Goal: Task Accomplishment & Management: Complete application form

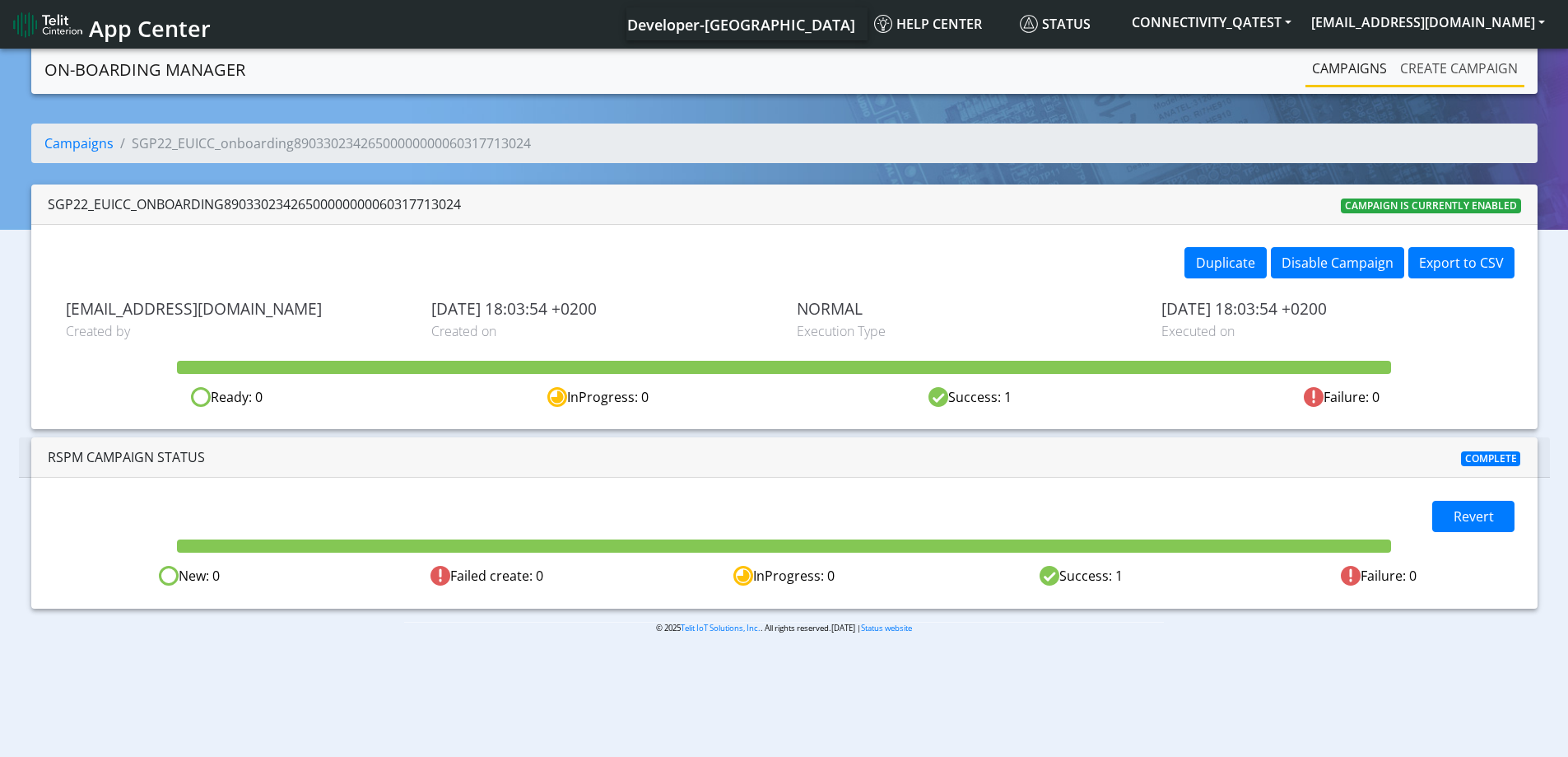
click at [1461, 66] on link "Create campaign" at bounding box center [1458, 69] width 130 height 33
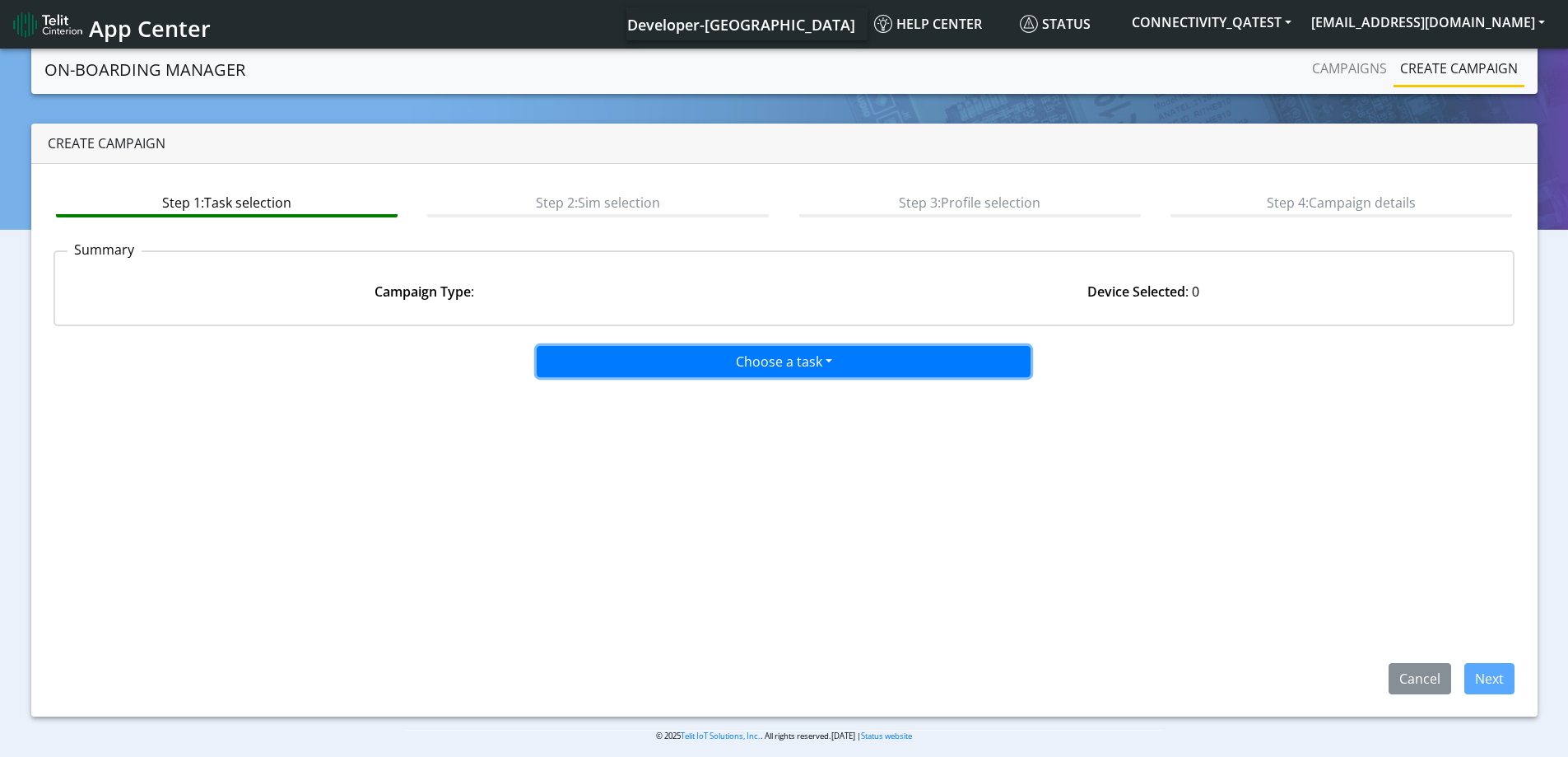
click at [809, 363] on button "Choose a task" at bounding box center [784, 361] width 494 height 31
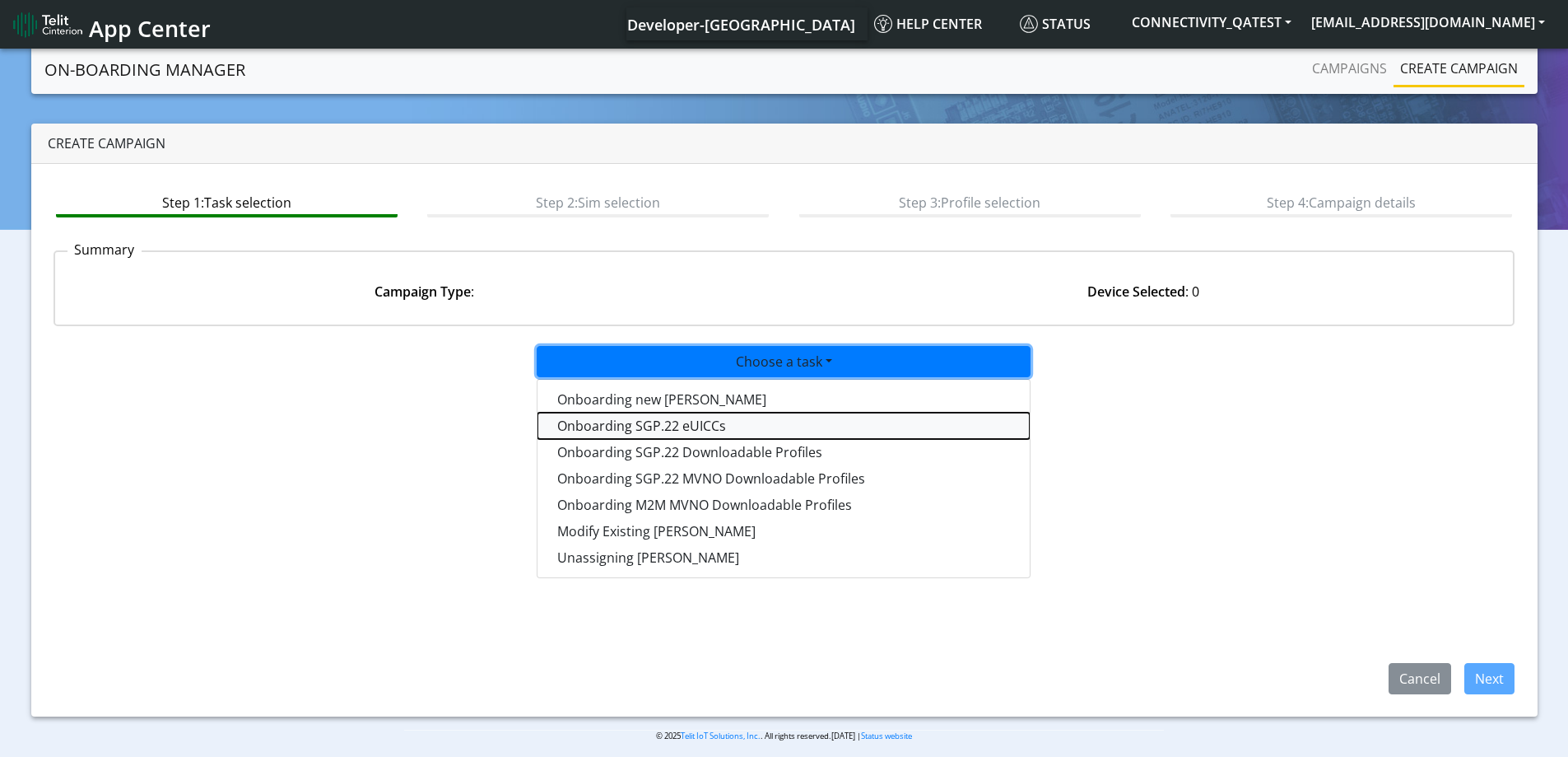
click at [724, 426] on tasksgp22eUICC-dropdown "Onboarding SGP.22 eUICCs" at bounding box center [784, 425] width 492 height 26
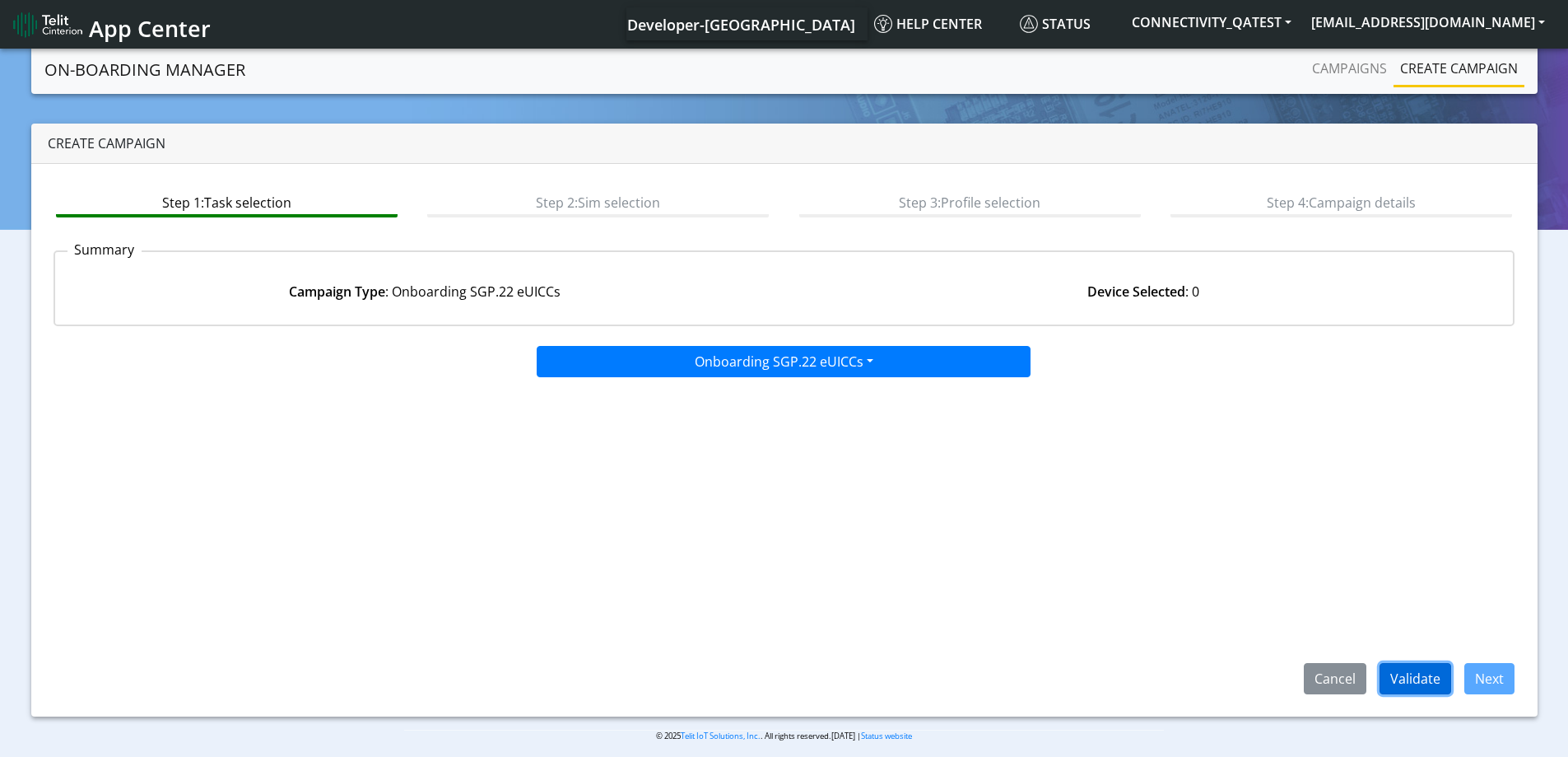
click at [1431, 678] on button "Validate" at bounding box center [1415, 679] width 71 height 31
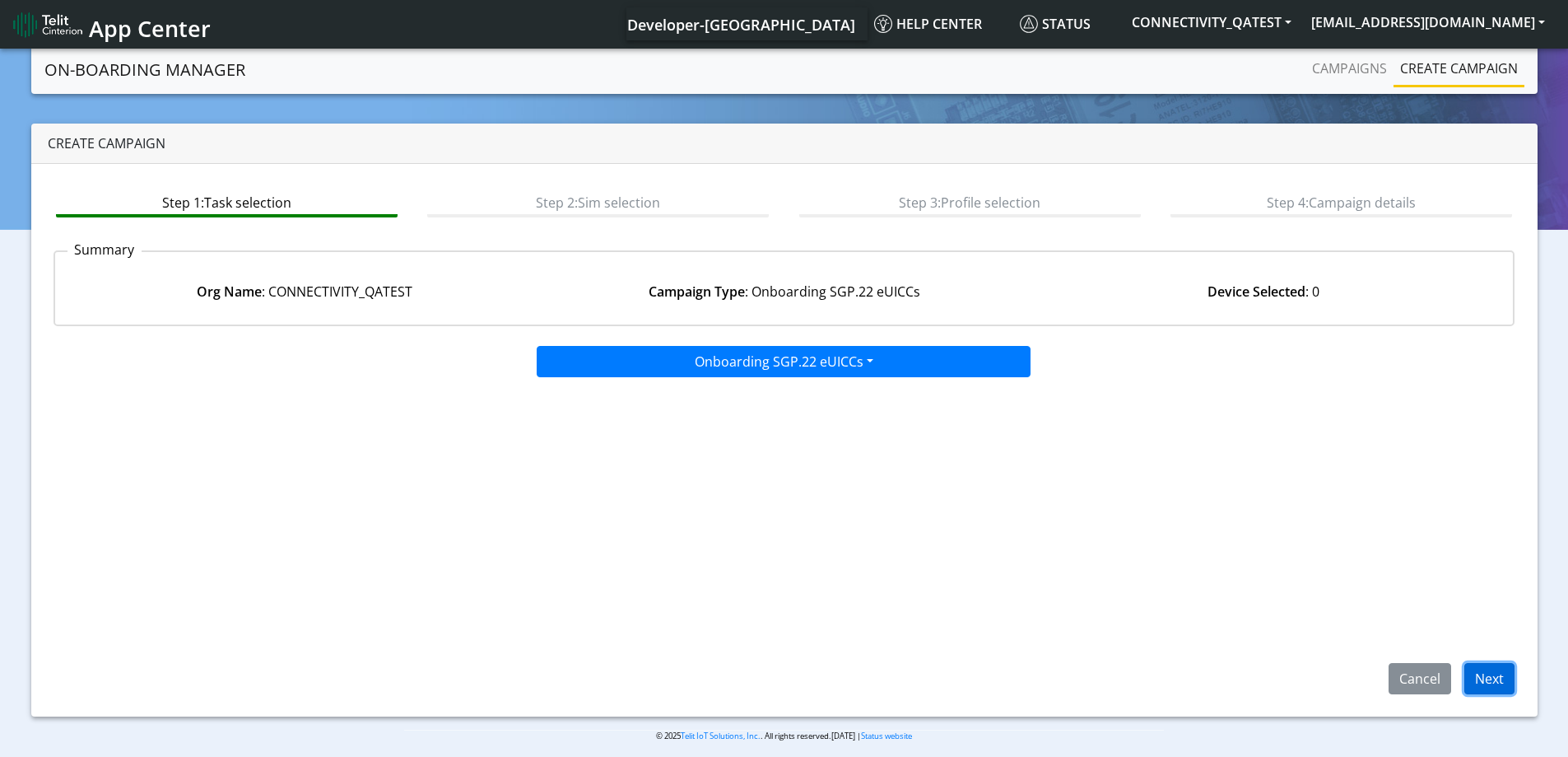
click at [1485, 686] on button "Next" at bounding box center [1489, 679] width 50 height 31
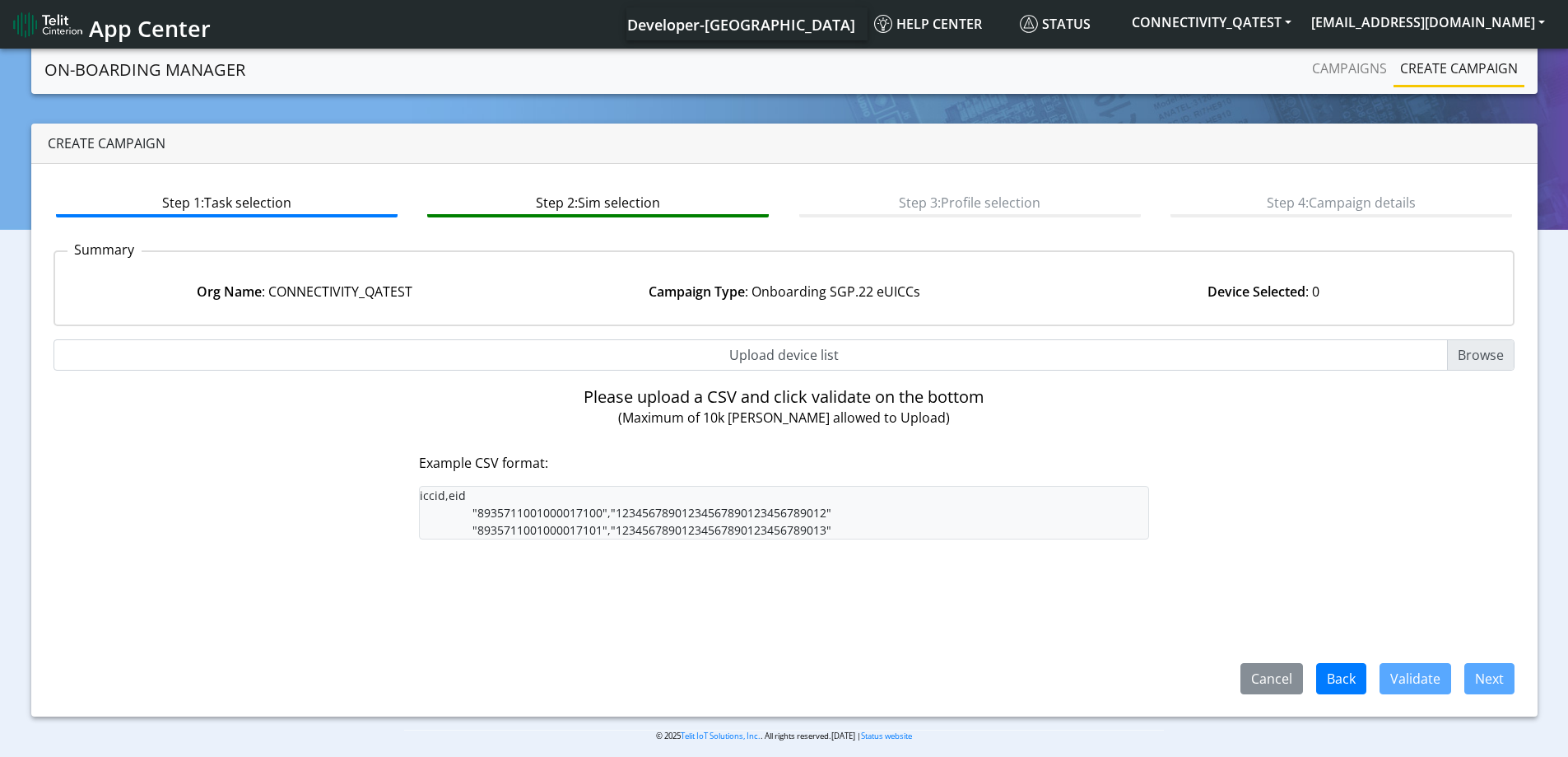
click at [1468, 353] on input "Upload device list" at bounding box center [784, 355] width 1462 height 31
type input "C:\fakepath\onboarding89358152000000928517-serverfarm01.csv"
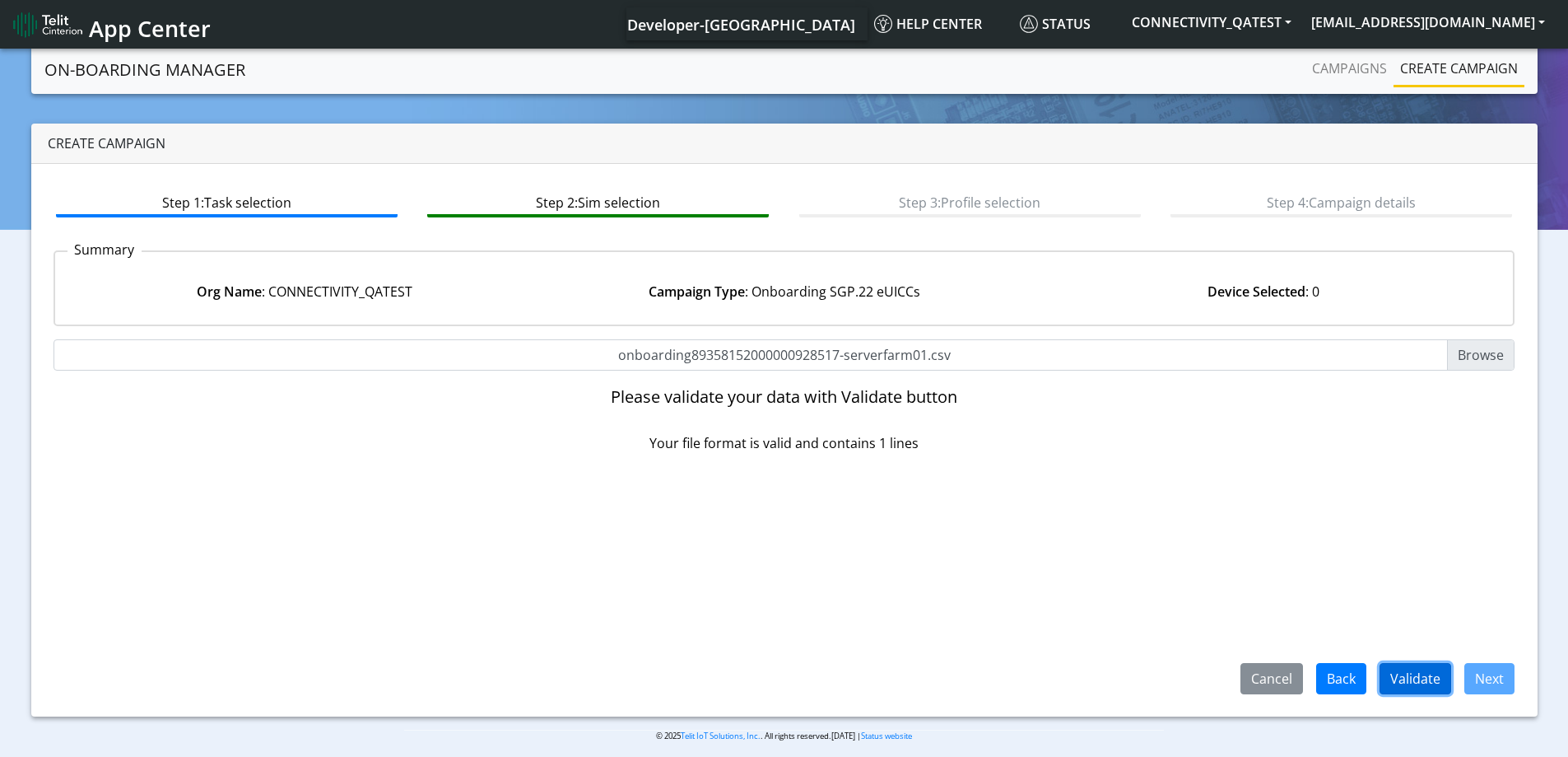
click at [1418, 680] on button "Validate" at bounding box center [1415, 679] width 71 height 31
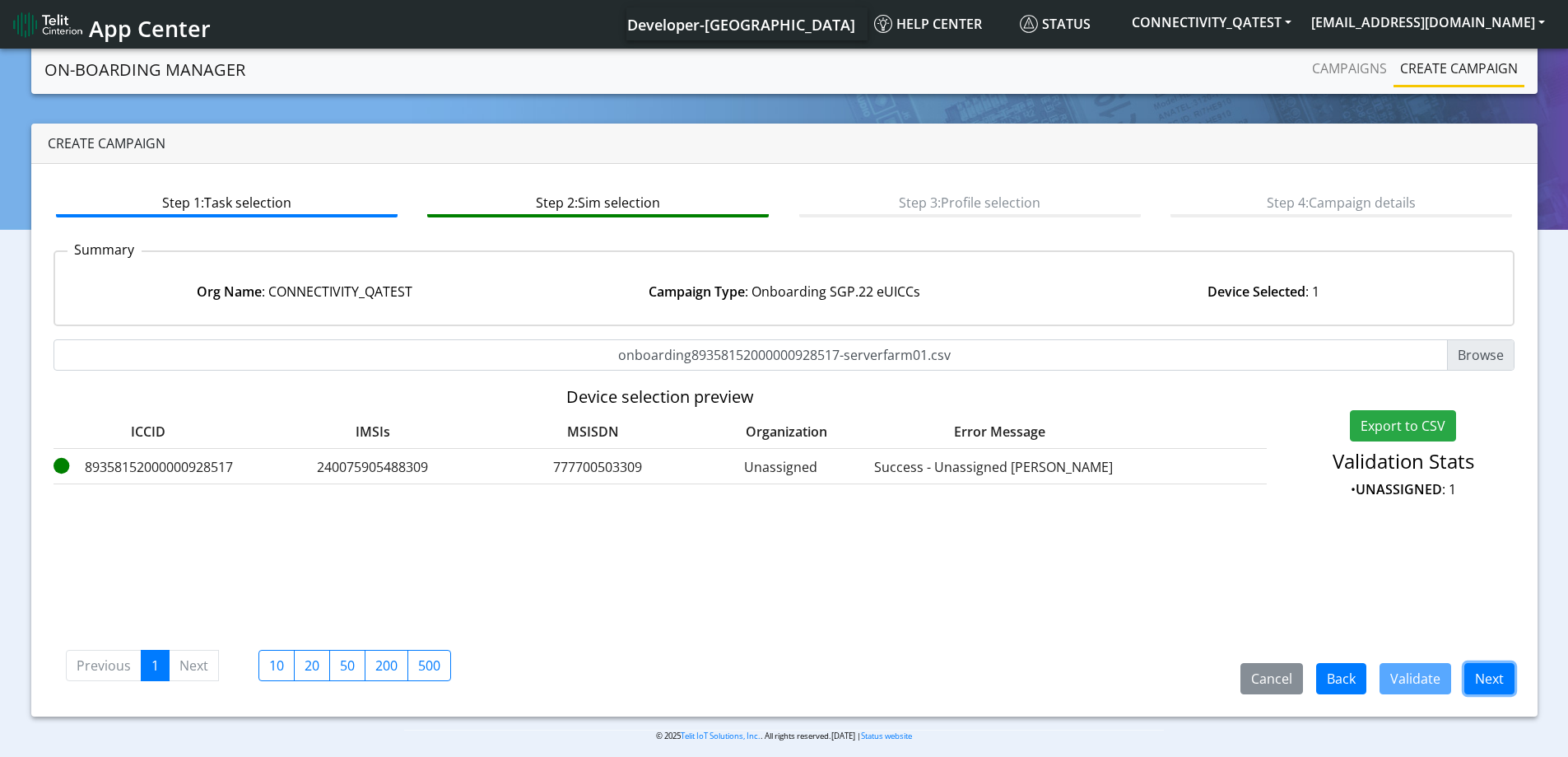
click at [1480, 680] on button "Next" at bounding box center [1489, 679] width 50 height 31
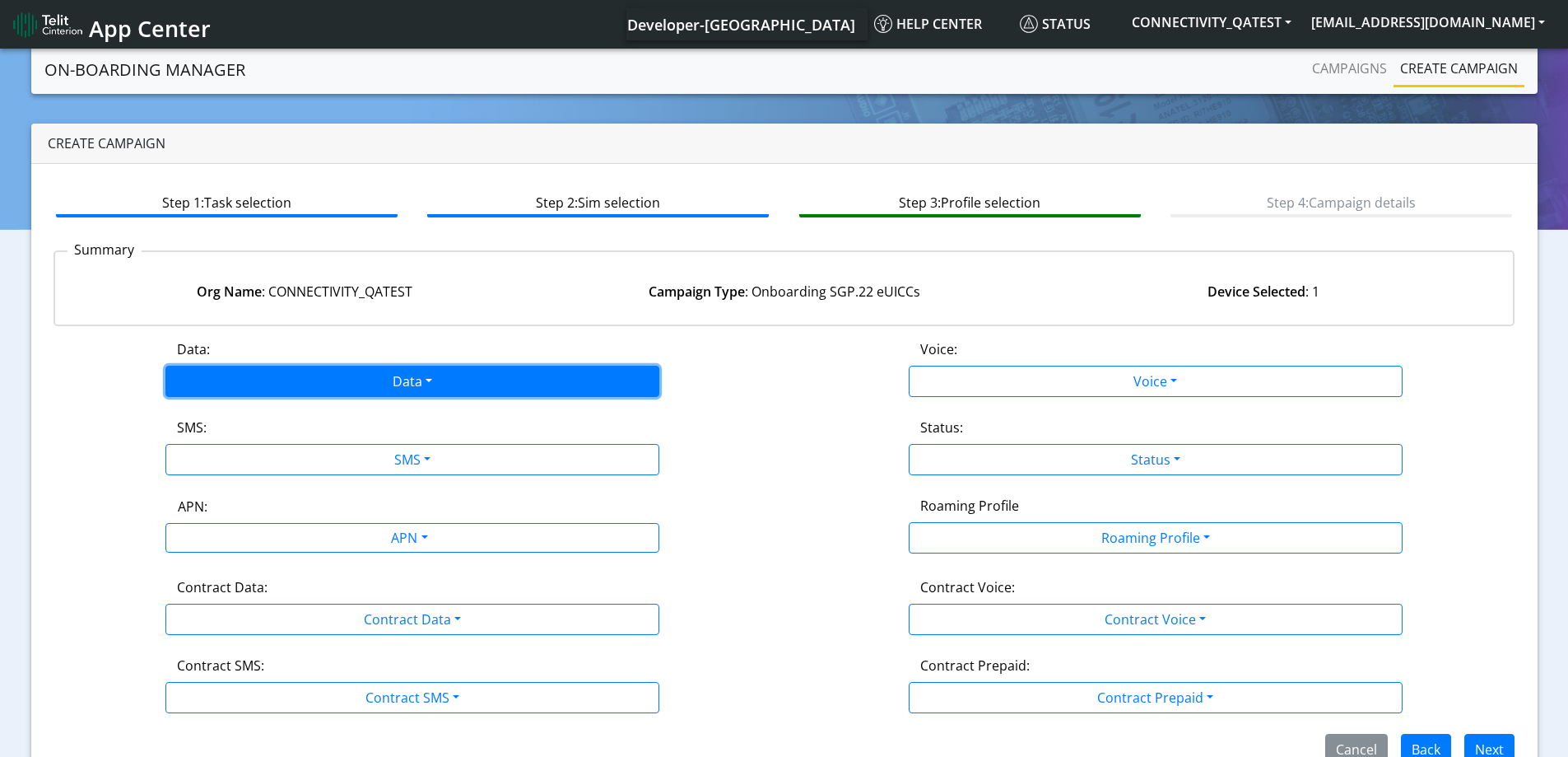
click at [416, 390] on button "Data" at bounding box center [412, 381] width 494 height 31
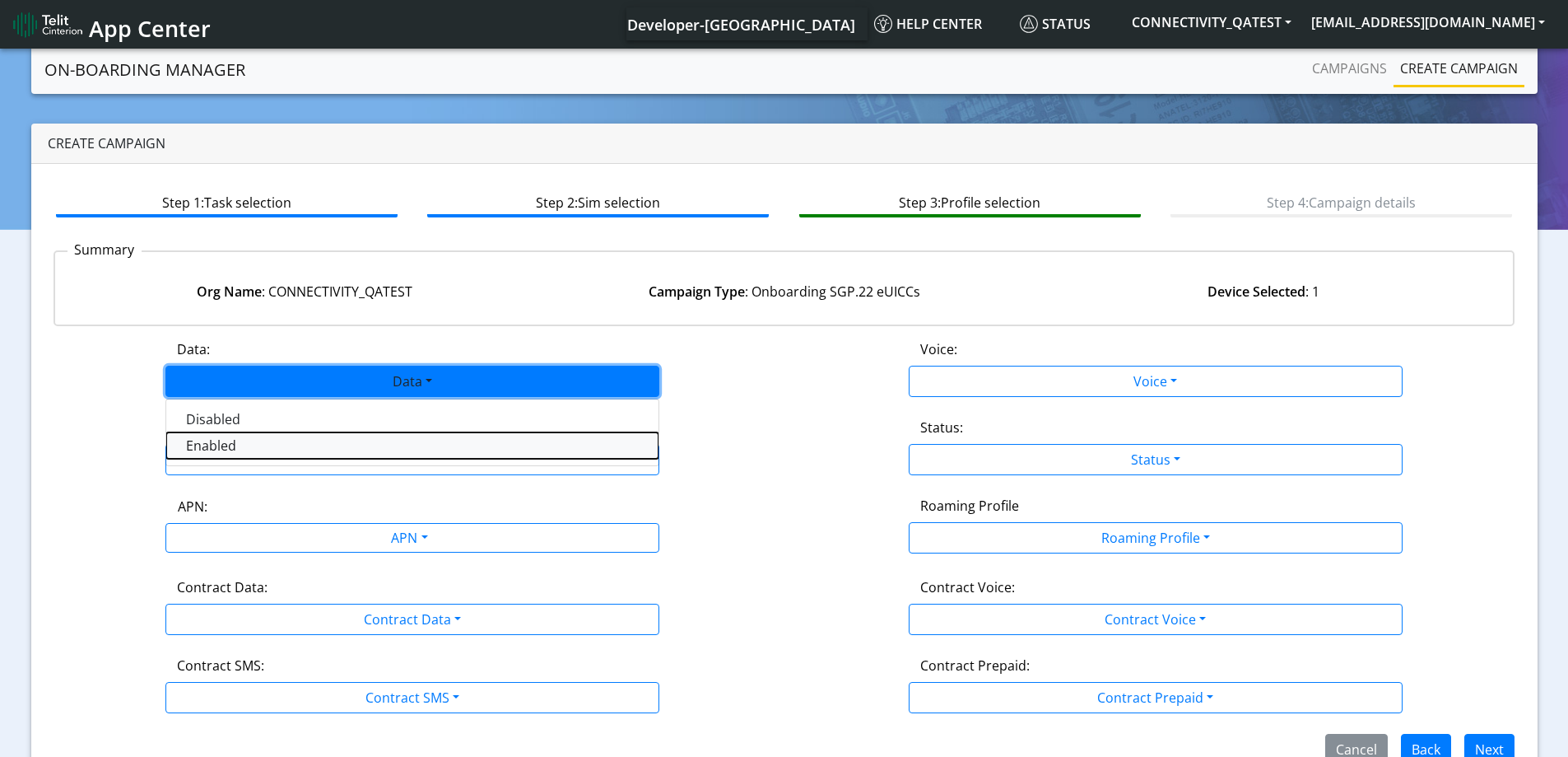
click at [295, 453] on button "Enabled" at bounding box center [412, 445] width 492 height 26
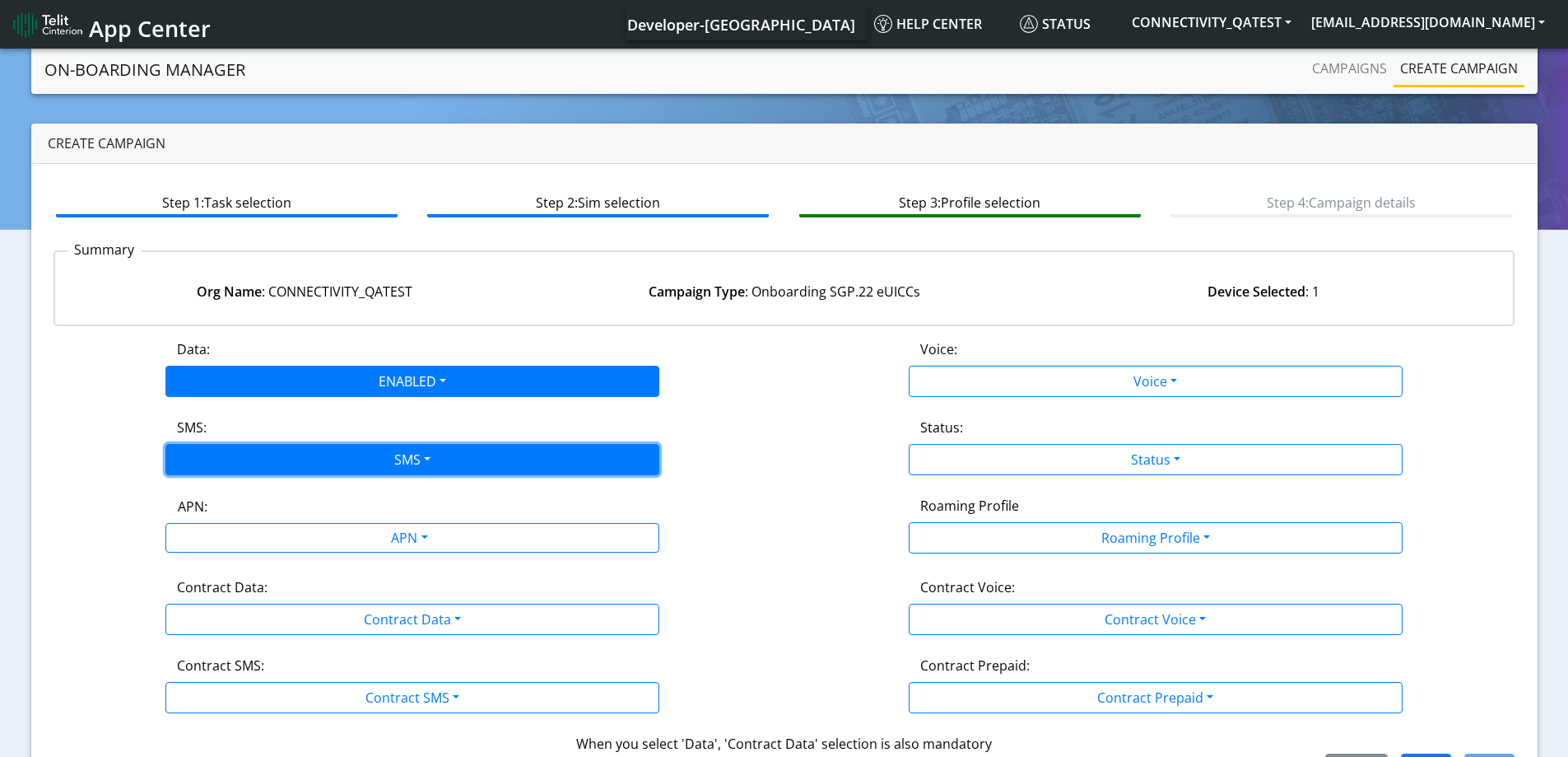
click at [300, 458] on button "SMS" at bounding box center [412, 459] width 494 height 31
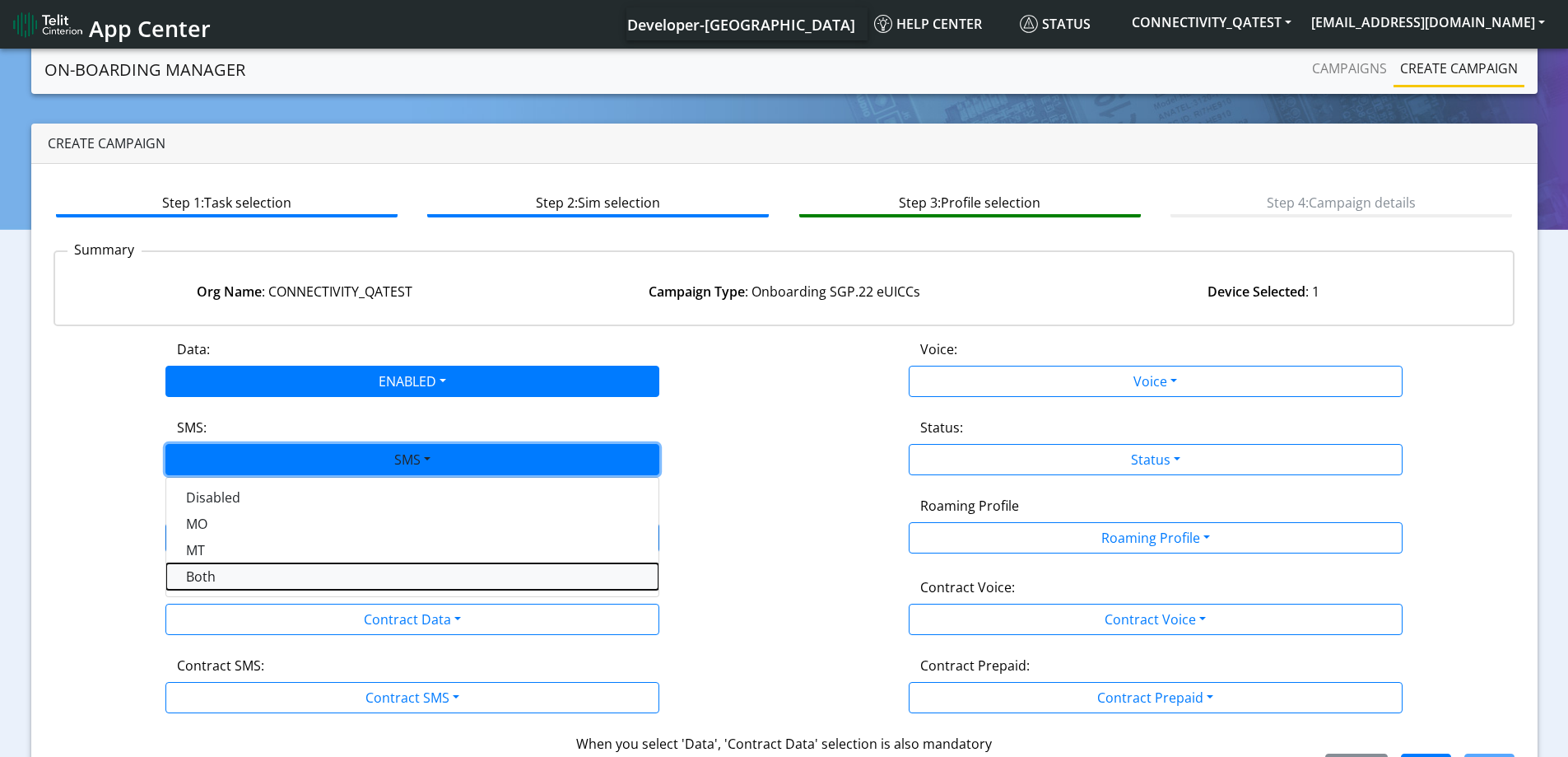
click at [244, 573] on button "Both" at bounding box center [412, 576] width 492 height 26
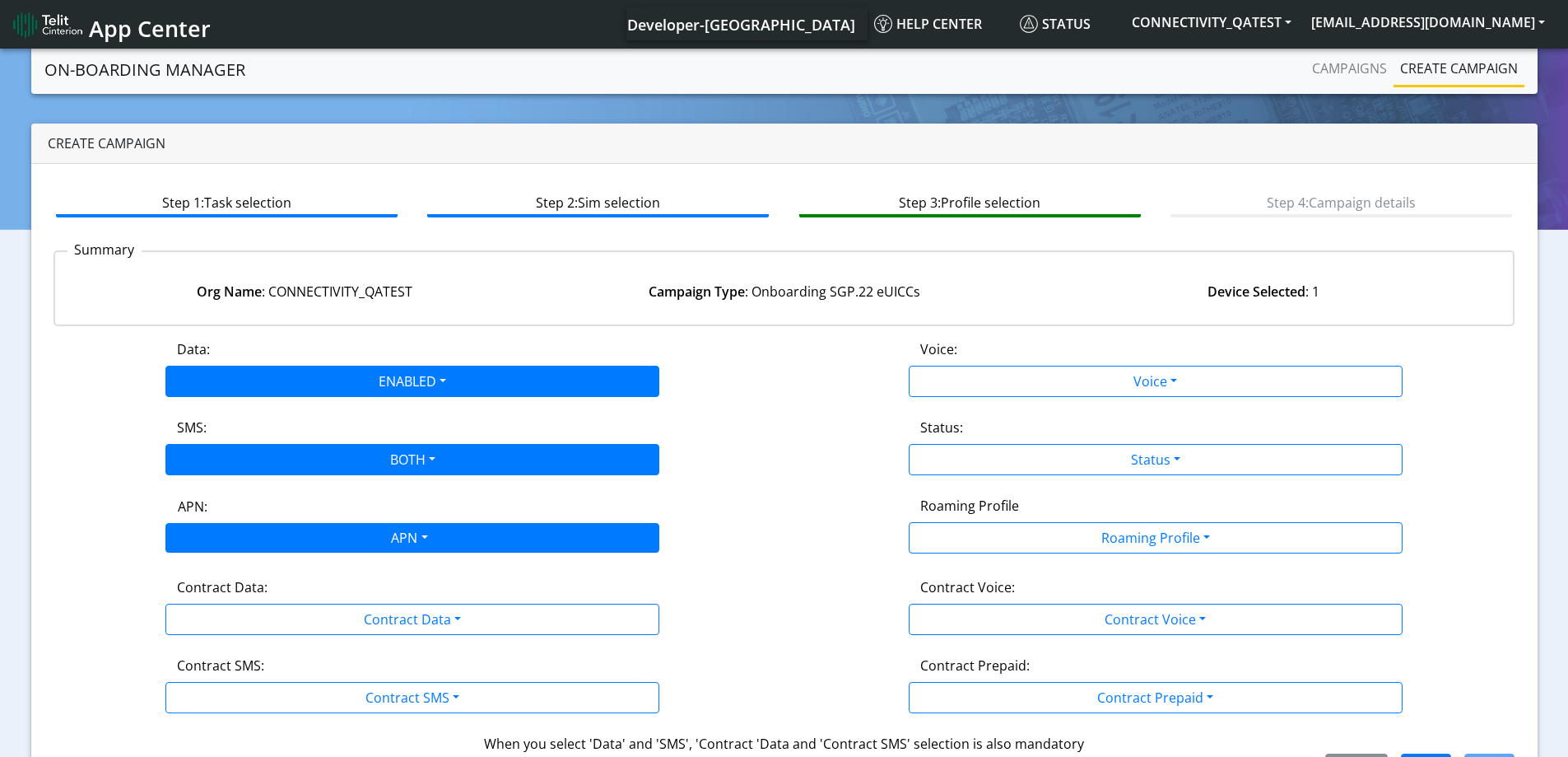
click at [241, 543] on div "APN" at bounding box center [408, 539] width 522 height 32
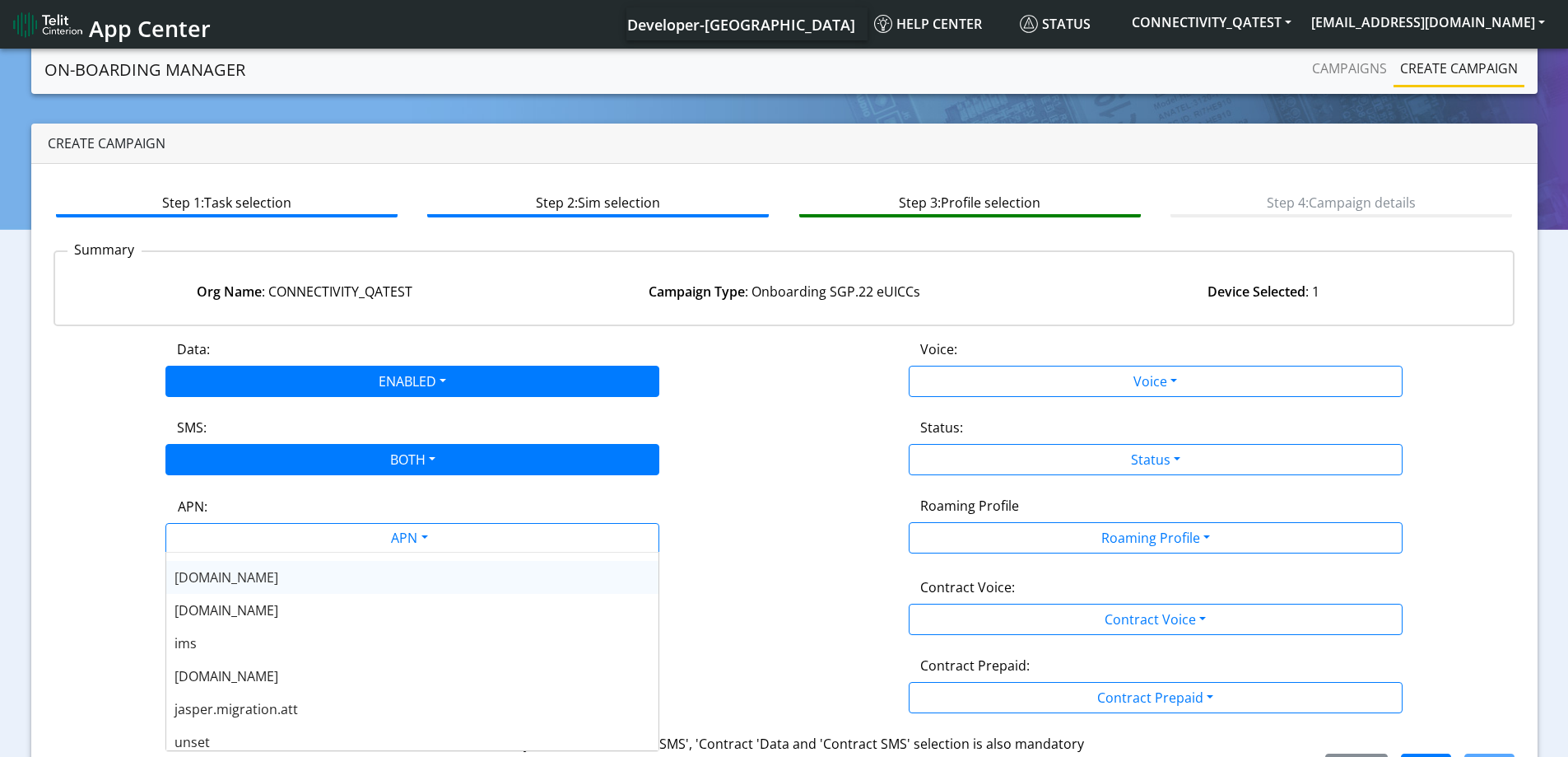
scroll to position [131, 0]
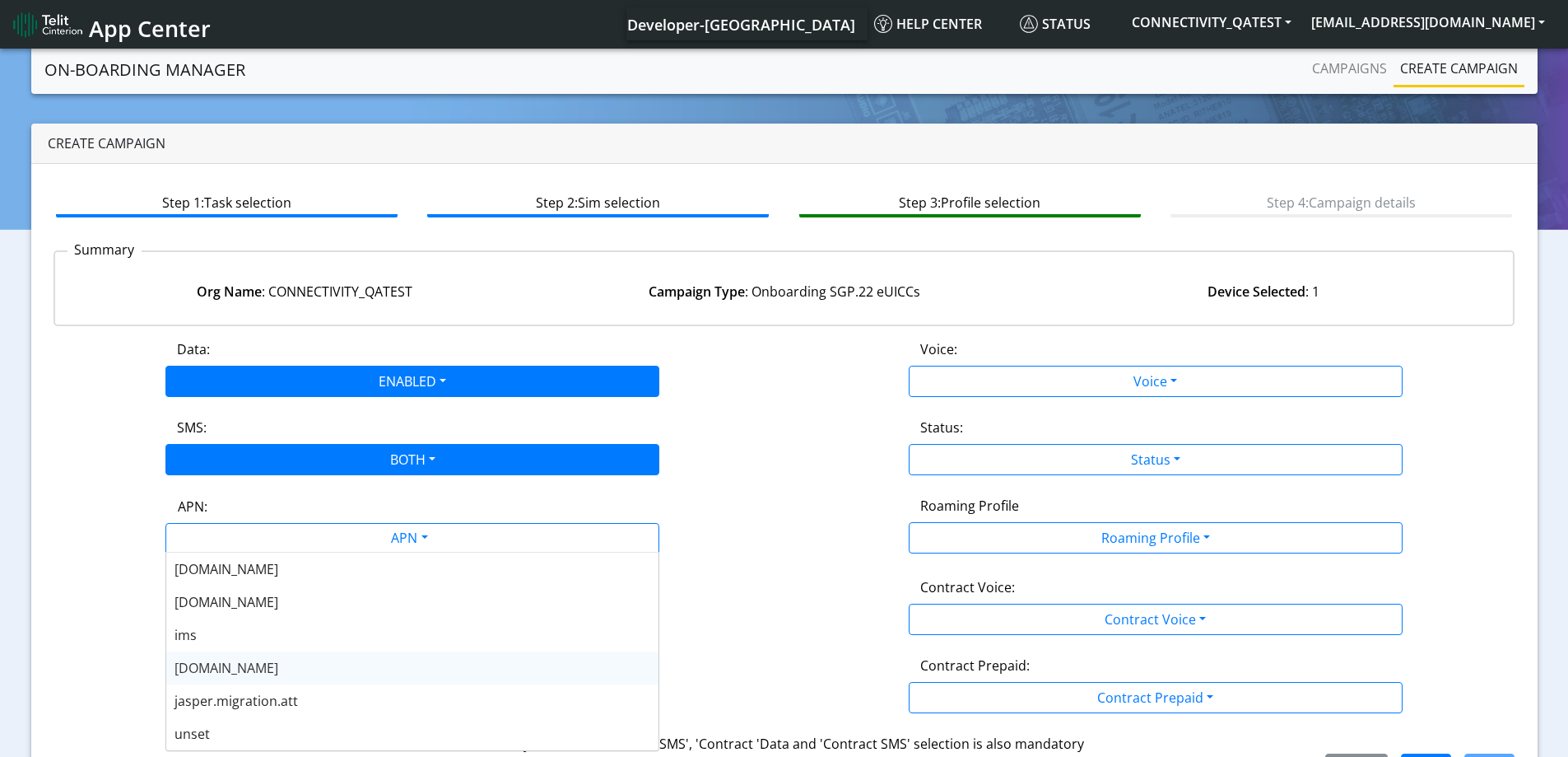
click at [230, 671] on span "[DOMAIN_NAME]" at bounding box center [226, 667] width 103 height 18
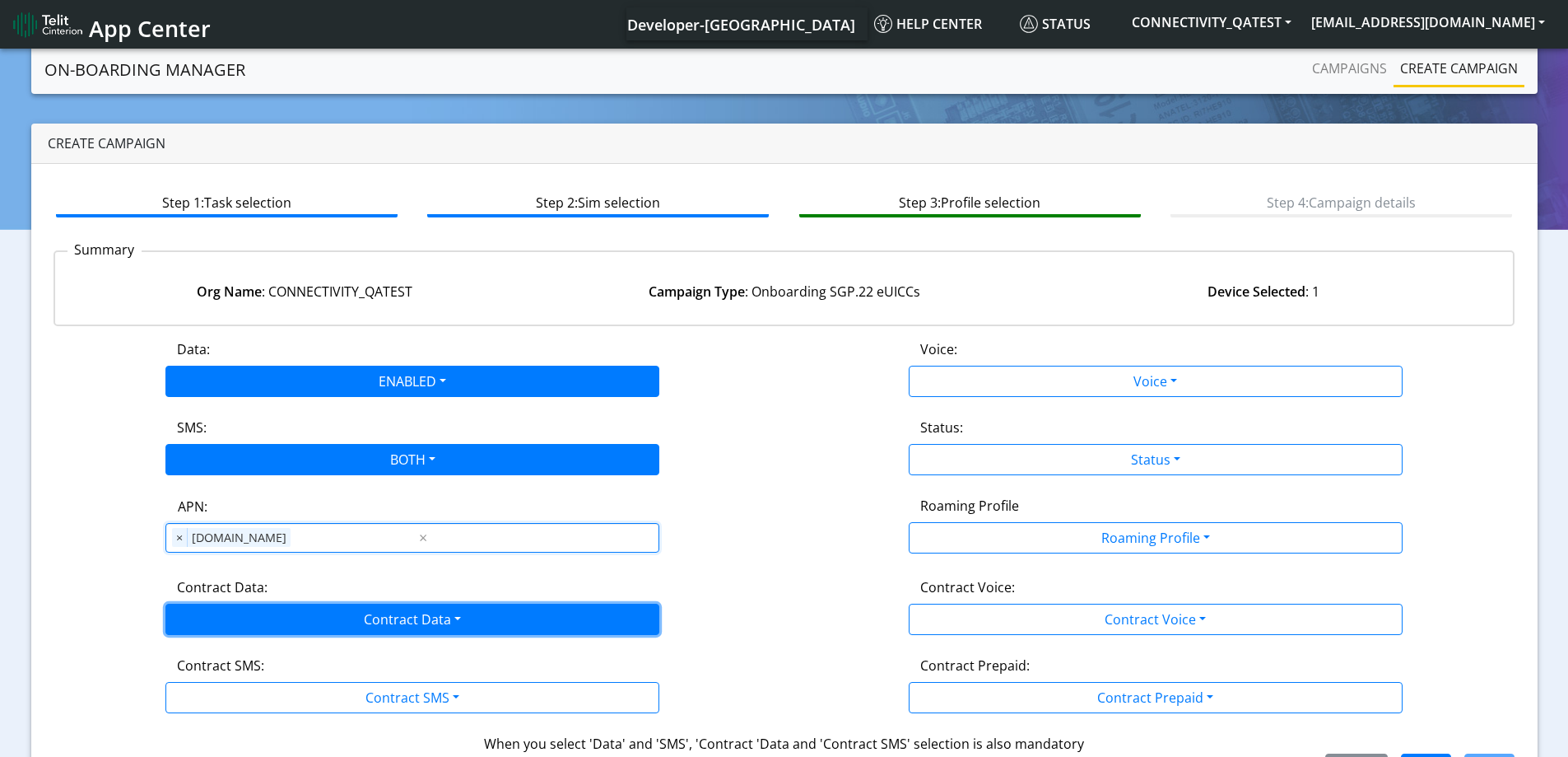
click at [326, 625] on button "Contract Data" at bounding box center [412, 620] width 494 height 31
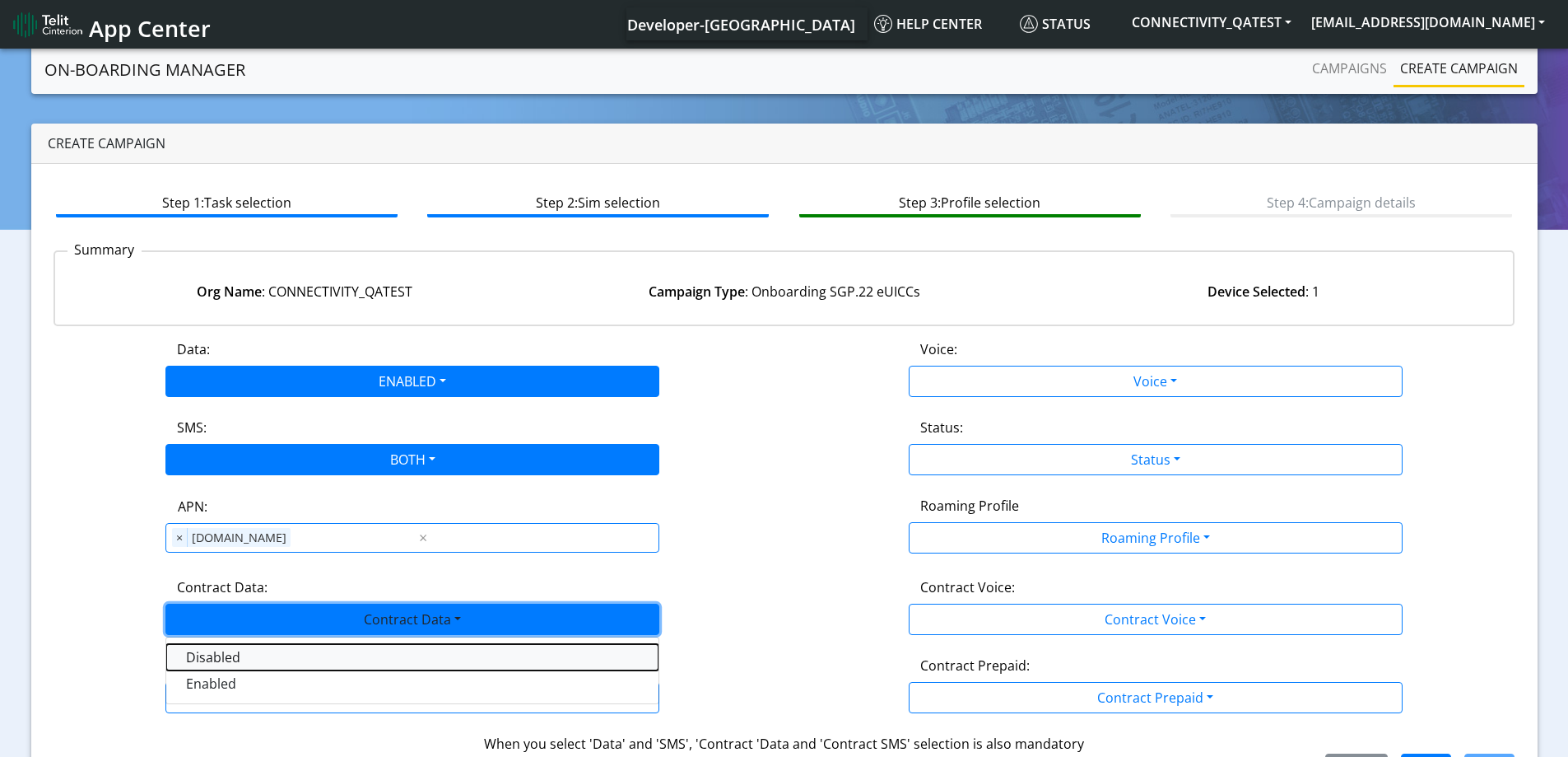
click at [248, 652] on Datadisabled-dropdown "Disabled" at bounding box center [412, 657] width 492 height 26
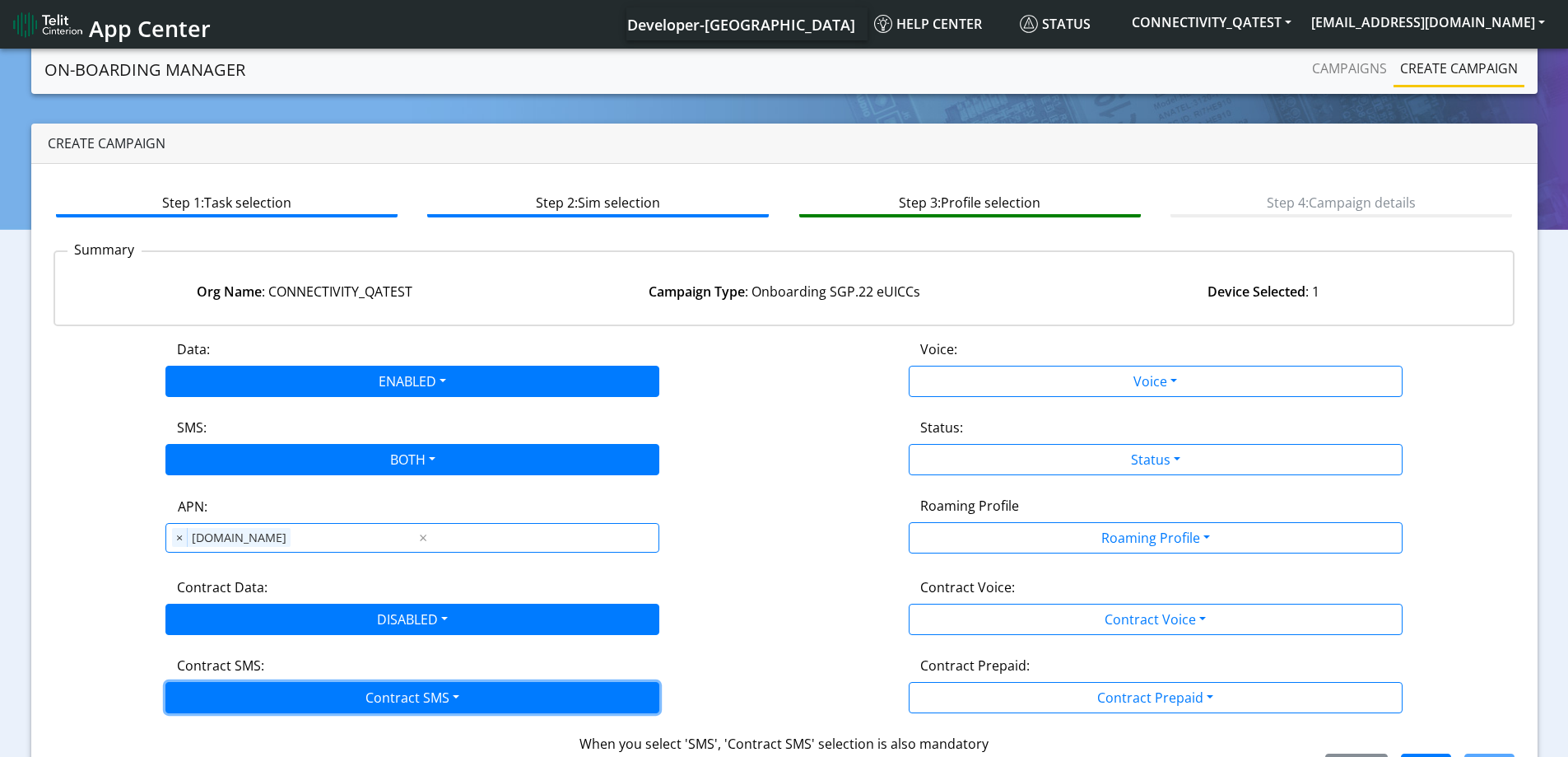
click at [275, 690] on button "Contract SMS" at bounding box center [412, 697] width 494 height 31
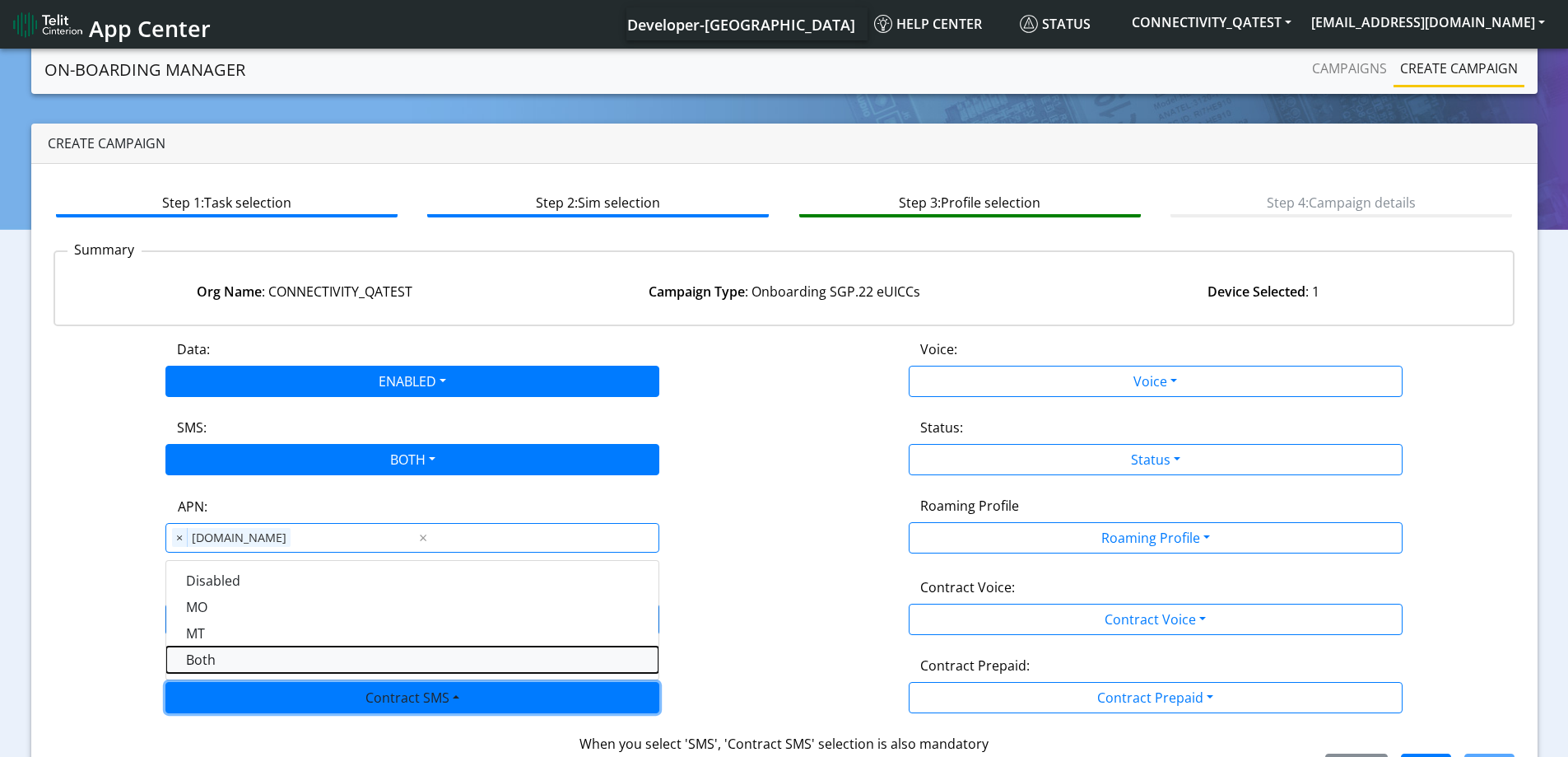
click at [241, 662] on SMSboth-dropdown "Both" at bounding box center [412, 660] width 492 height 26
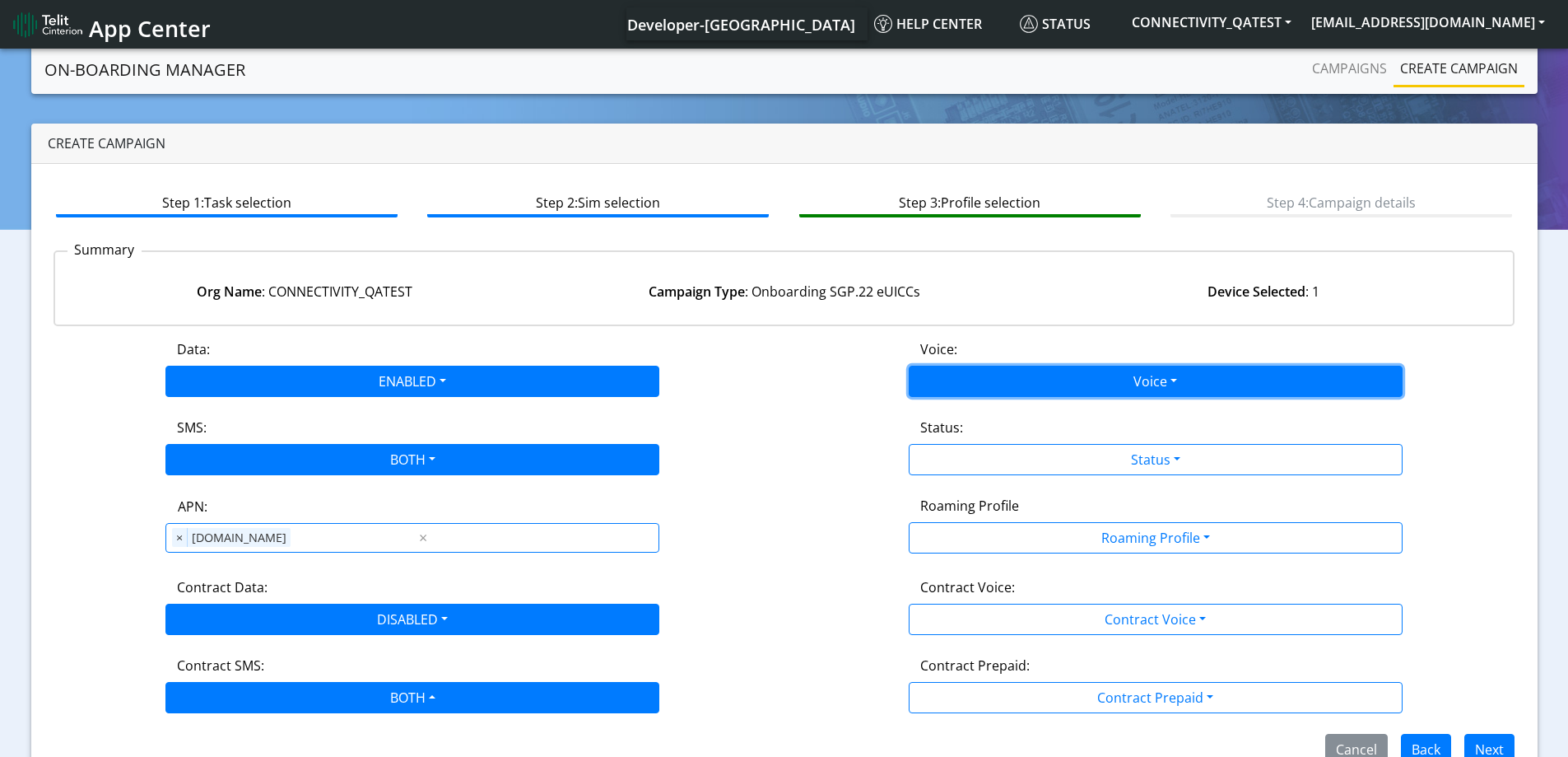
click at [1009, 375] on button "Voice" at bounding box center [1156, 381] width 494 height 31
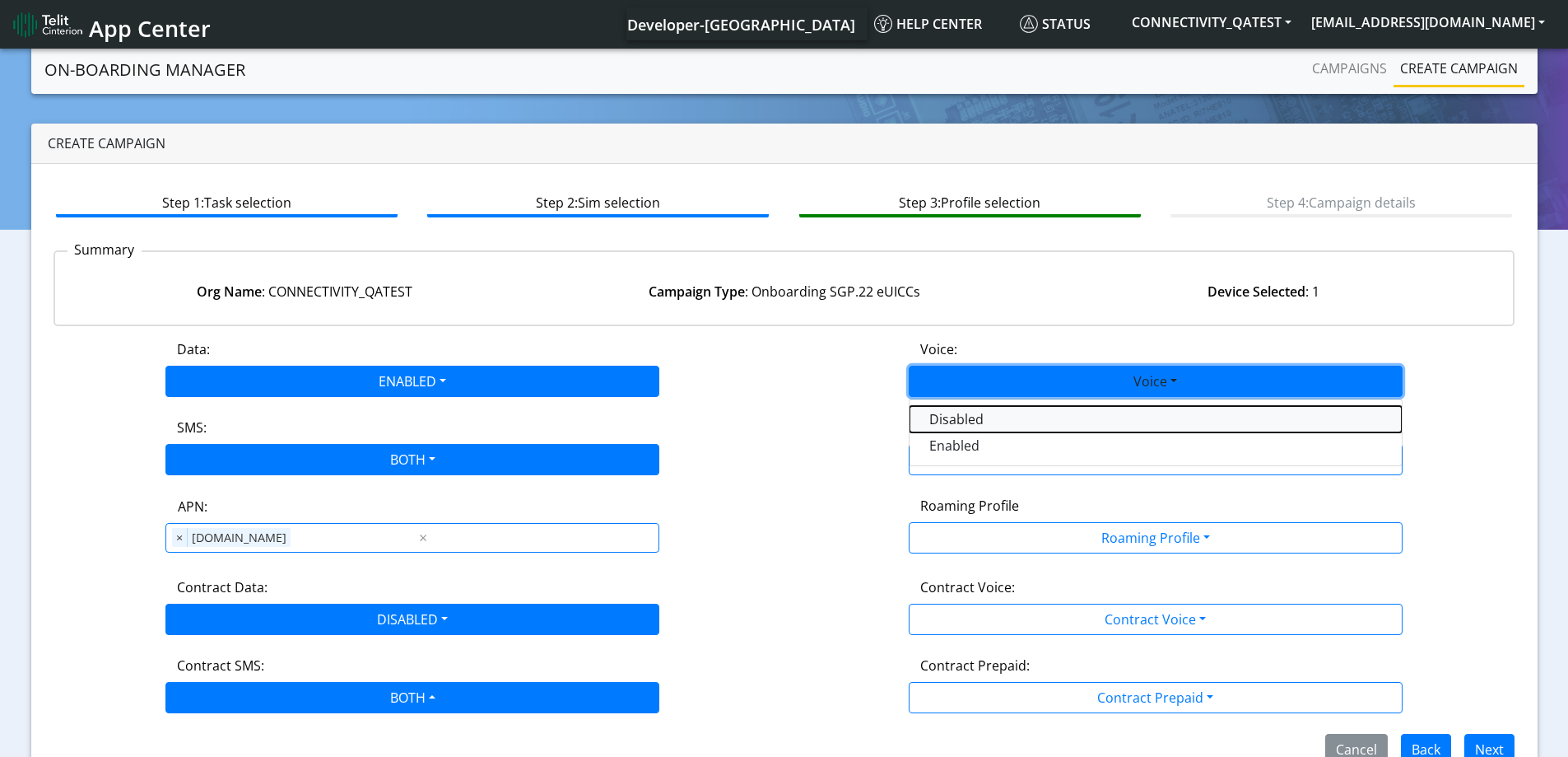
click at [963, 421] on button "Disabled" at bounding box center [1156, 419] width 492 height 26
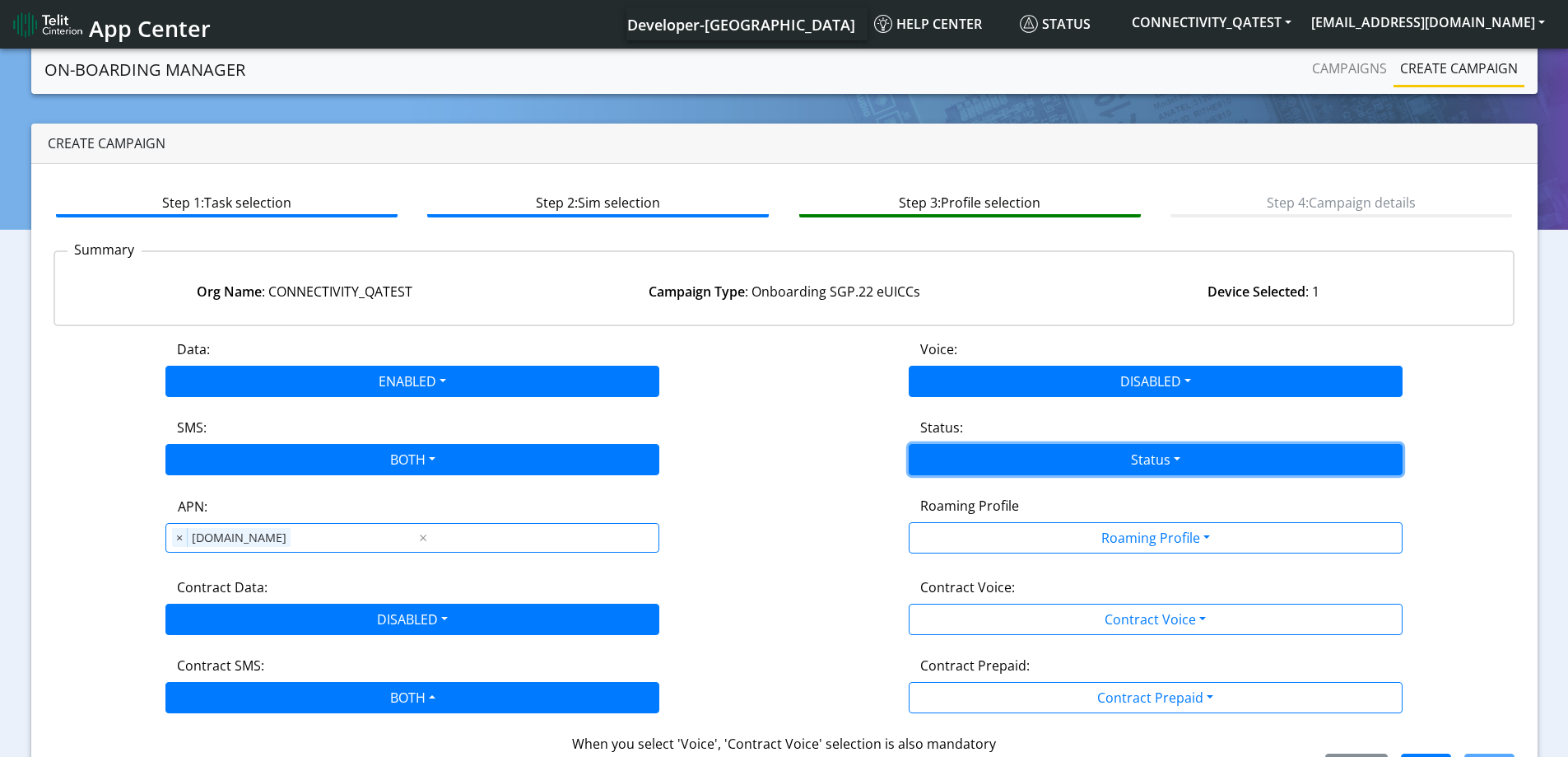
click at [957, 452] on button "Status" at bounding box center [1156, 459] width 494 height 31
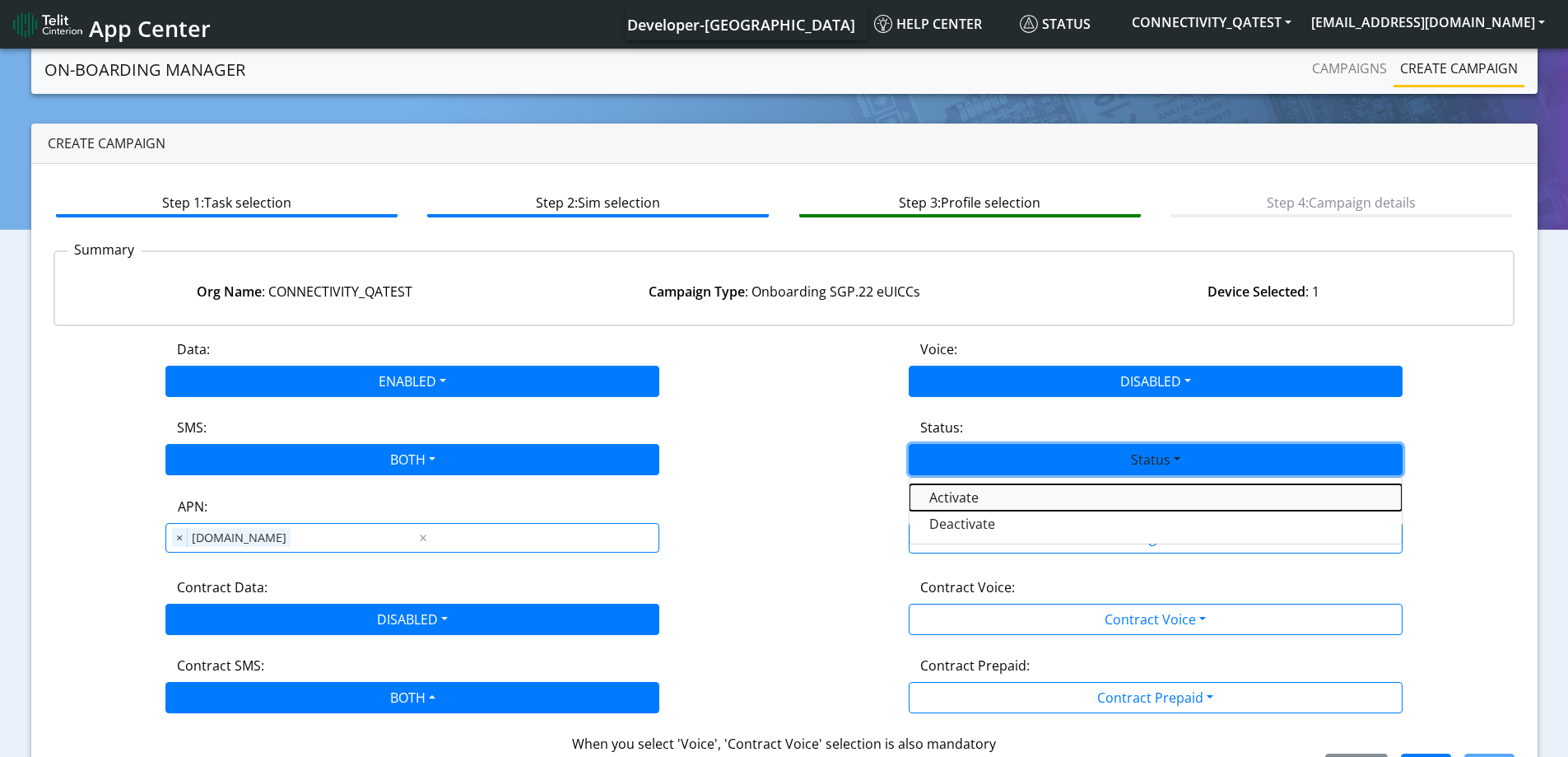
click at [944, 497] on button "Activate" at bounding box center [1156, 497] width 492 height 26
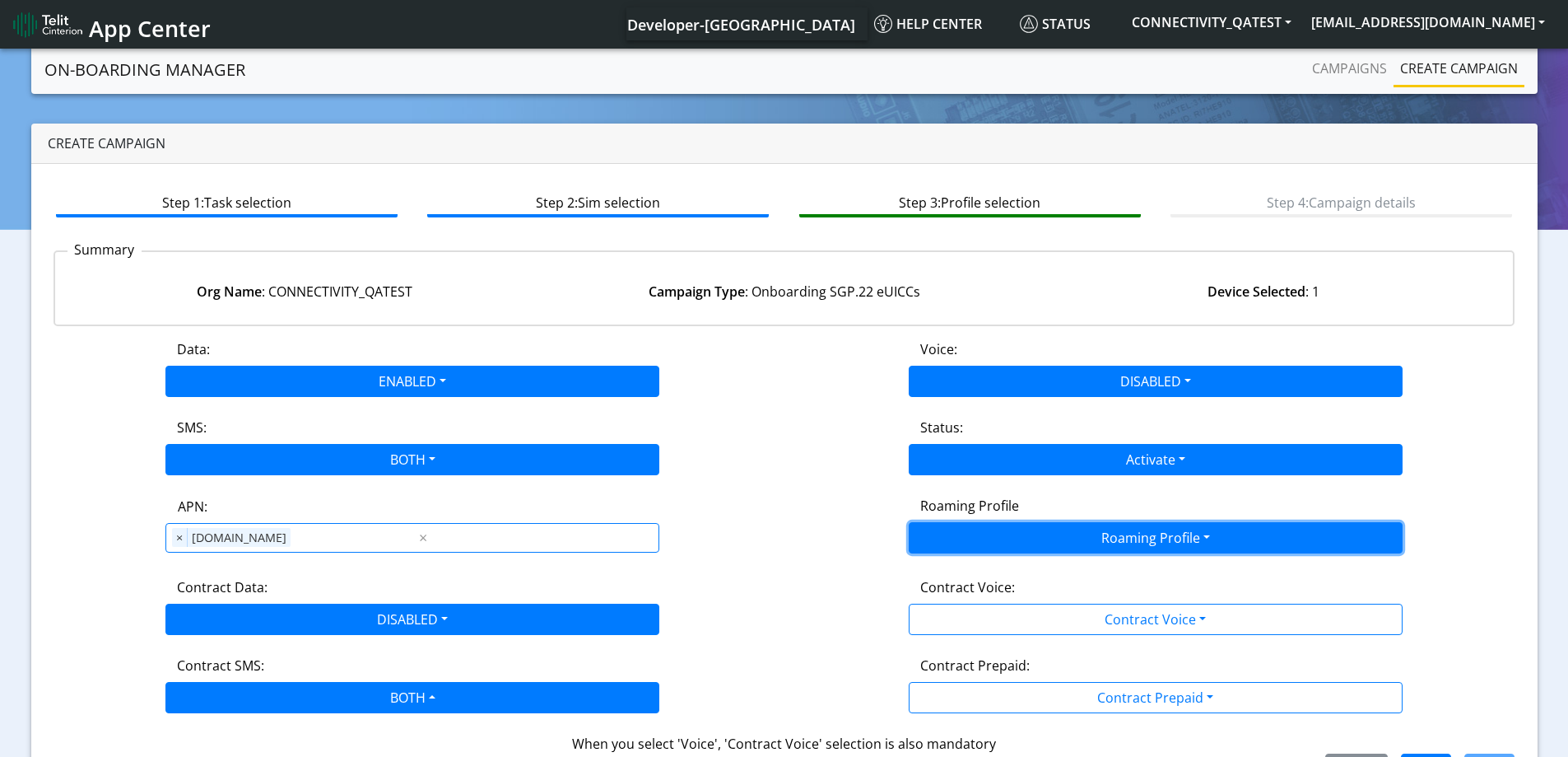
click at [944, 529] on button "Roaming Profile" at bounding box center [1156, 538] width 494 height 31
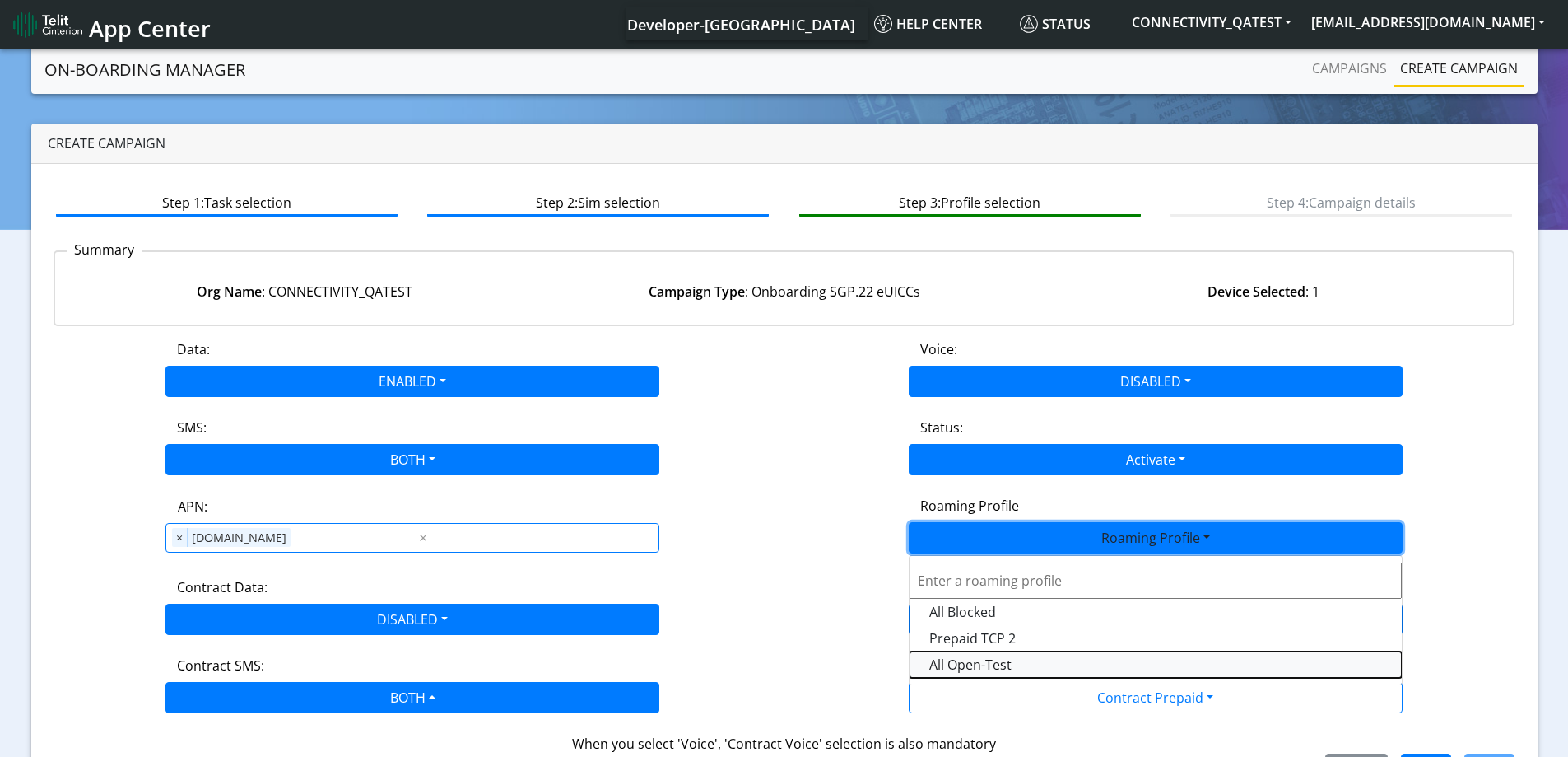
click at [945, 664] on Profile-dropdown "All Open-Test" at bounding box center [1156, 664] width 492 height 26
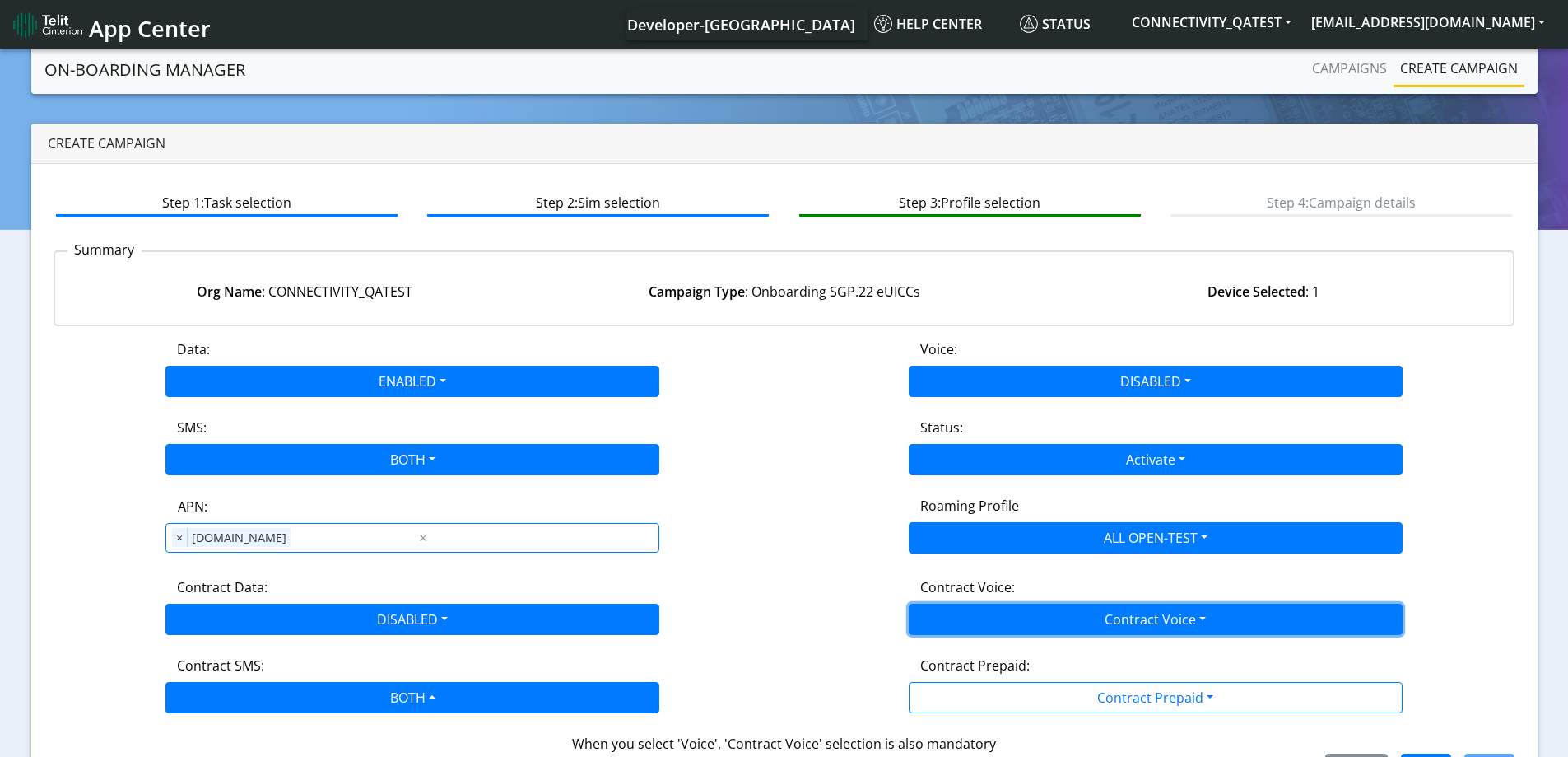
click at [1005, 611] on button "Contract Voice" at bounding box center [1156, 620] width 494 height 31
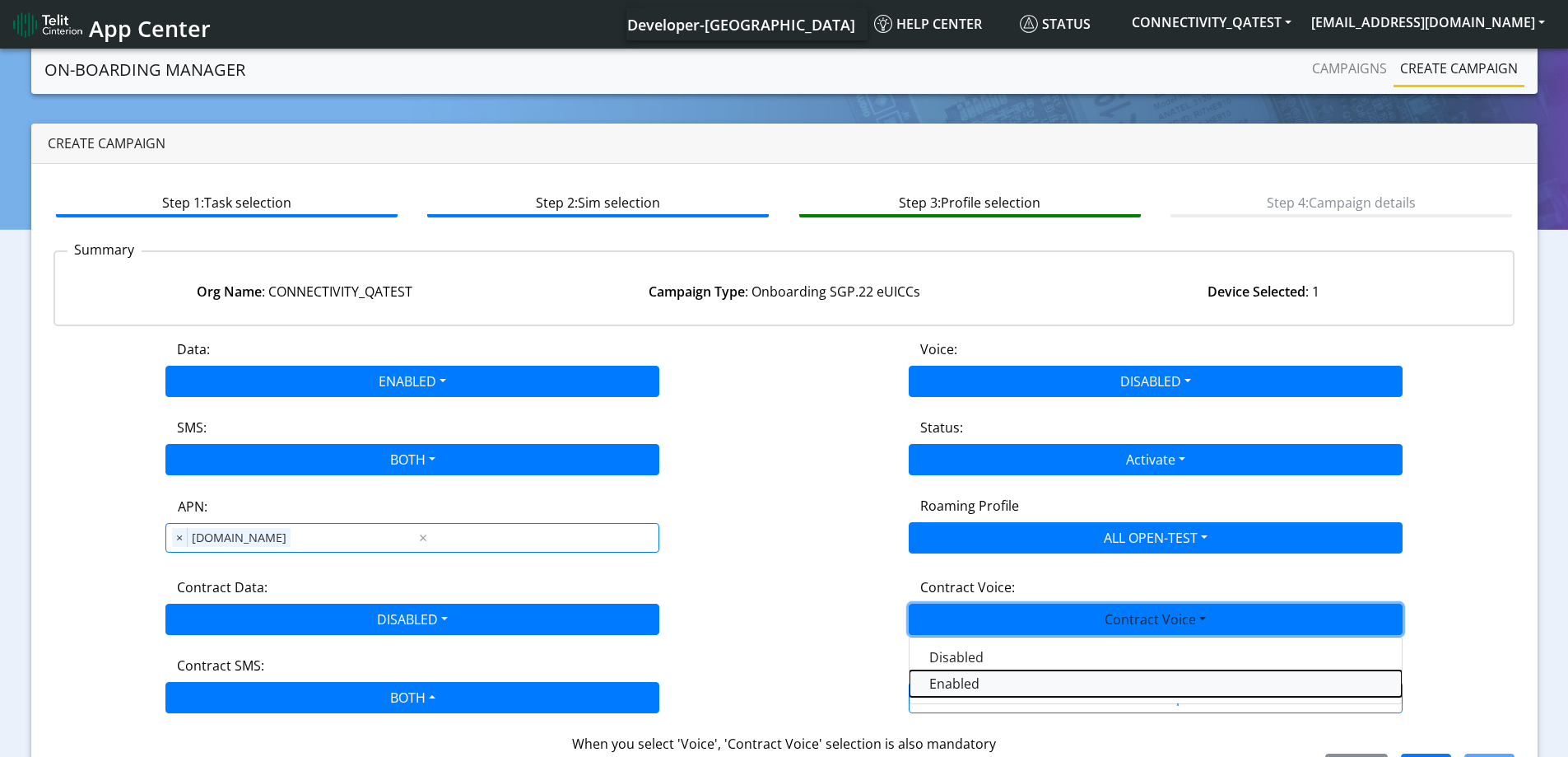
click at [980, 682] on Voiceenabled-dropdown "Enabled" at bounding box center [1156, 683] width 492 height 26
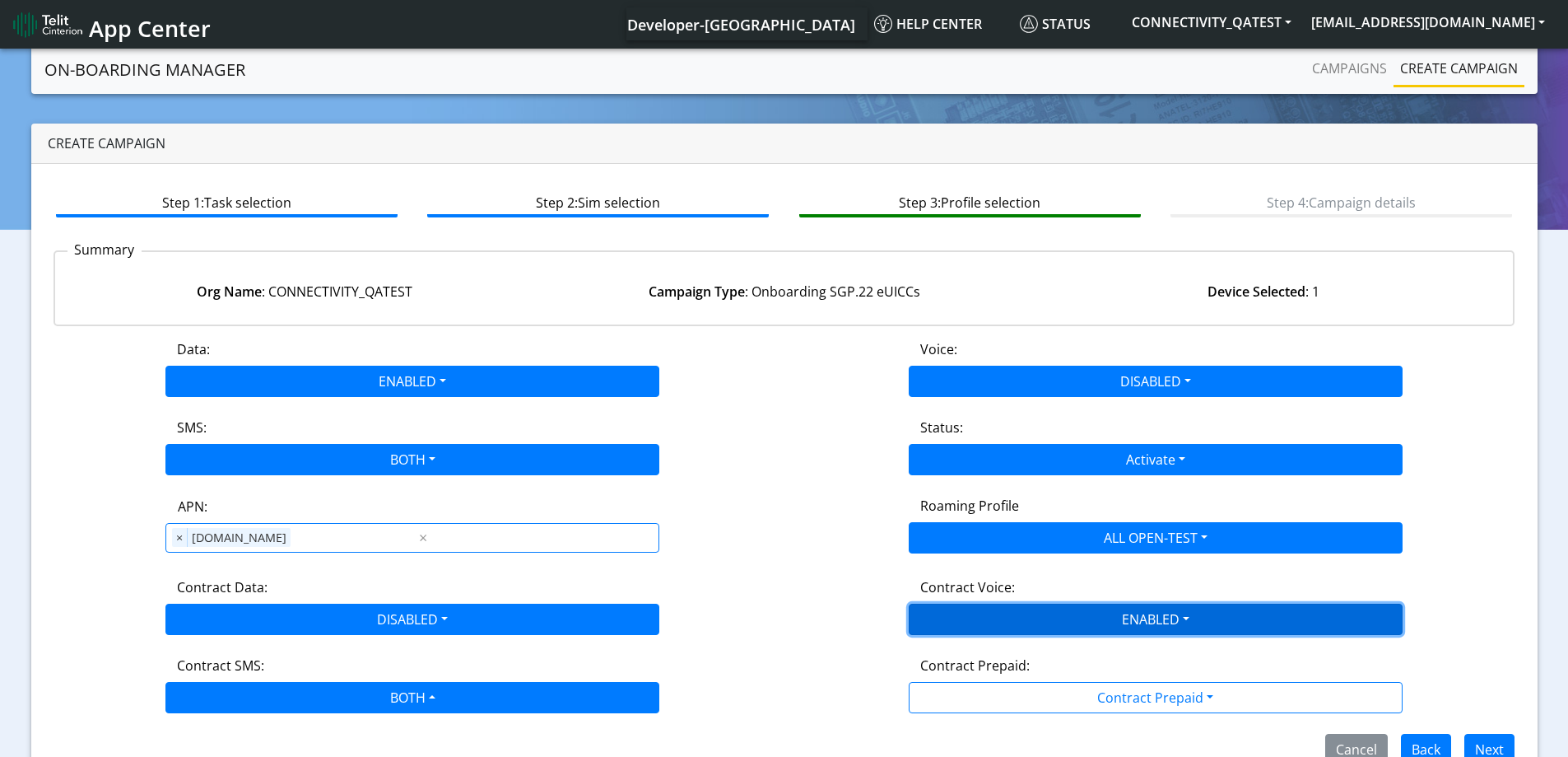
click at [1021, 620] on button "ENABLED" at bounding box center [1156, 620] width 494 height 31
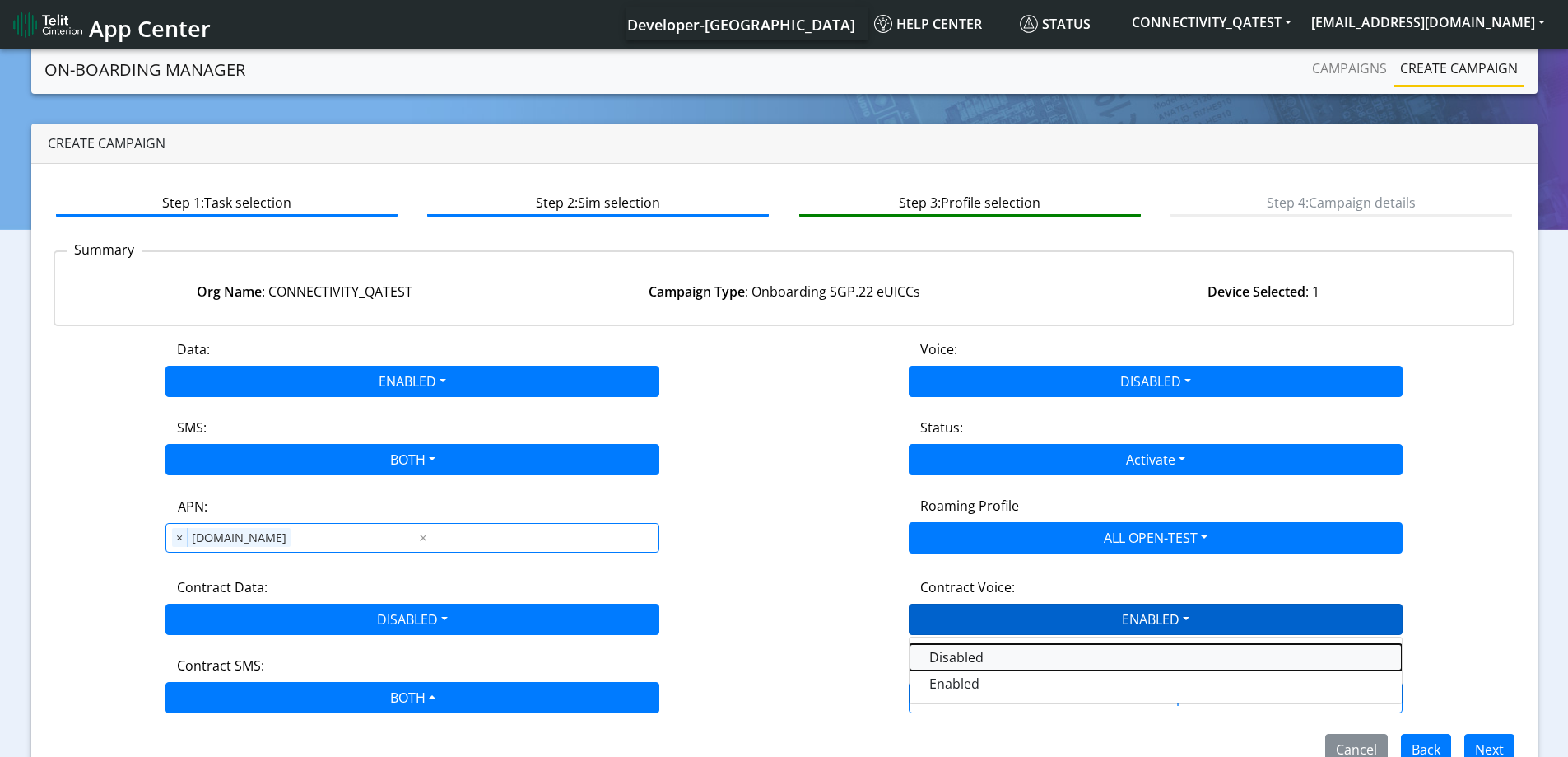
click at [977, 653] on Voicedisabled-dropdown "Disabled" at bounding box center [1156, 657] width 492 height 26
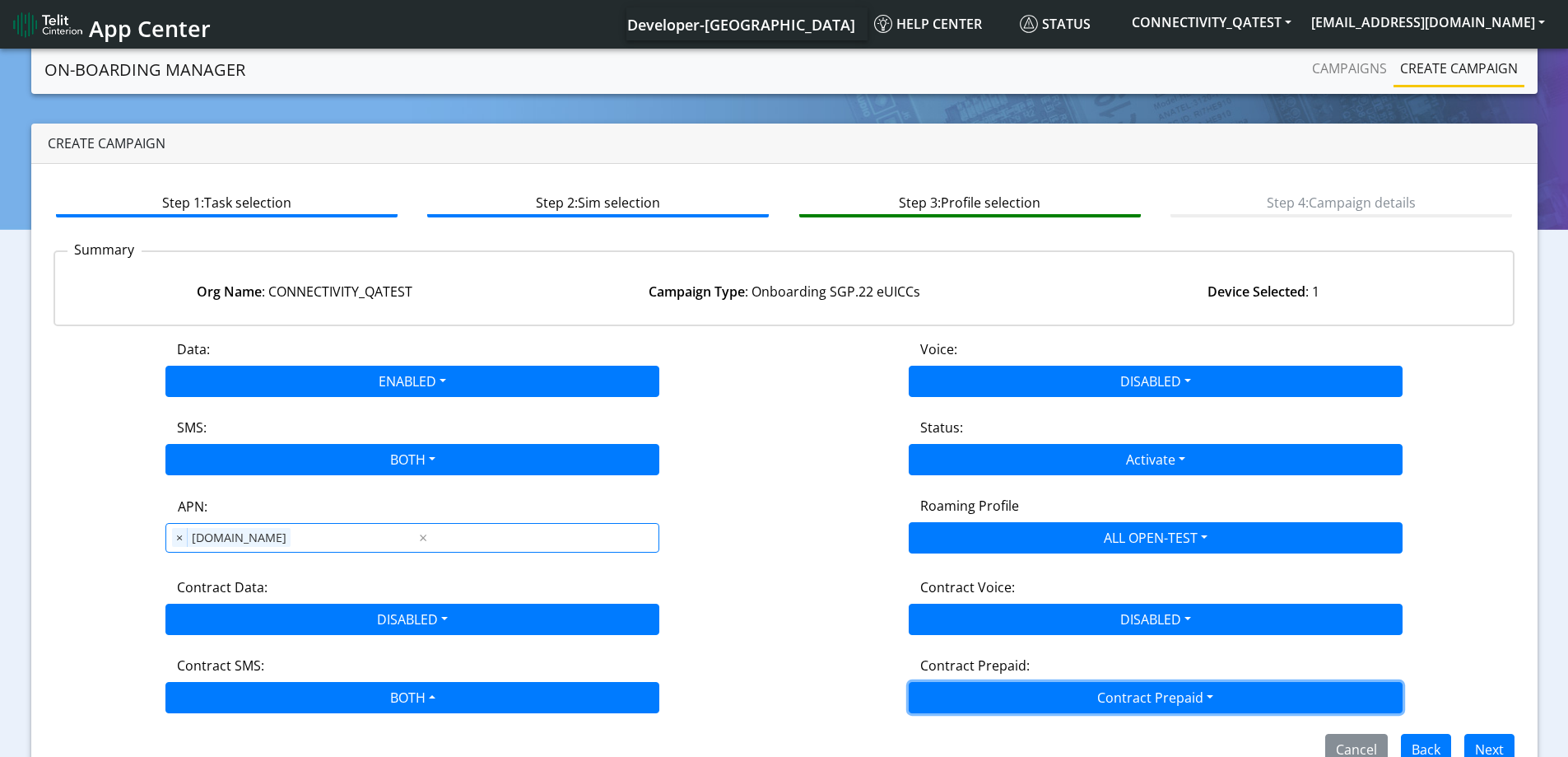
click at [984, 697] on button "Contract Prepaid" at bounding box center [1156, 697] width 494 height 31
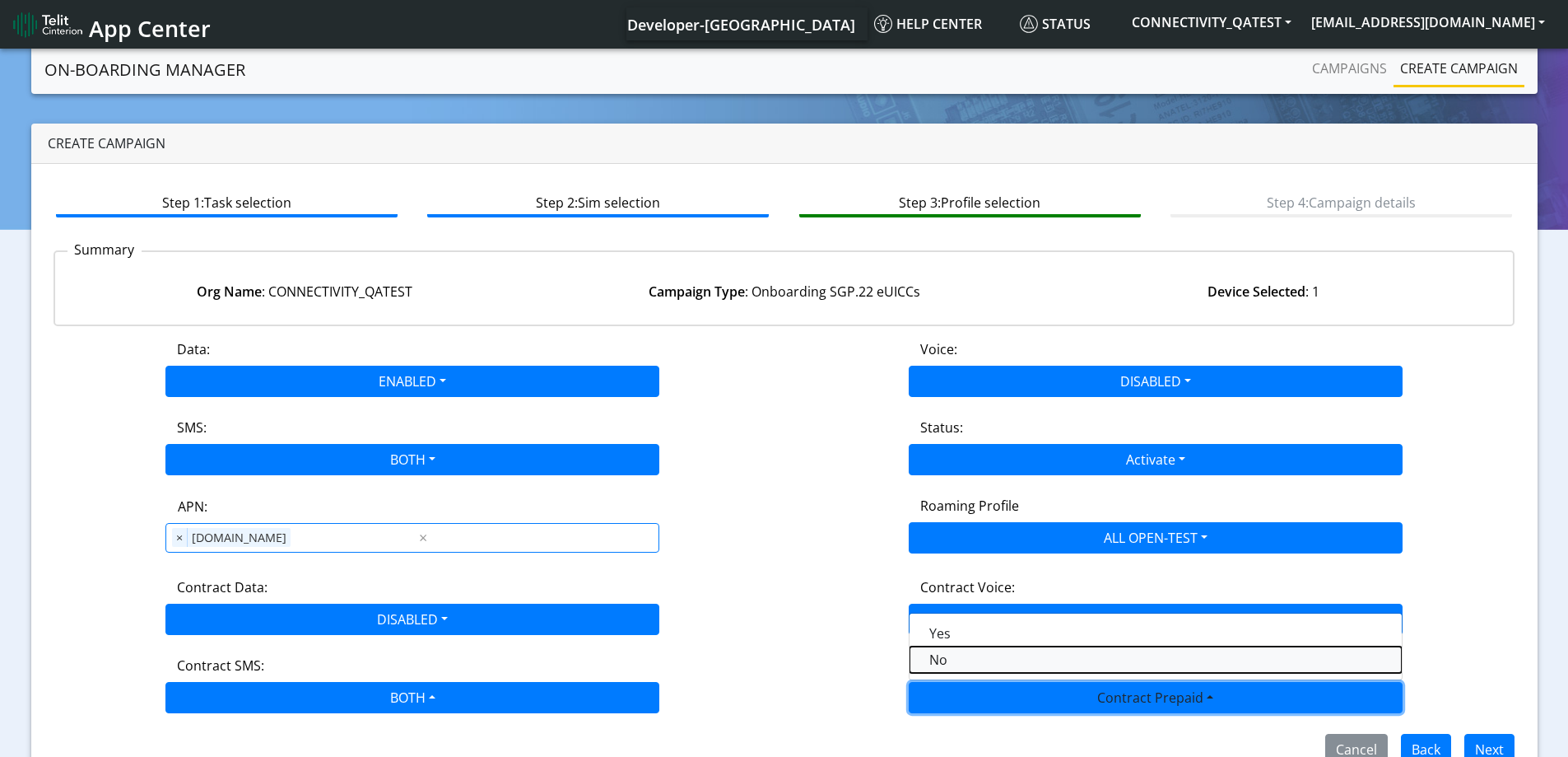
click at [969, 658] on Prepaidnotprepaid-dropdown "No" at bounding box center [1156, 660] width 492 height 26
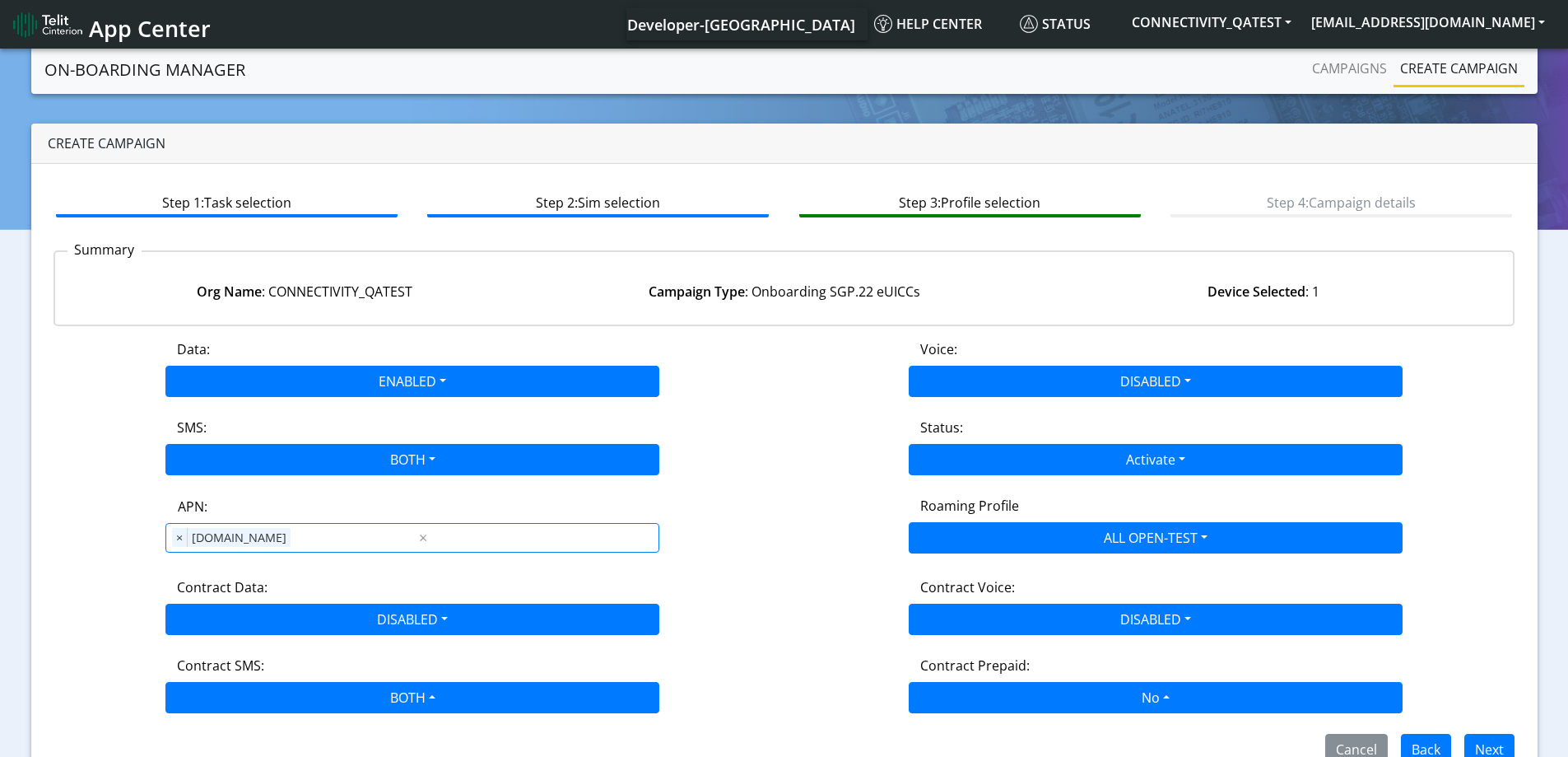
scroll to position [37, 0]
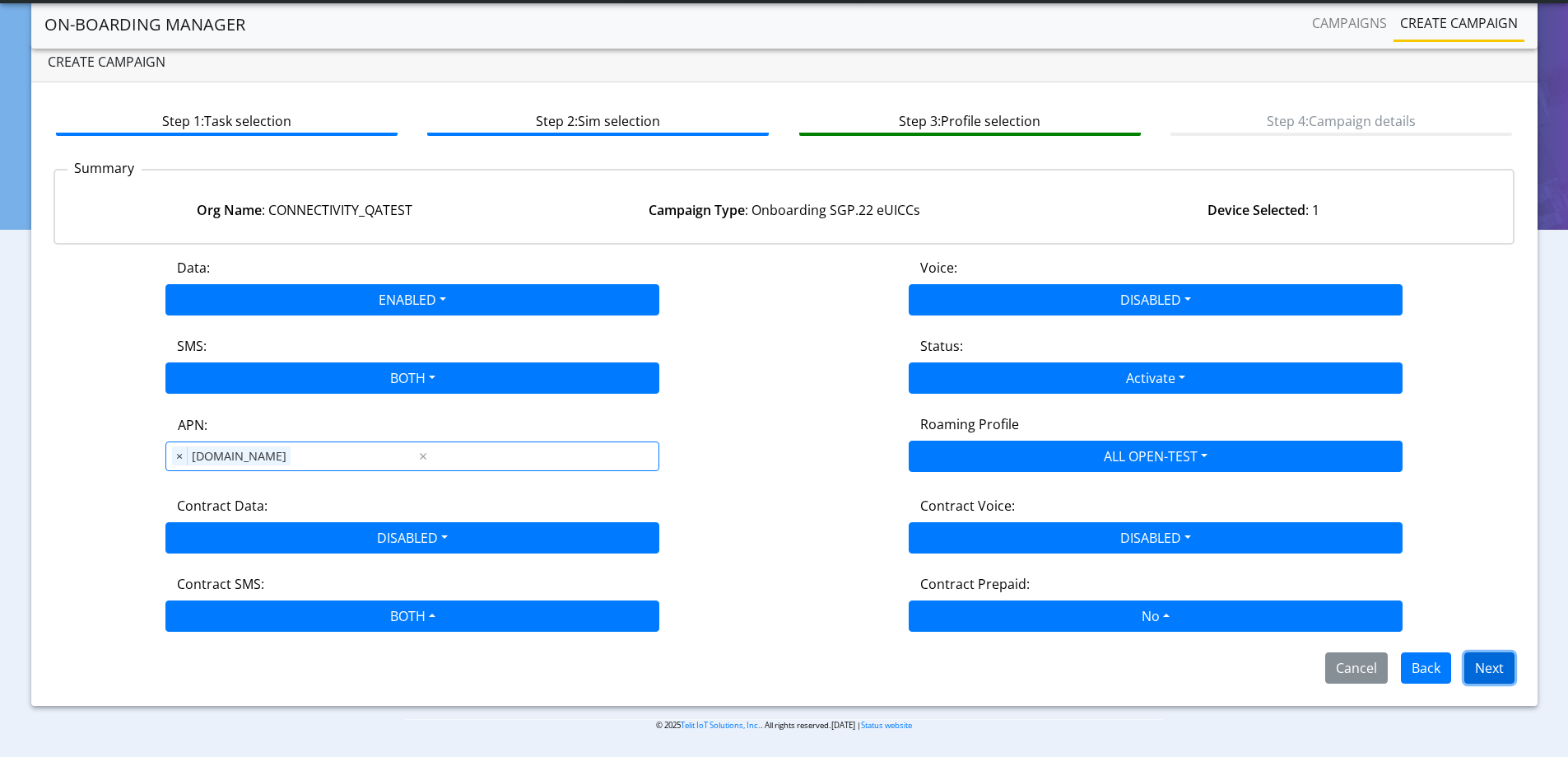
click at [1498, 660] on button "Next" at bounding box center [1489, 667] width 50 height 31
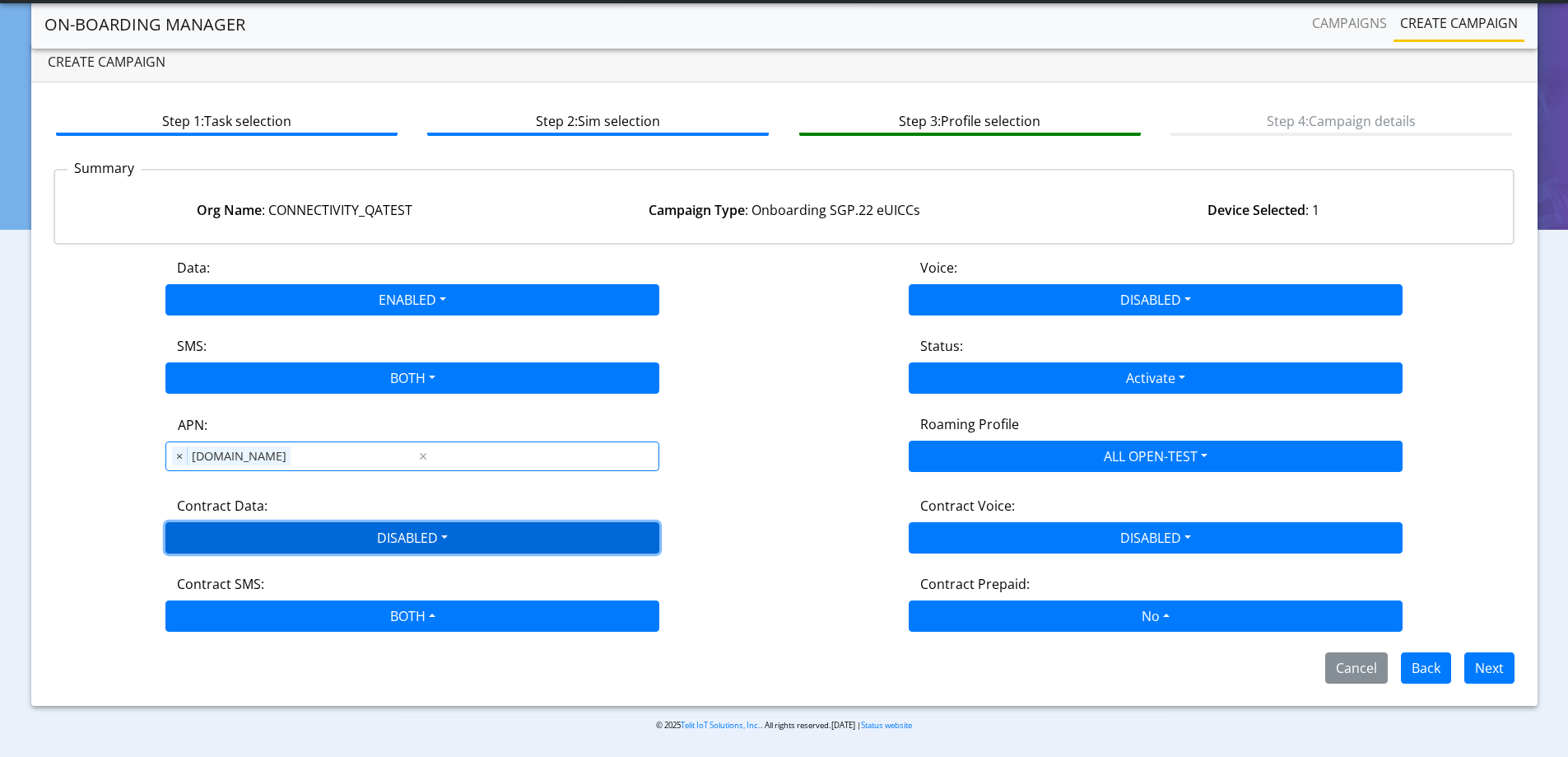
click at [422, 545] on button "DISABLED" at bounding box center [412, 538] width 494 height 31
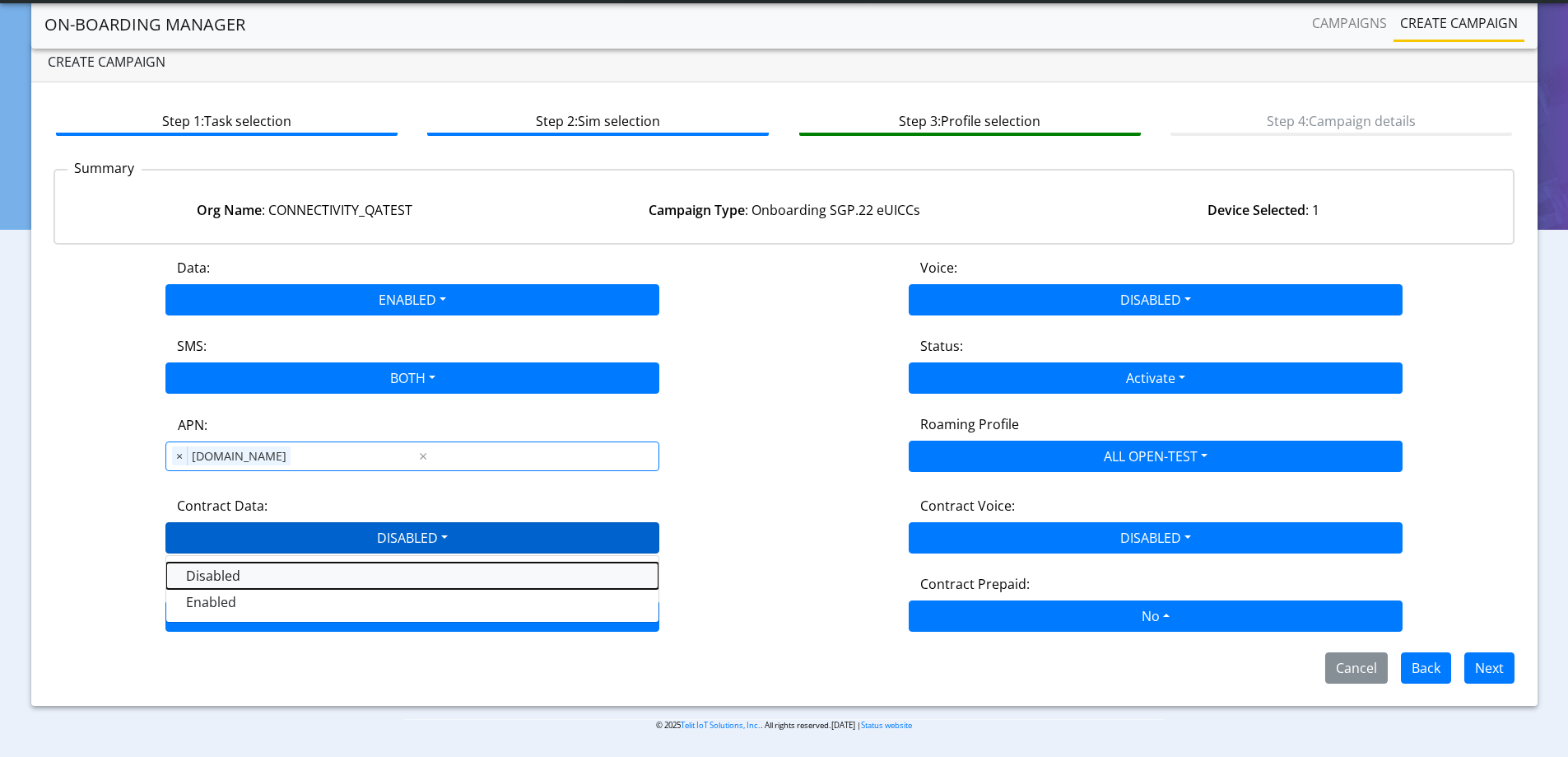
click at [250, 573] on Datadisabled-dropdown "Disabled" at bounding box center [412, 575] width 492 height 26
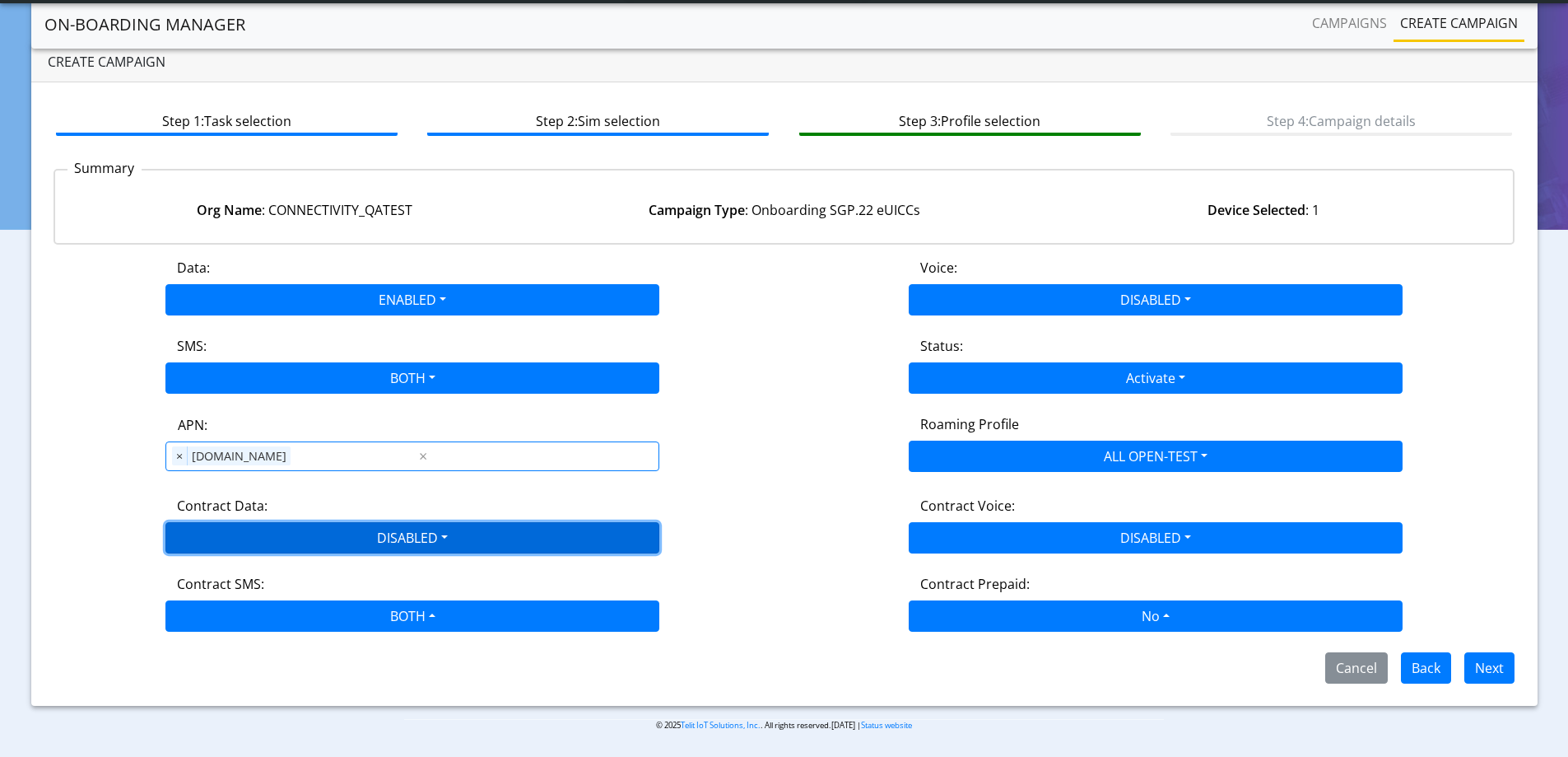
click at [304, 542] on button "DISABLED" at bounding box center [412, 538] width 494 height 31
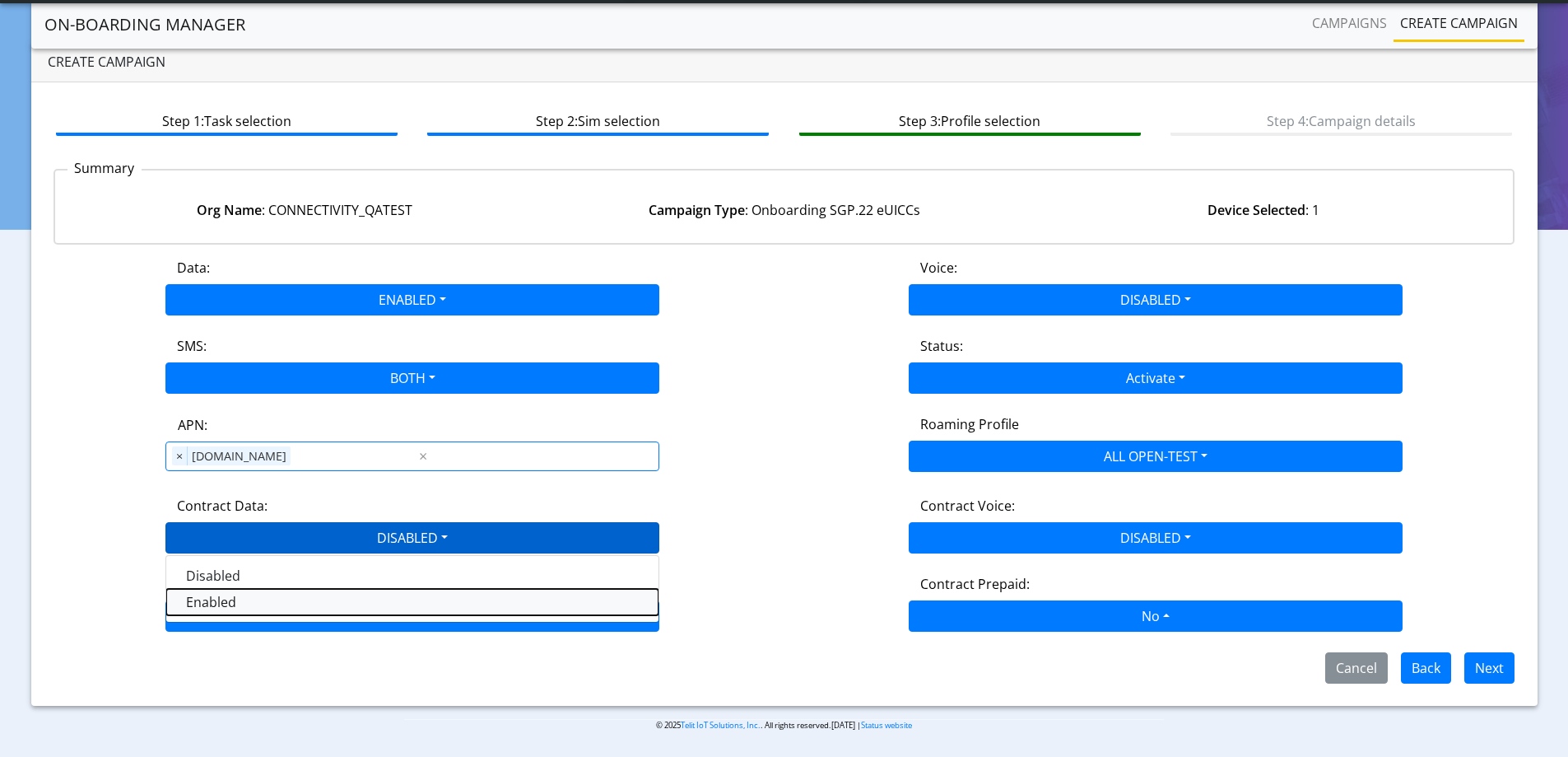
click at [213, 601] on Dataenabled-dropdown "Enabled" at bounding box center [412, 602] width 492 height 26
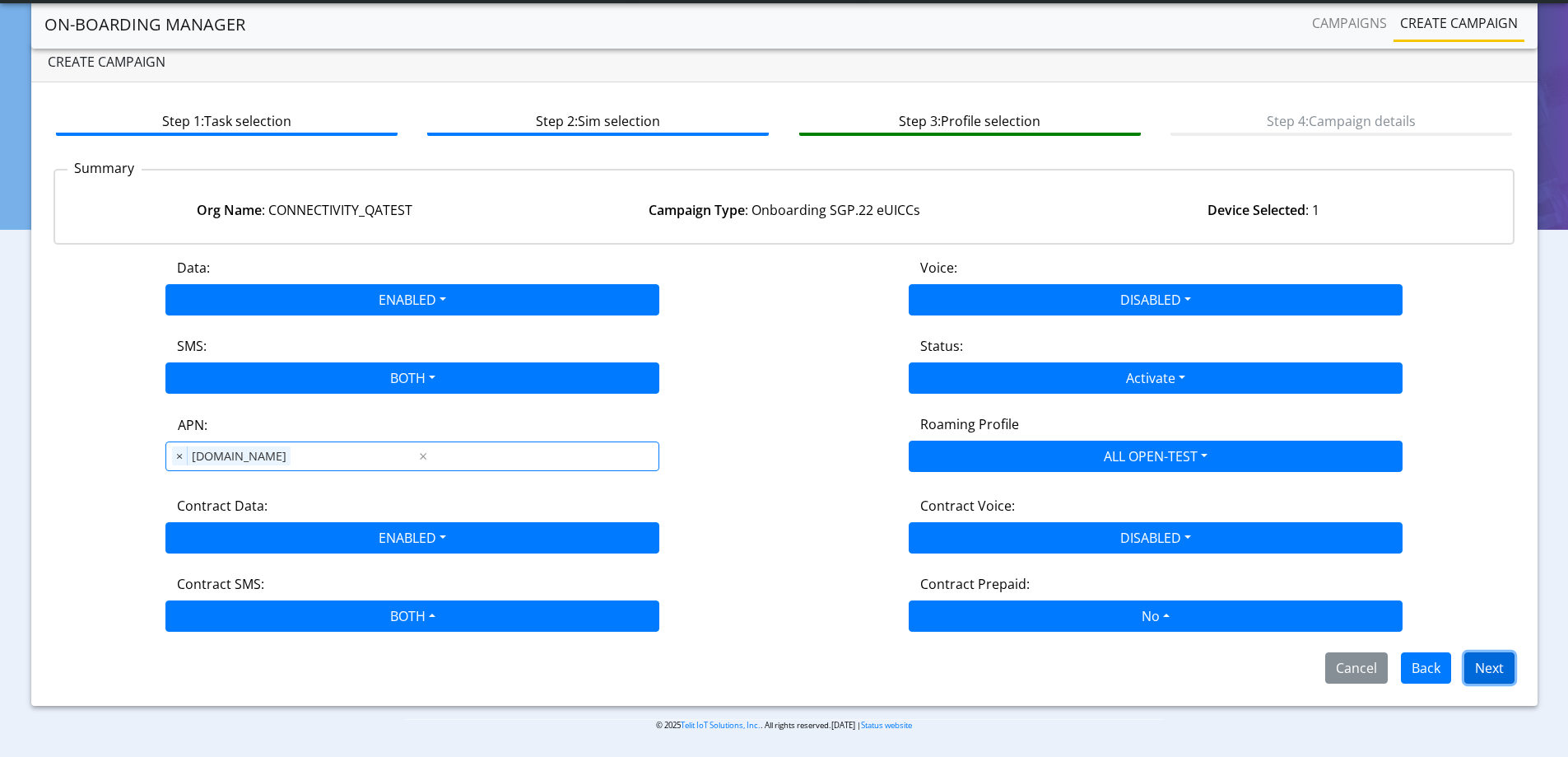
click at [1503, 666] on button "Next" at bounding box center [1489, 667] width 50 height 31
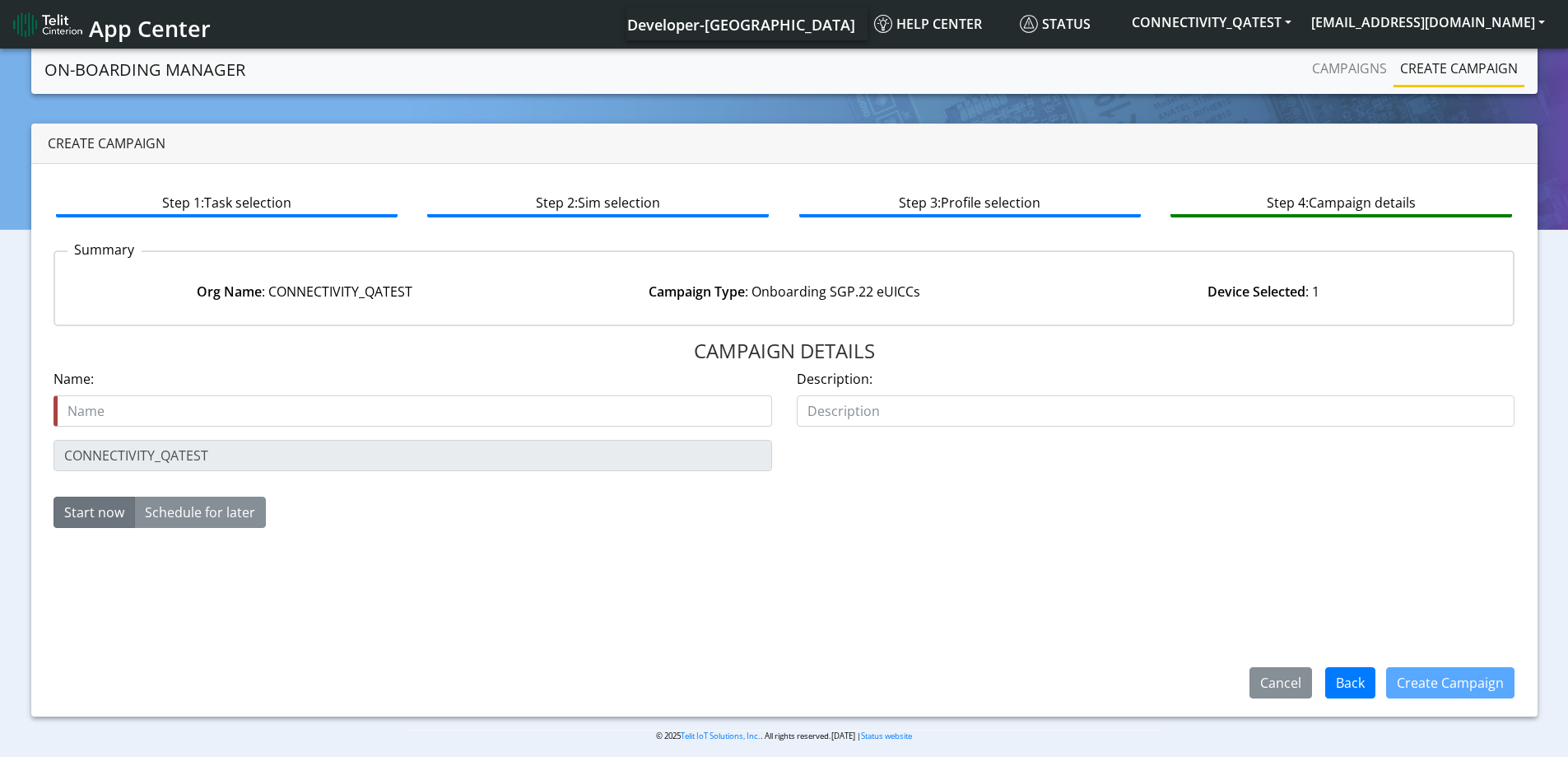
click at [300, 414] on input "text" at bounding box center [413, 411] width 718 height 31
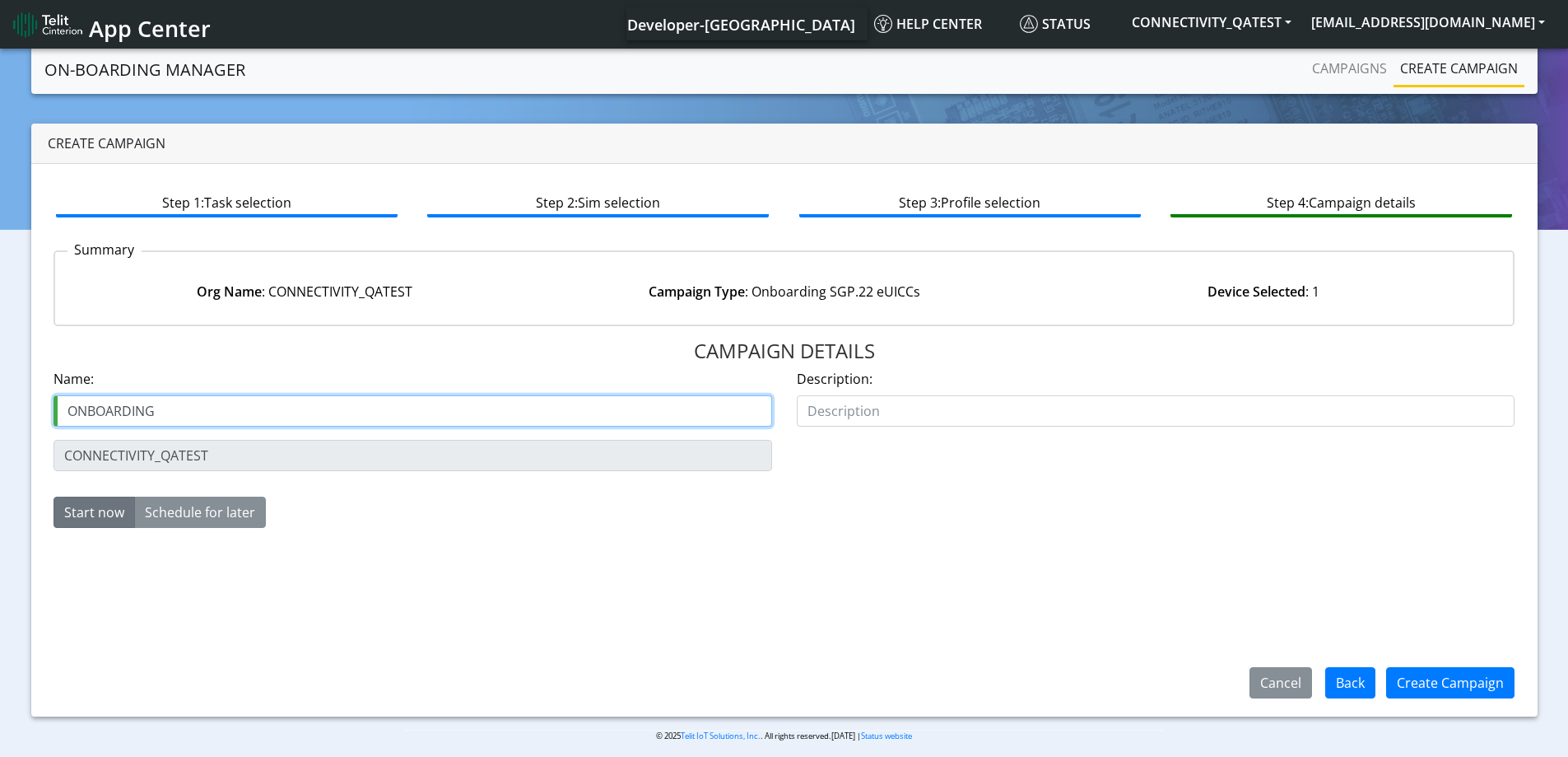
click at [157, 413] on input "ONBOARDING" at bounding box center [413, 411] width 718 height 31
paste input "89033023426500000000060317713121"
type input "ONBOARDING89033023426500000000060317713121"
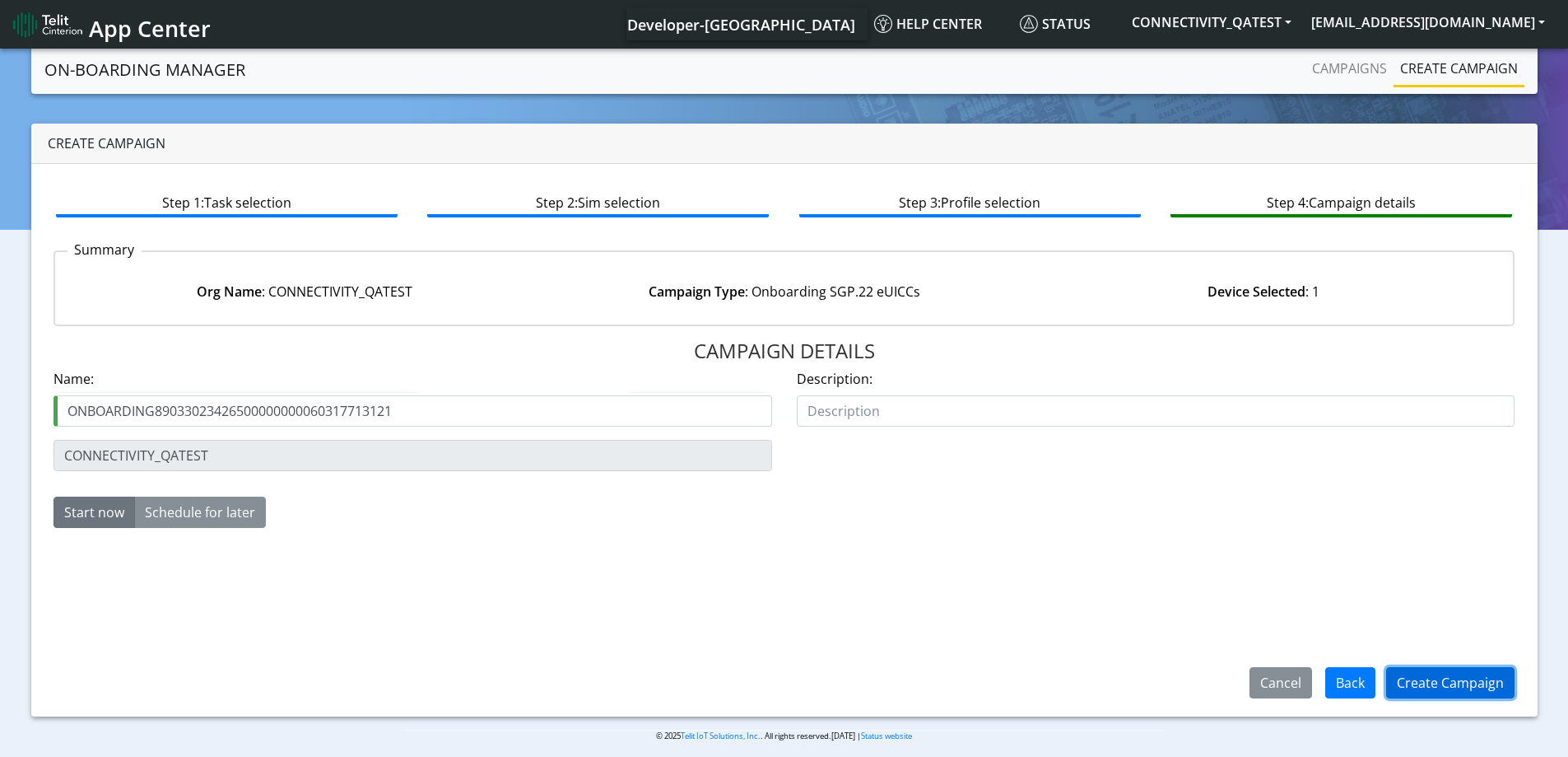
click at [1411, 680] on button "Create Campaign" at bounding box center [1450, 682] width 129 height 31
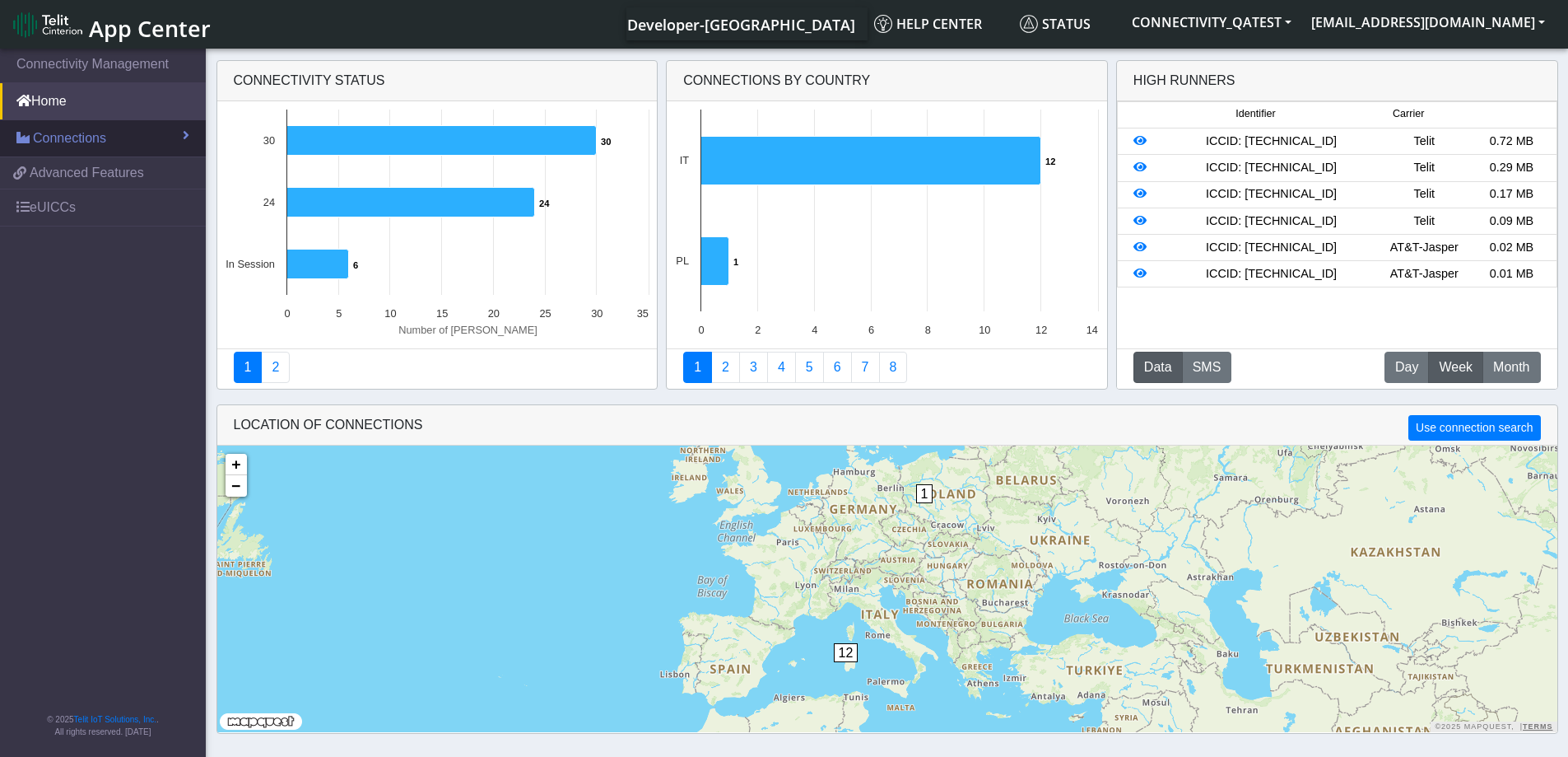
click at [82, 134] on span "Connections" at bounding box center [70, 138] width 73 height 20
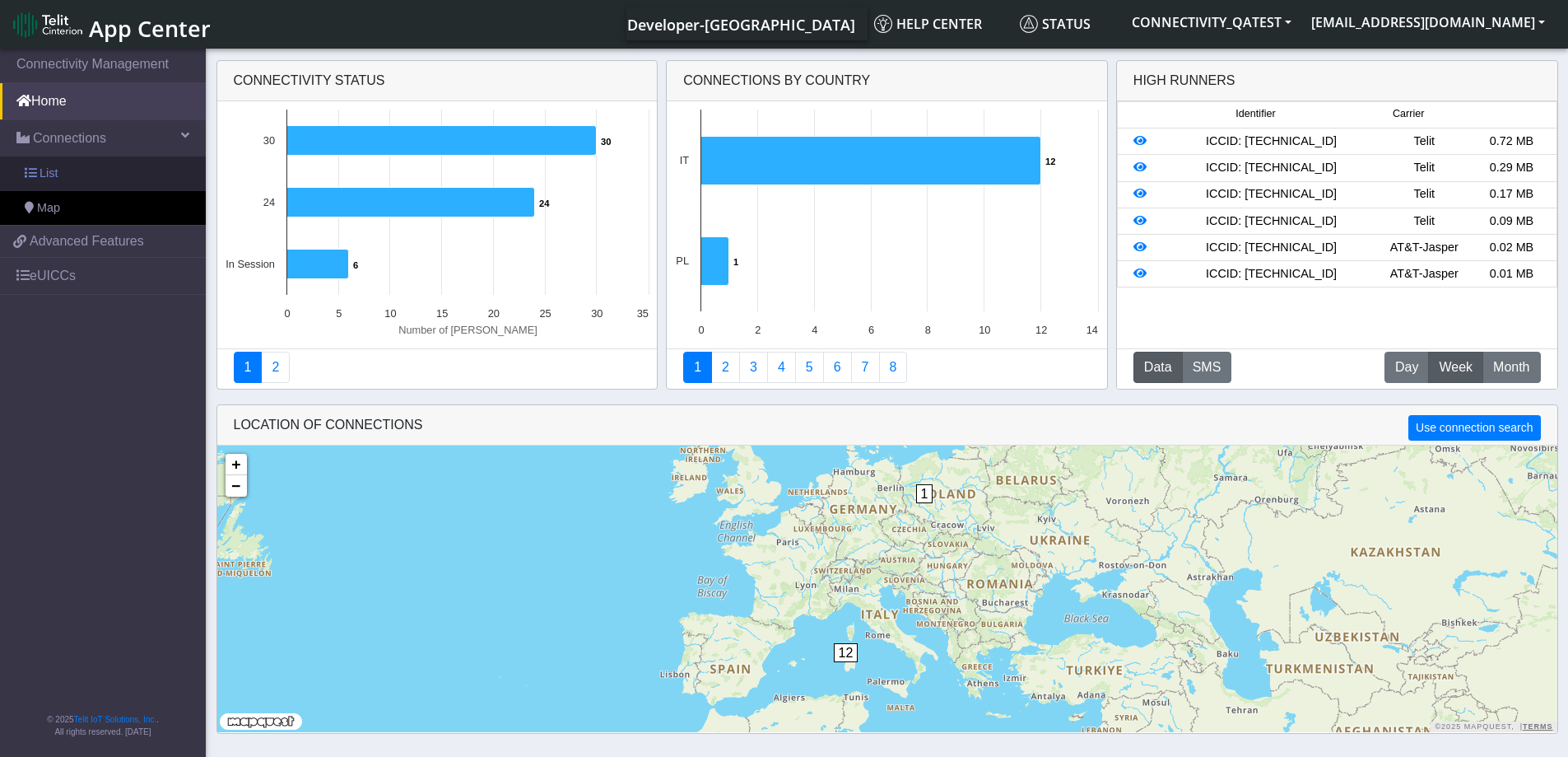
click at [90, 173] on link "List" at bounding box center [103, 174] width 206 height 35
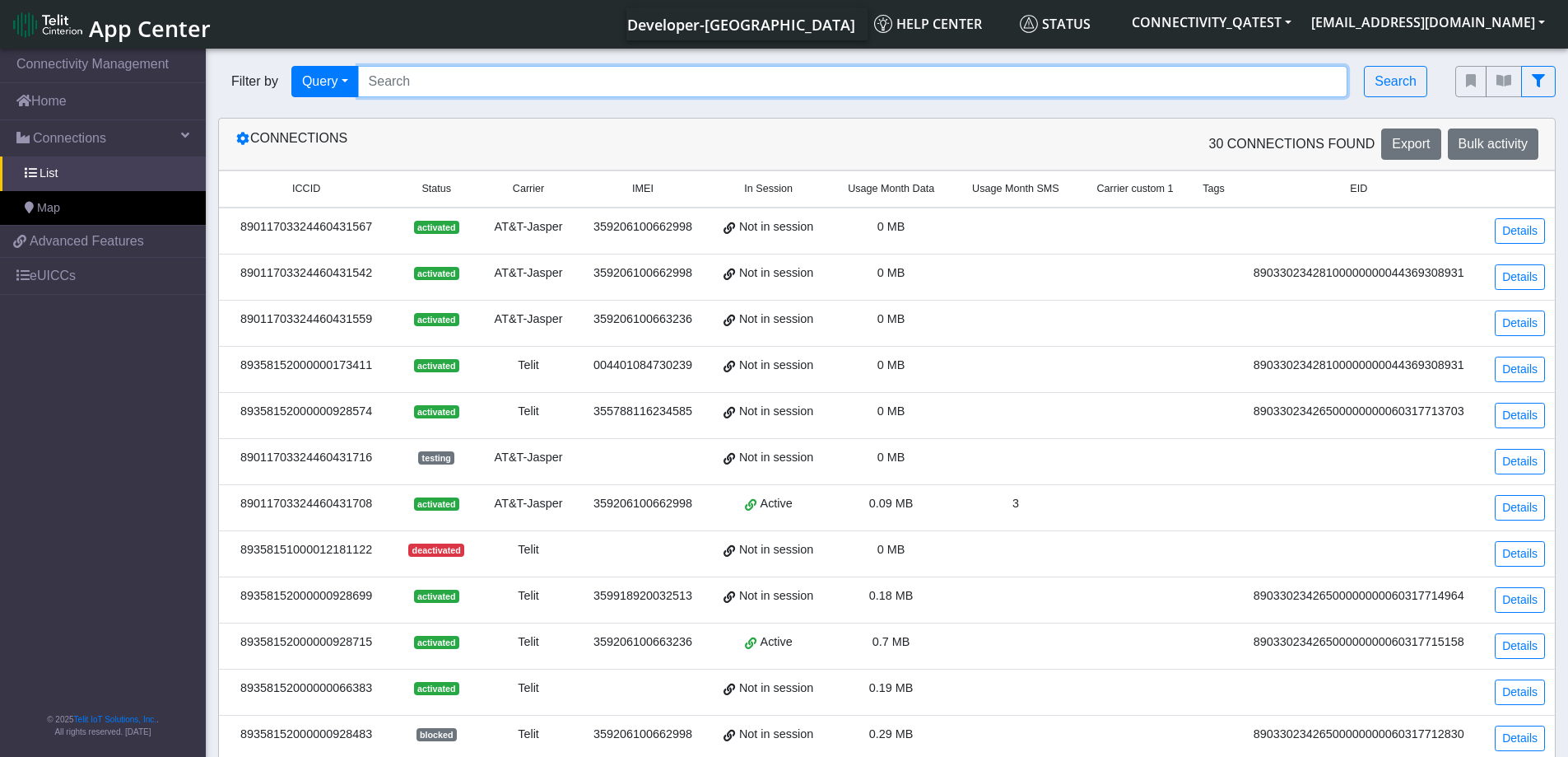
click at [421, 92] on input "Search..." at bounding box center [853, 82] width 990 height 31
paste input "89358152000000928483"
type input "89358152000000928483"
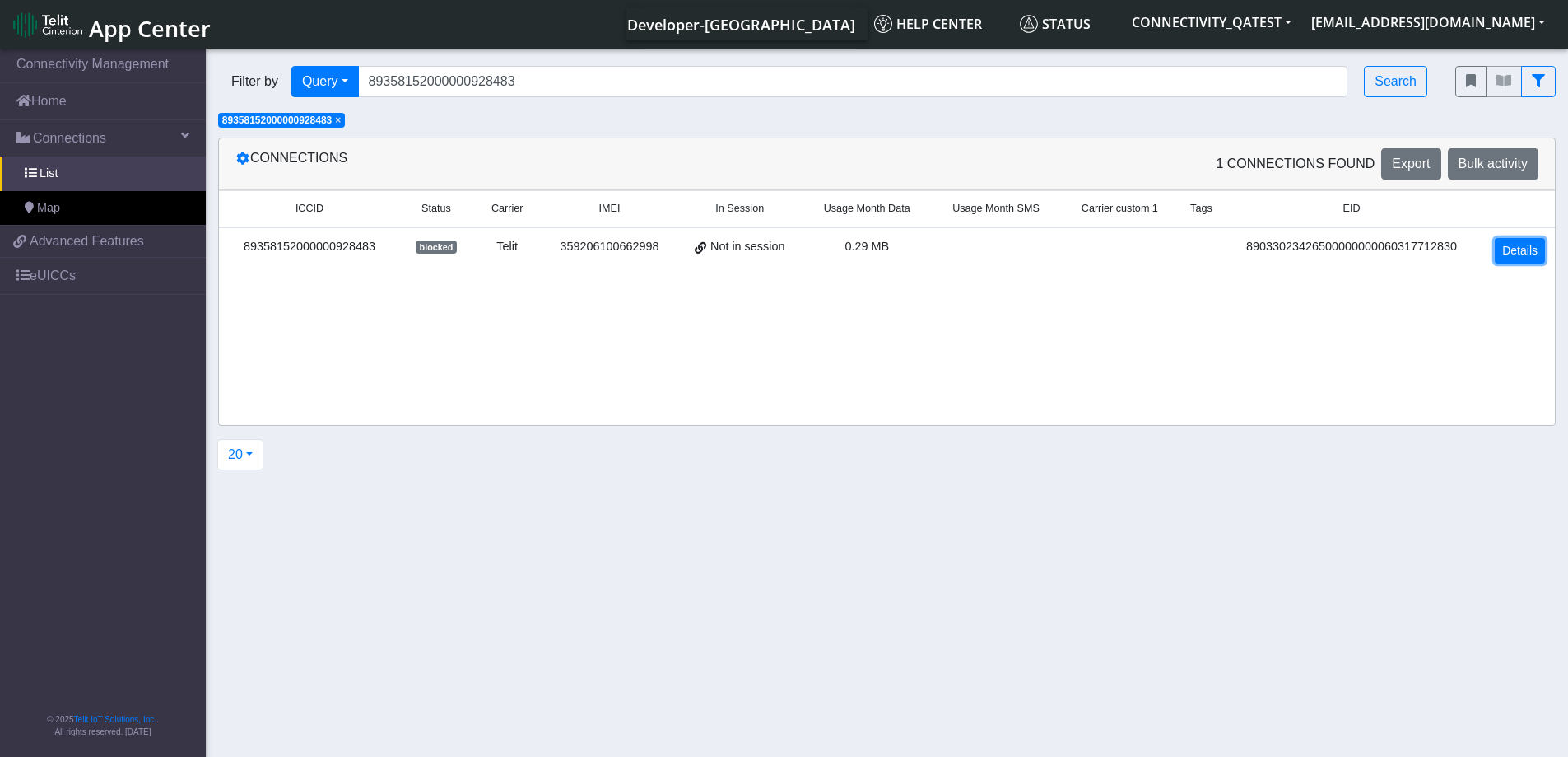
click at [1518, 256] on link "Details" at bounding box center [1519, 250] width 50 height 25
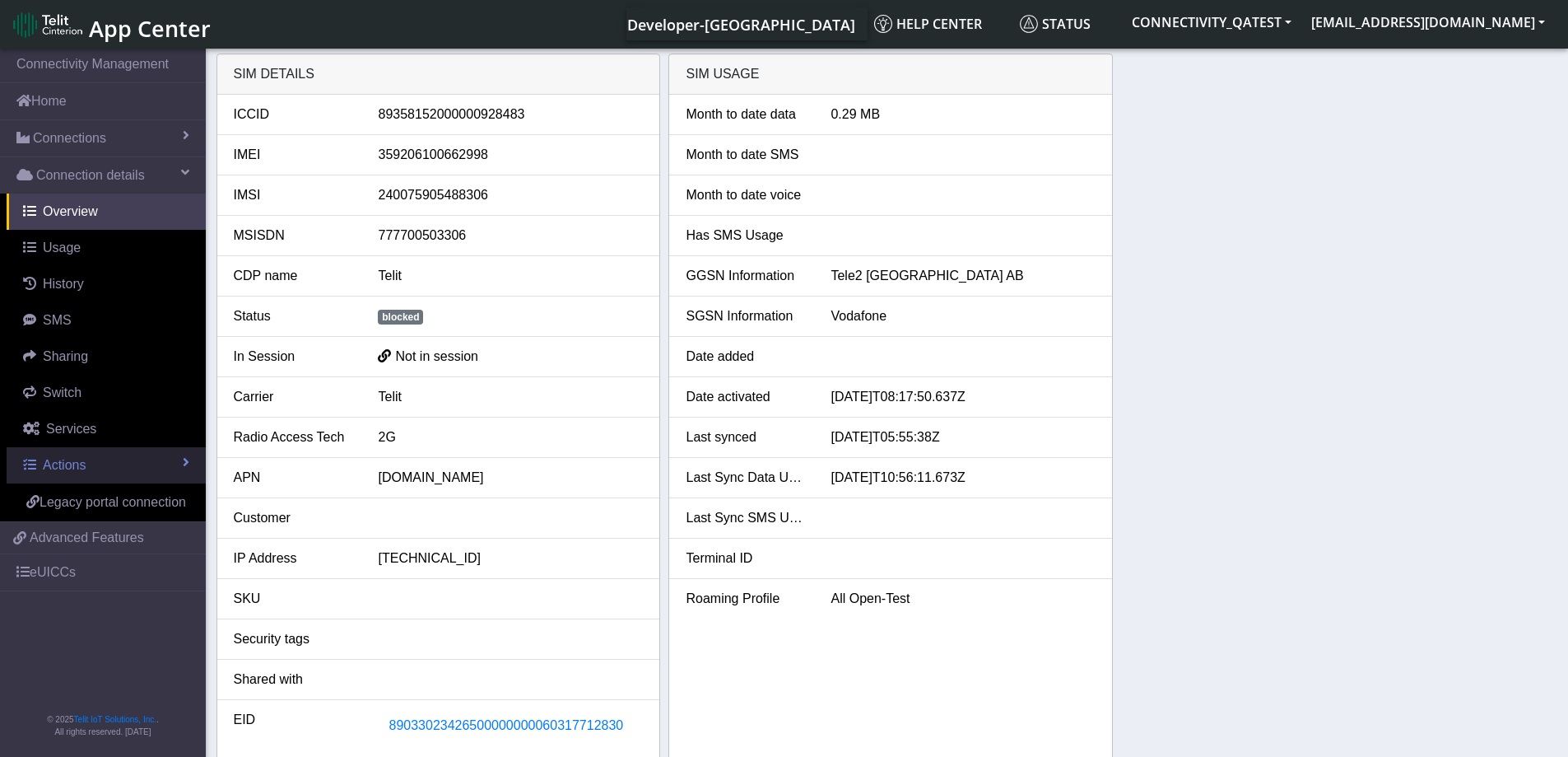
click at [96, 462] on link "Actions" at bounding box center [106, 466] width 199 height 37
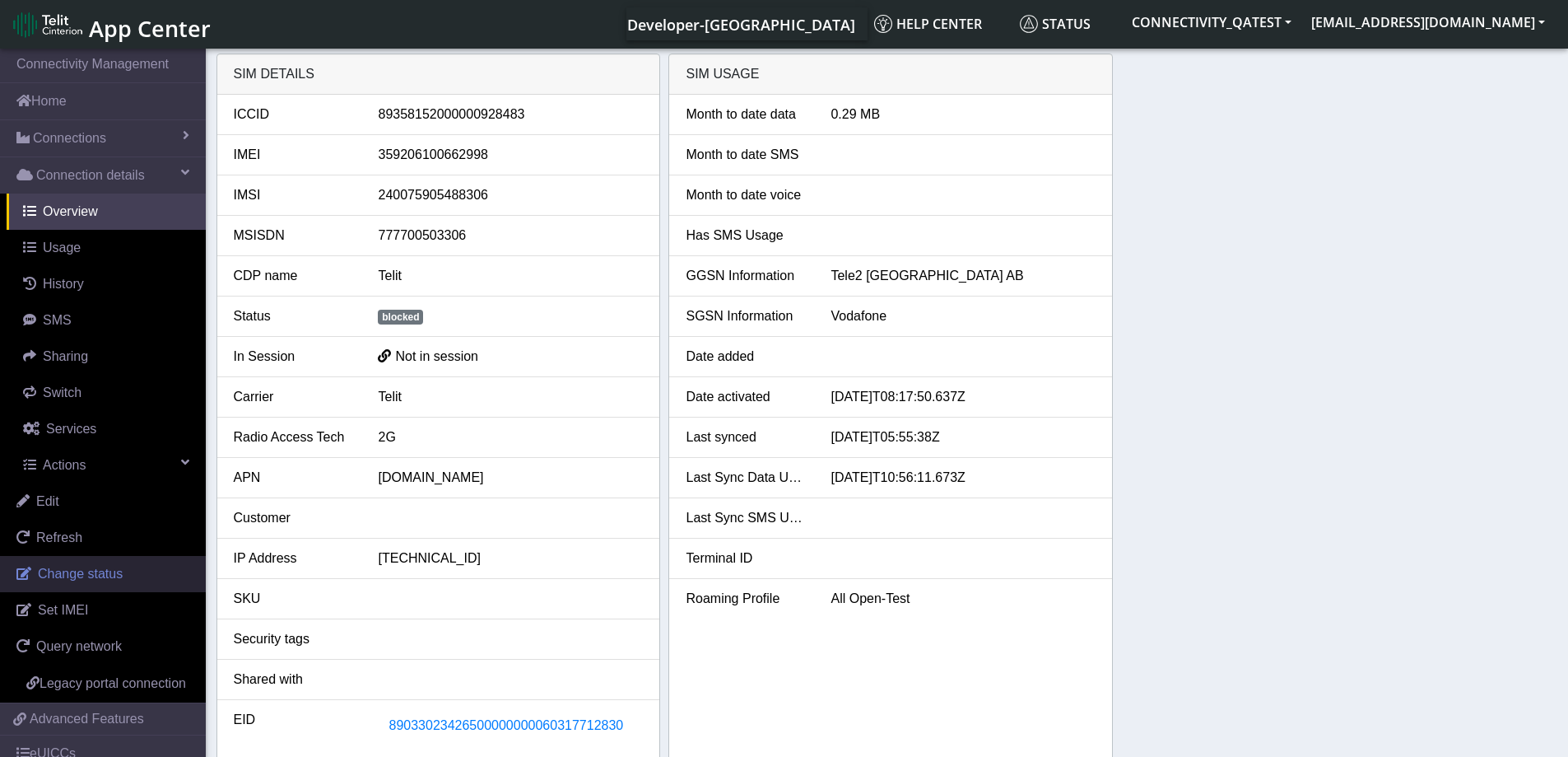
click at [88, 579] on span "Change status" at bounding box center [80, 573] width 84 height 14
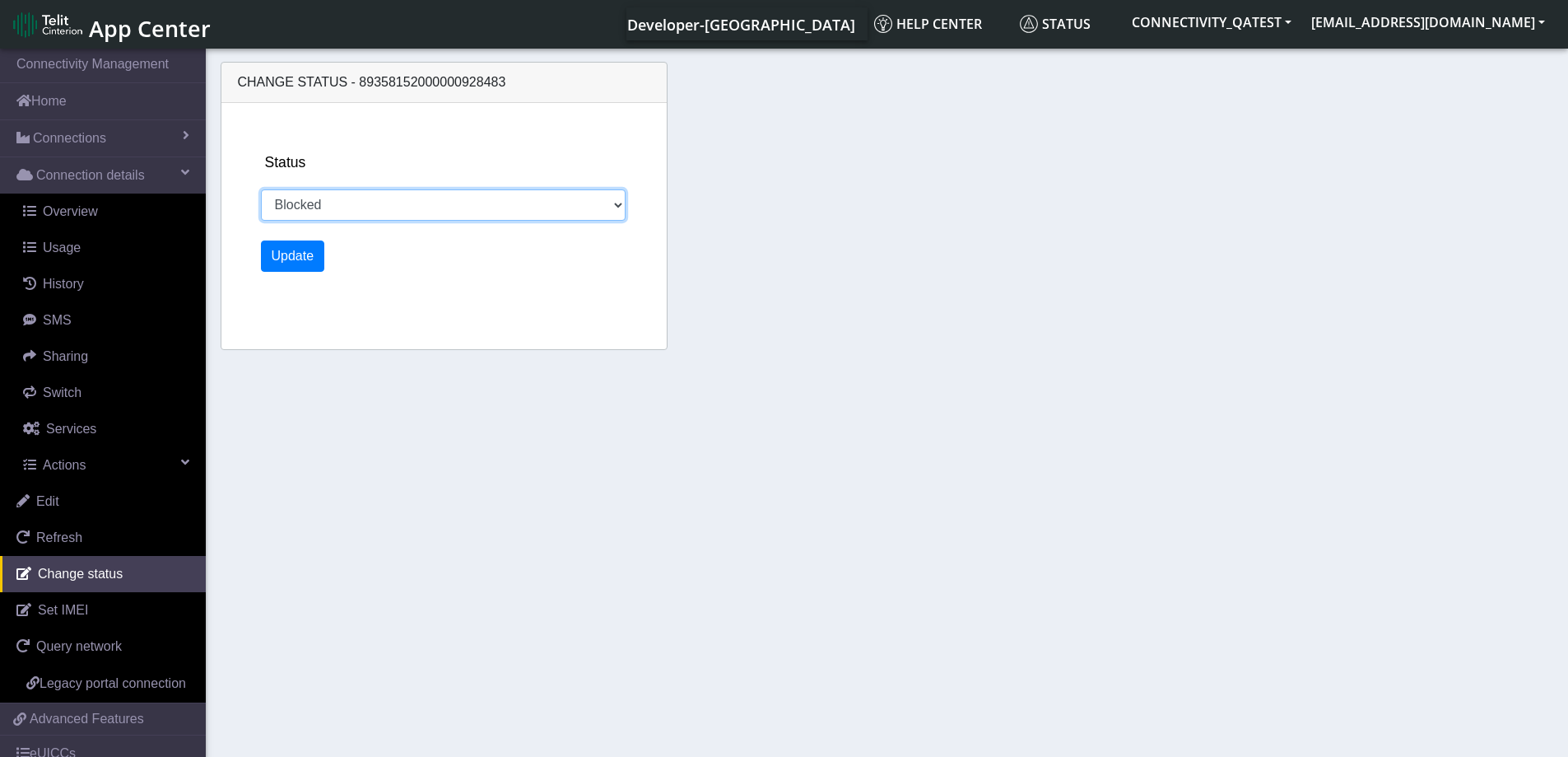
click at [426, 219] on select "Activated Deactivated Blocked Blocked" at bounding box center [444, 205] width 365 height 31
select select "activated"
click at [261, 190] on select "Activated Deactivated Blocked Blocked" at bounding box center [444, 205] width 365 height 31
click at [289, 253] on button "Update" at bounding box center [293, 256] width 64 height 31
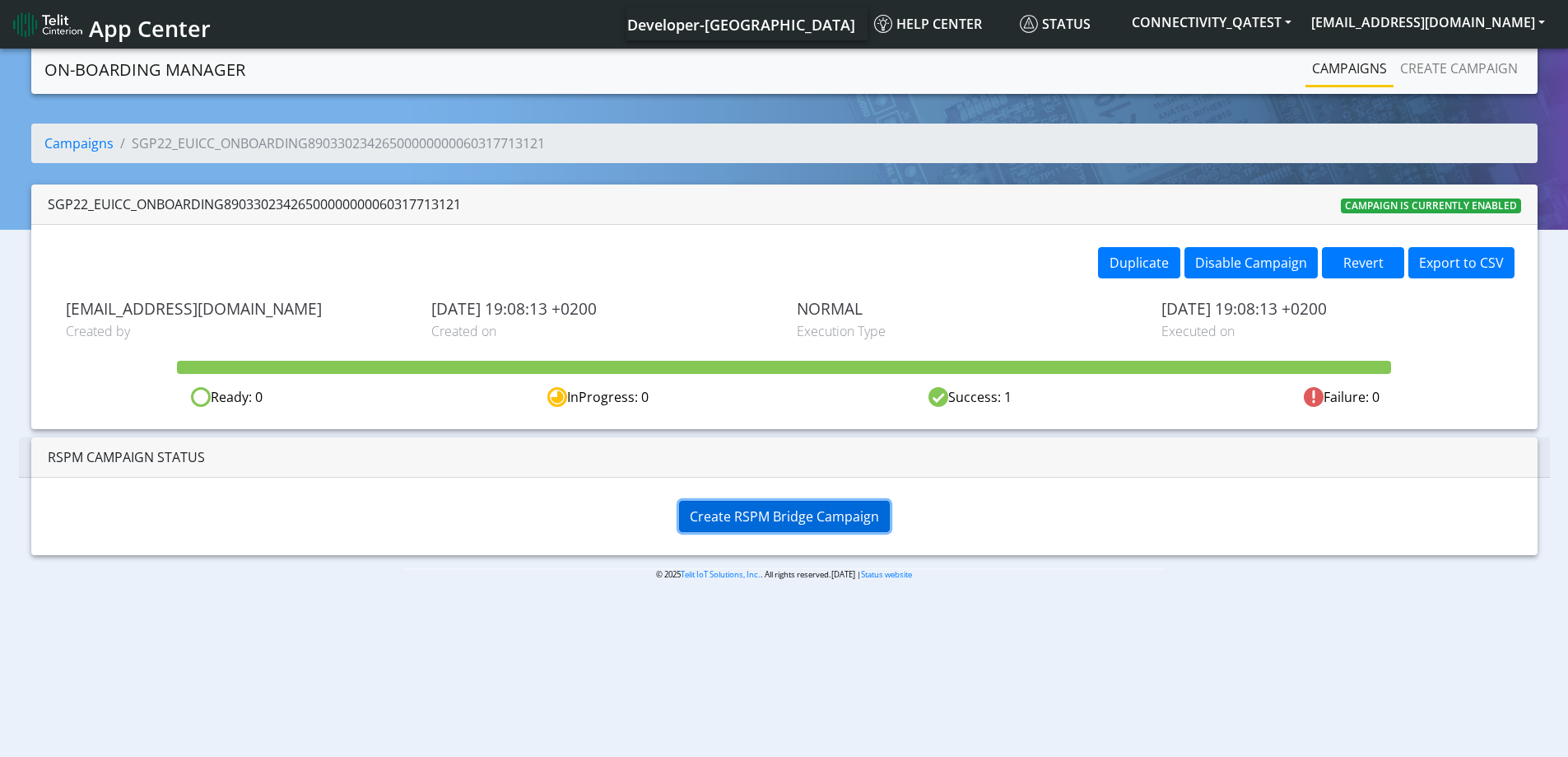
click at [799, 515] on span "Create RSPM Bridge Campaign" at bounding box center [784, 516] width 190 height 18
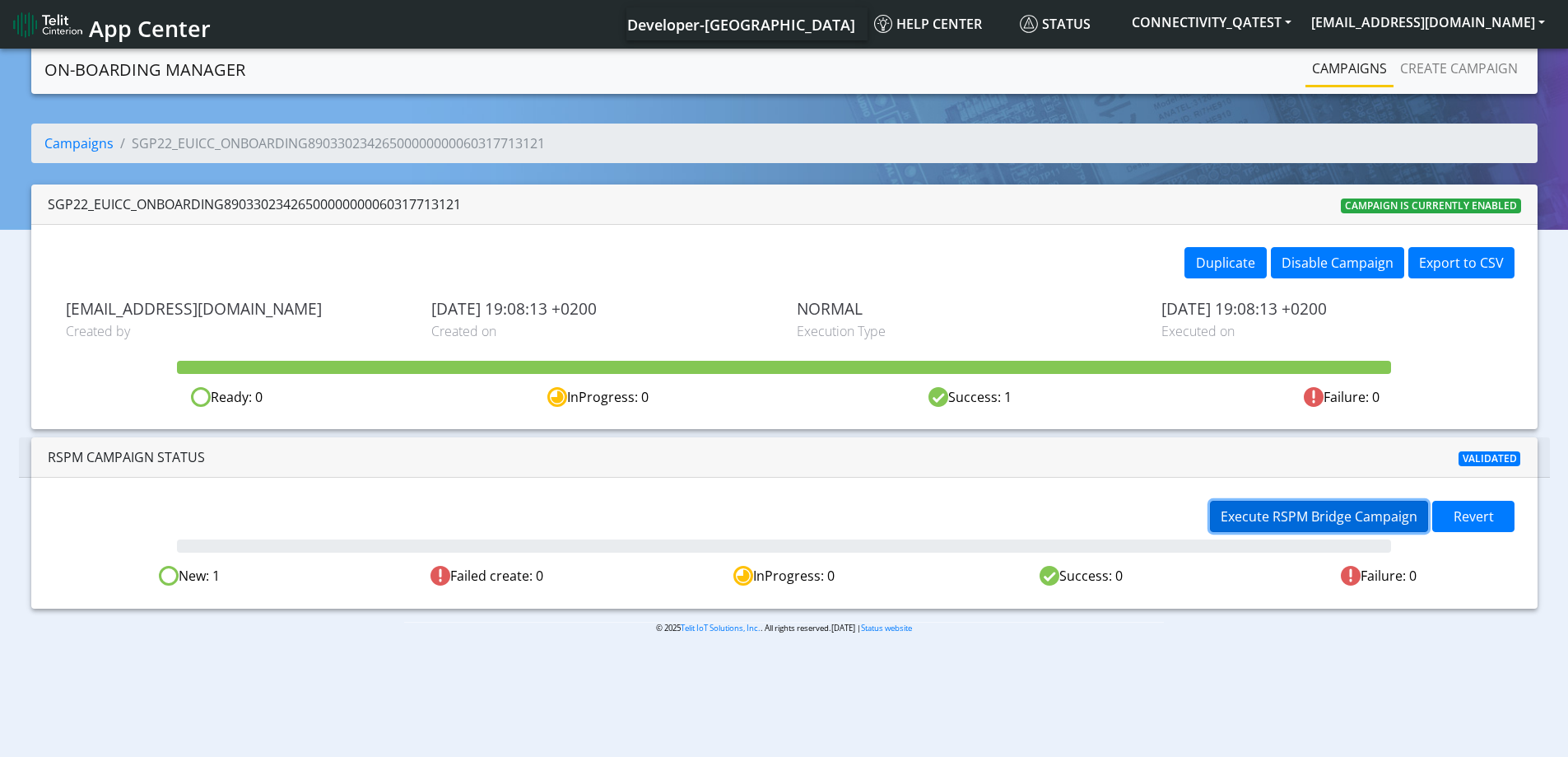
click at [1296, 515] on span "Execute RSPM Bridge Campaign" at bounding box center [1318, 516] width 197 height 18
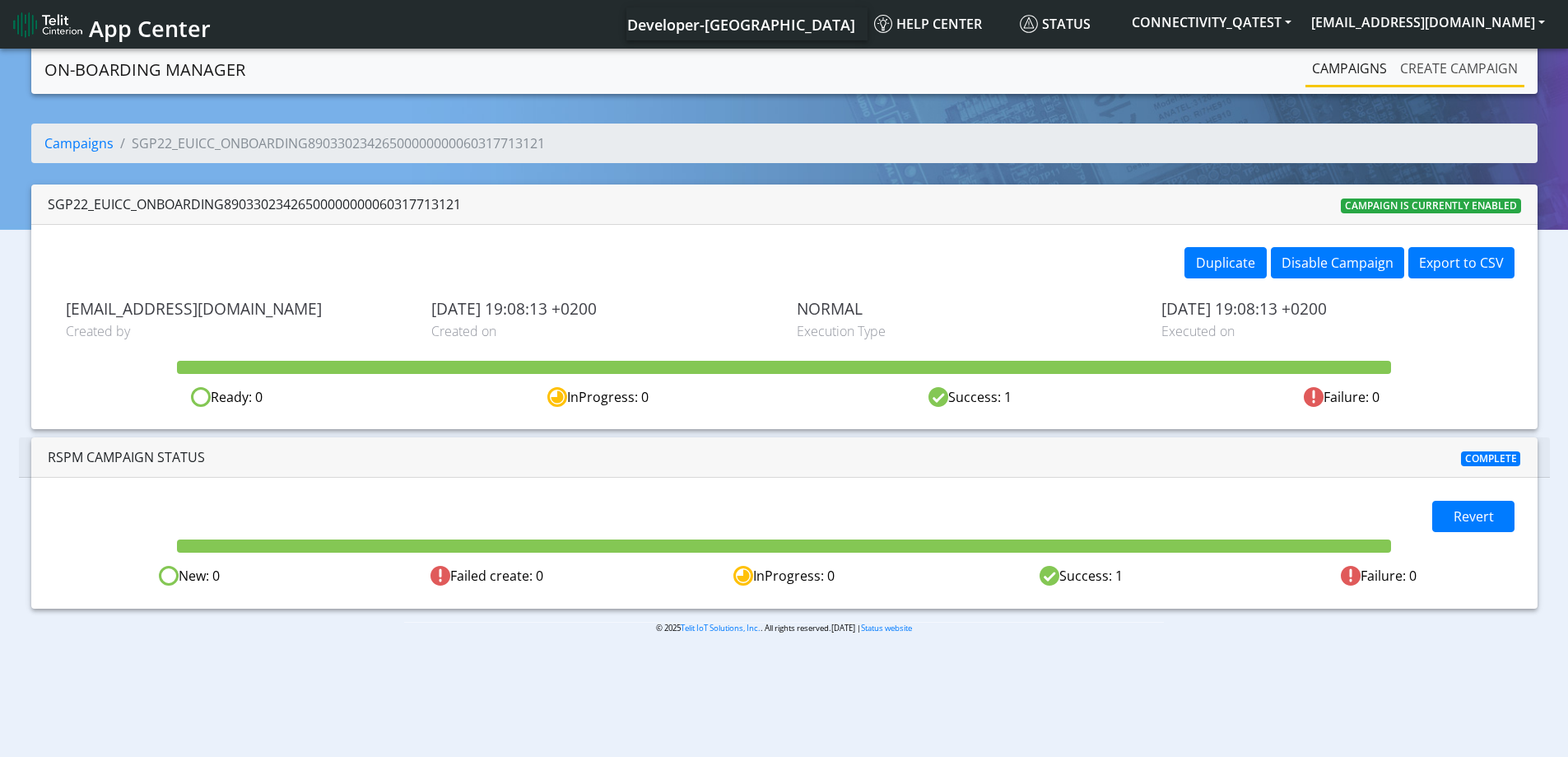
click at [1473, 76] on link "Create campaign" at bounding box center [1458, 69] width 130 height 33
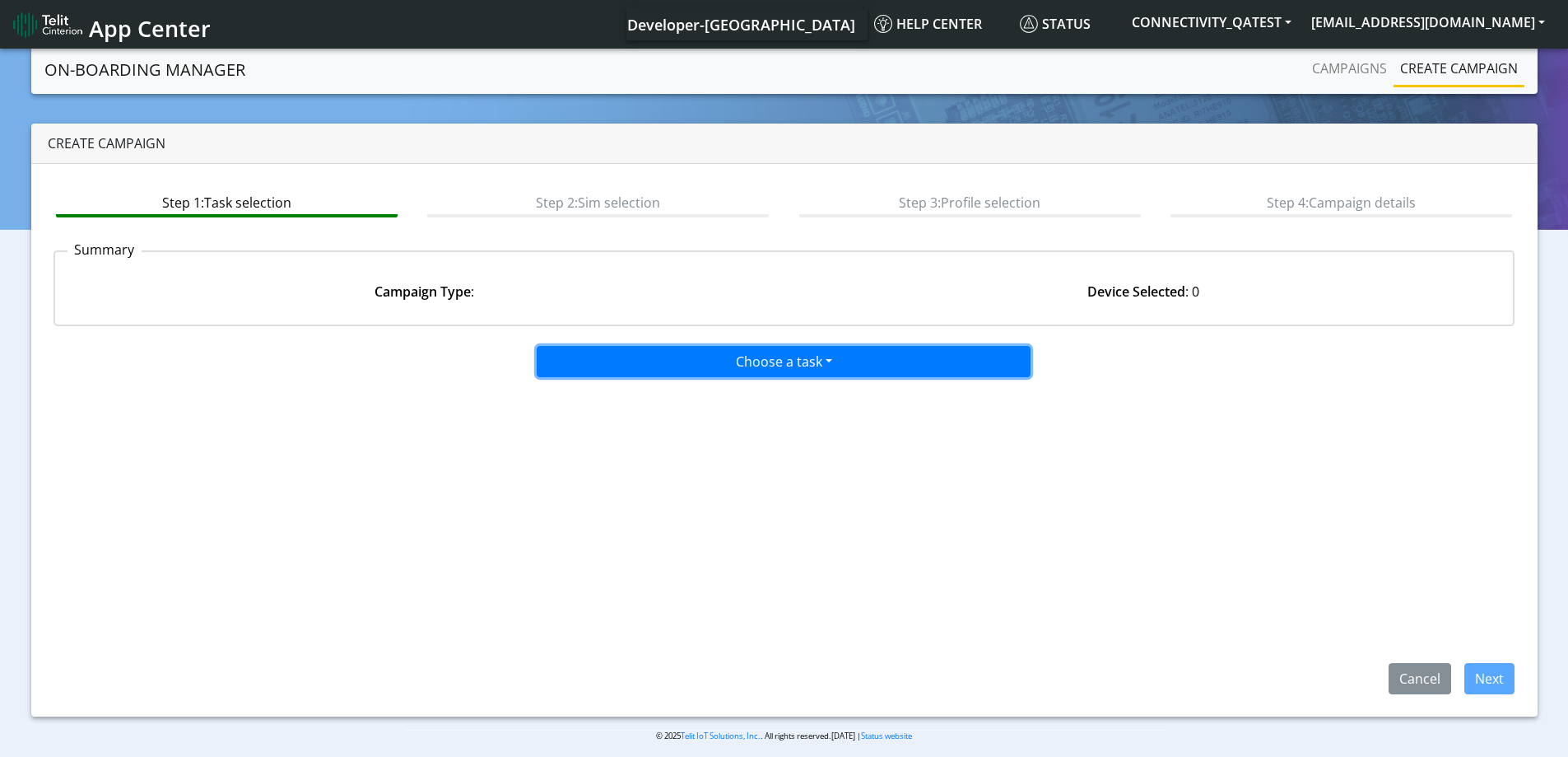
click at [804, 365] on button "Choose a task" at bounding box center [784, 361] width 494 height 31
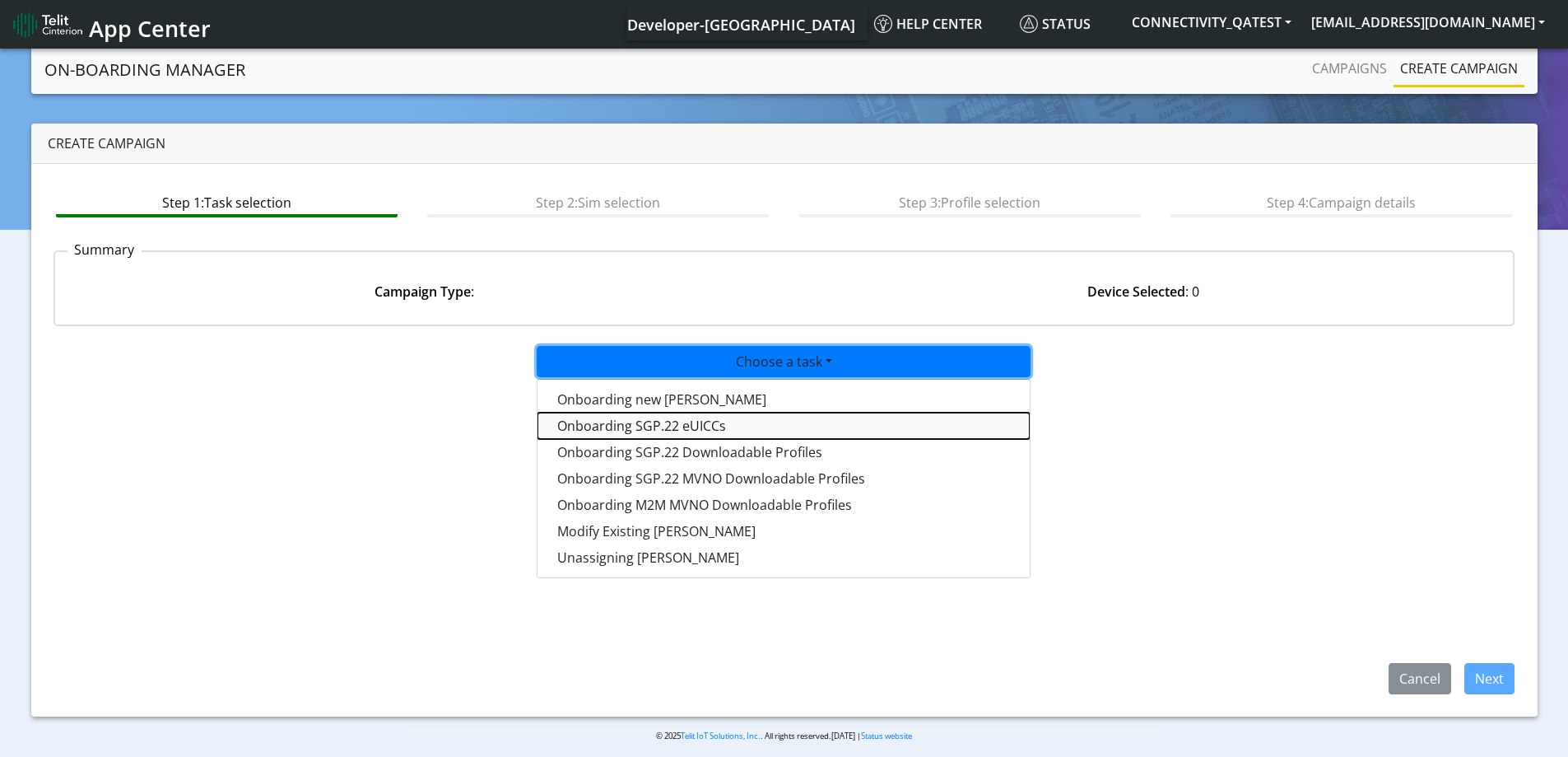
click at [697, 424] on tasksgp22eUICC-dropdown "Onboarding SGP.22 eUICCs" at bounding box center [784, 425] width 492 height 26
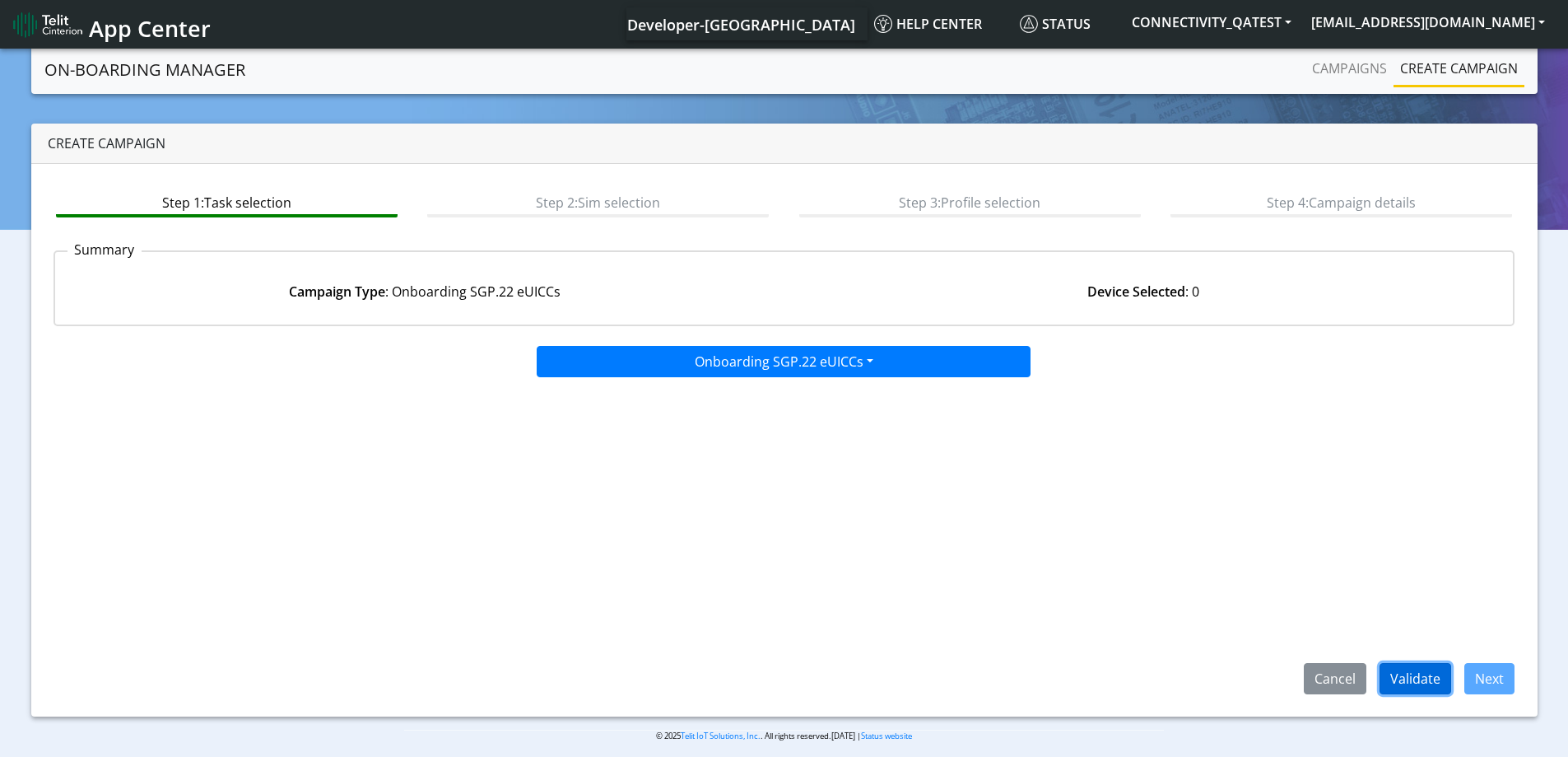
click at [1419, 680] on button "Validate" at bounding box center [1415, 679] width 71 height 31
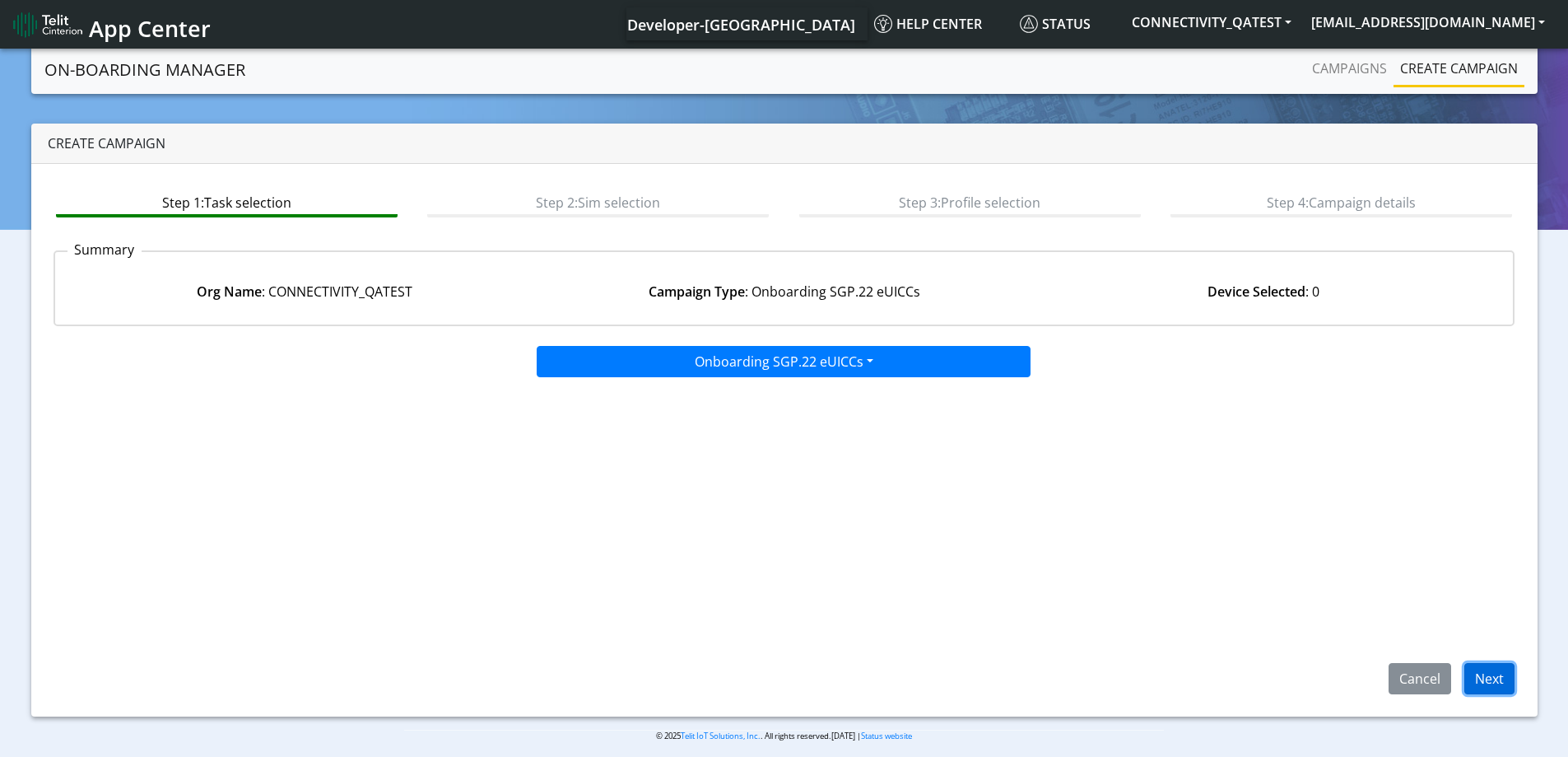
click at [1500, 674] on button "Next" at bounding box center [1489, 679] width 50 height 31
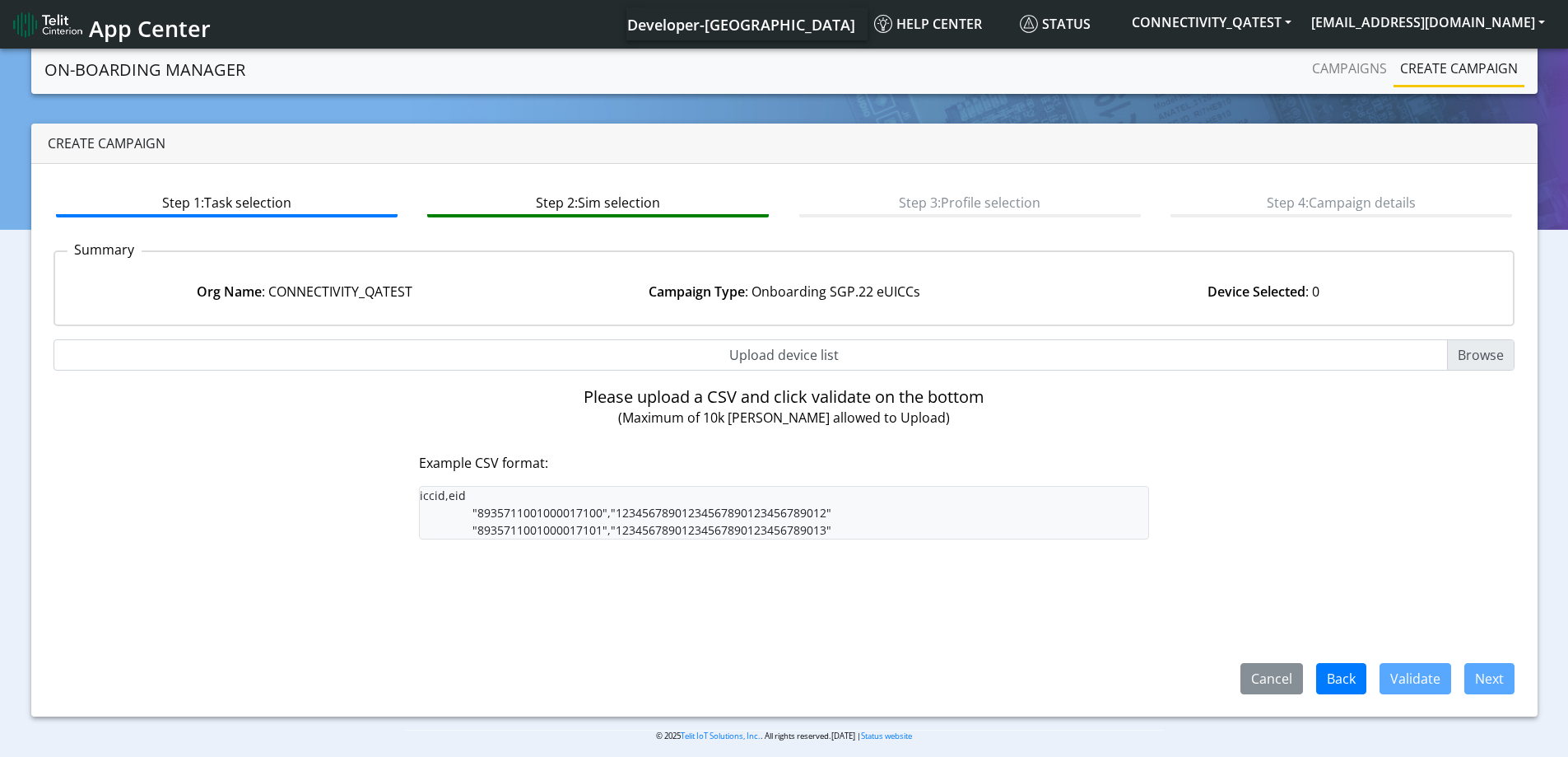
click at [1471, 352] on input "Upload device list" at bounding box center [784, 355] width 1462 height 31
type input "C:\fakepath\onboarding89358152000000928590-serverfarm01.csv"
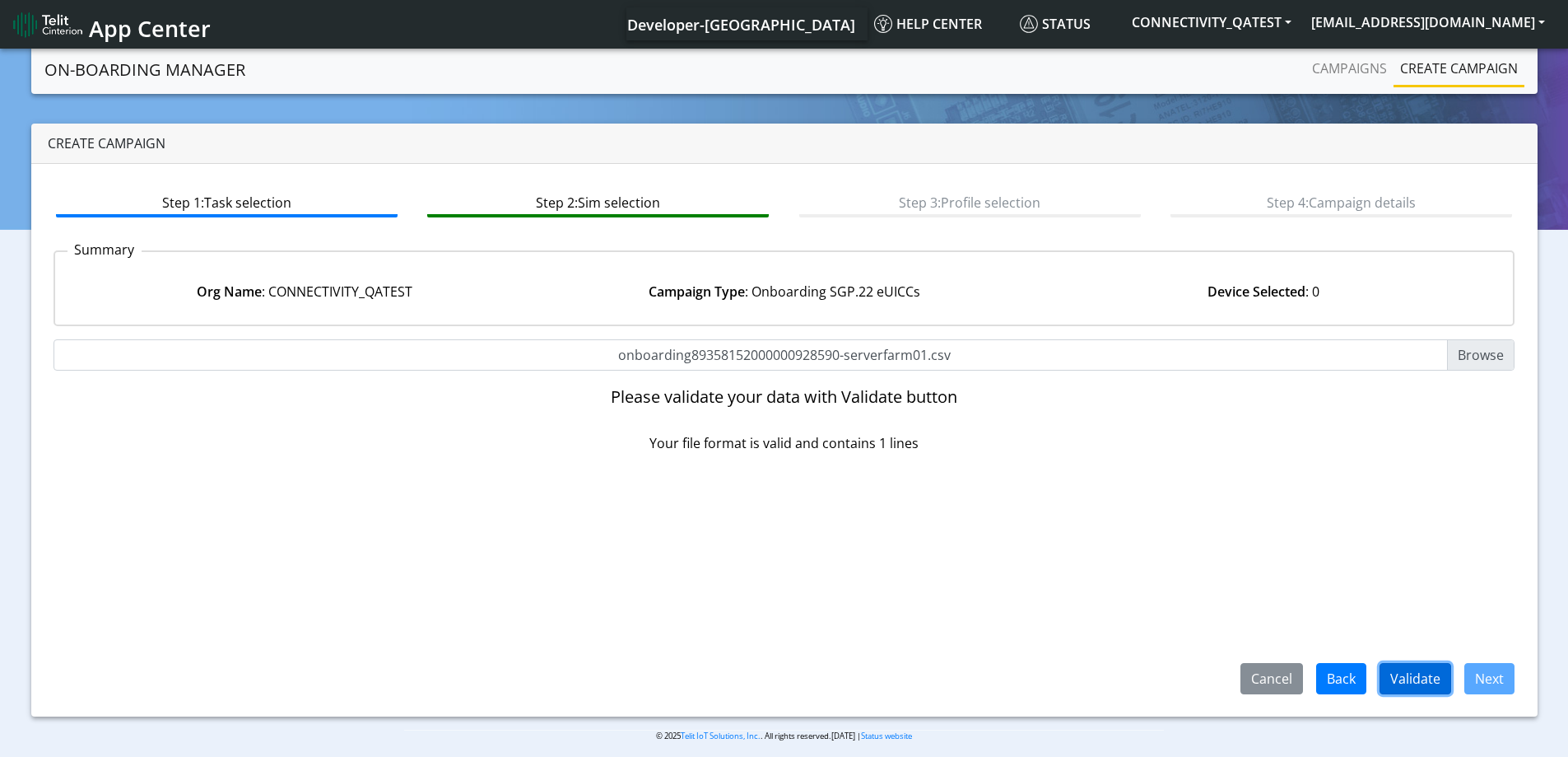
click at [1402, 681] on button "Validate" at bounding box center [1415, 679] width 71 height 31
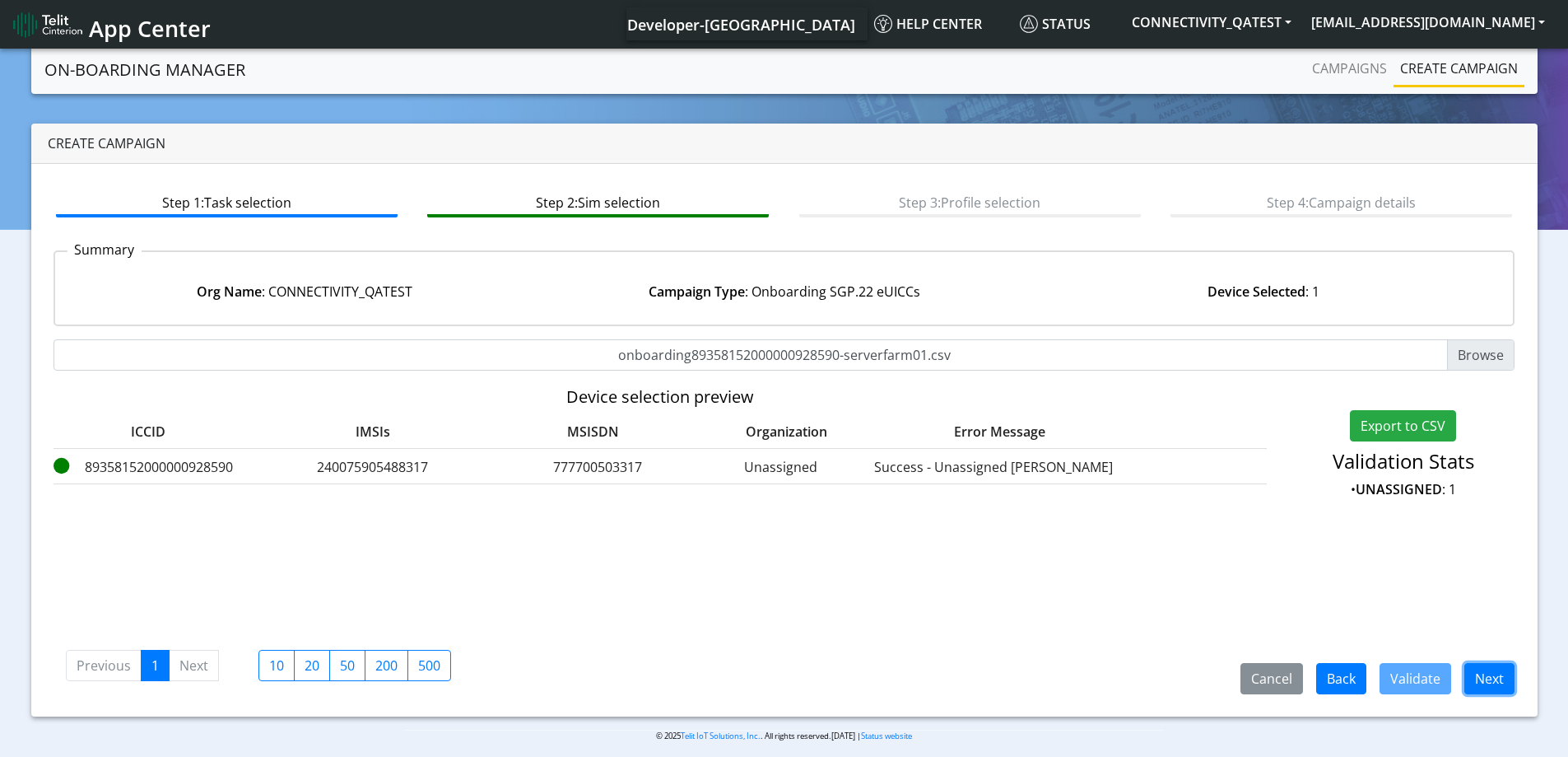
click at [1483, 681] on button "Next" at bounding box center [1489, 679] width 50 height 31
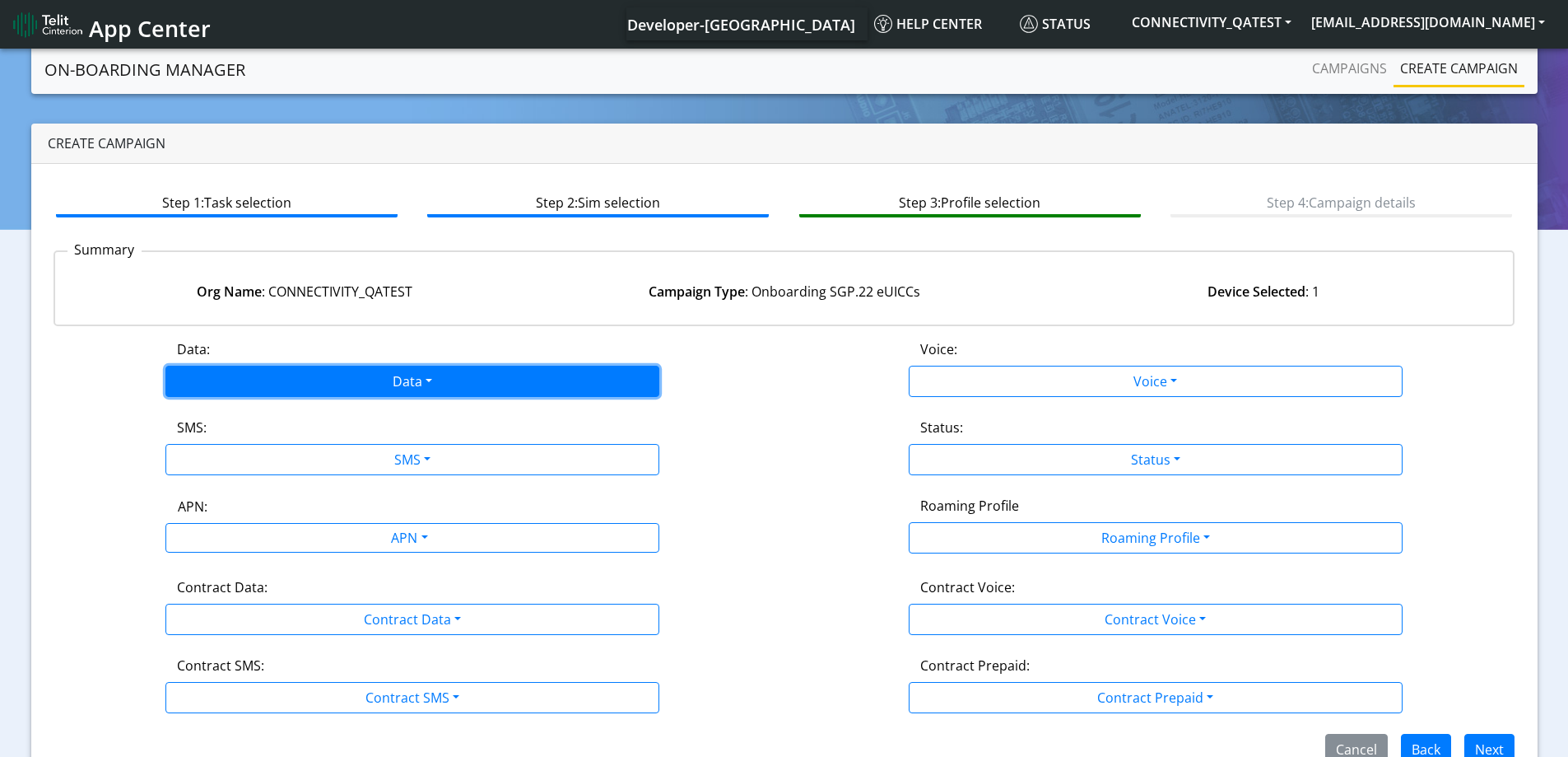
click at [352, 388] on button "Data" at bounding box center [412, 381] width 494 height 31
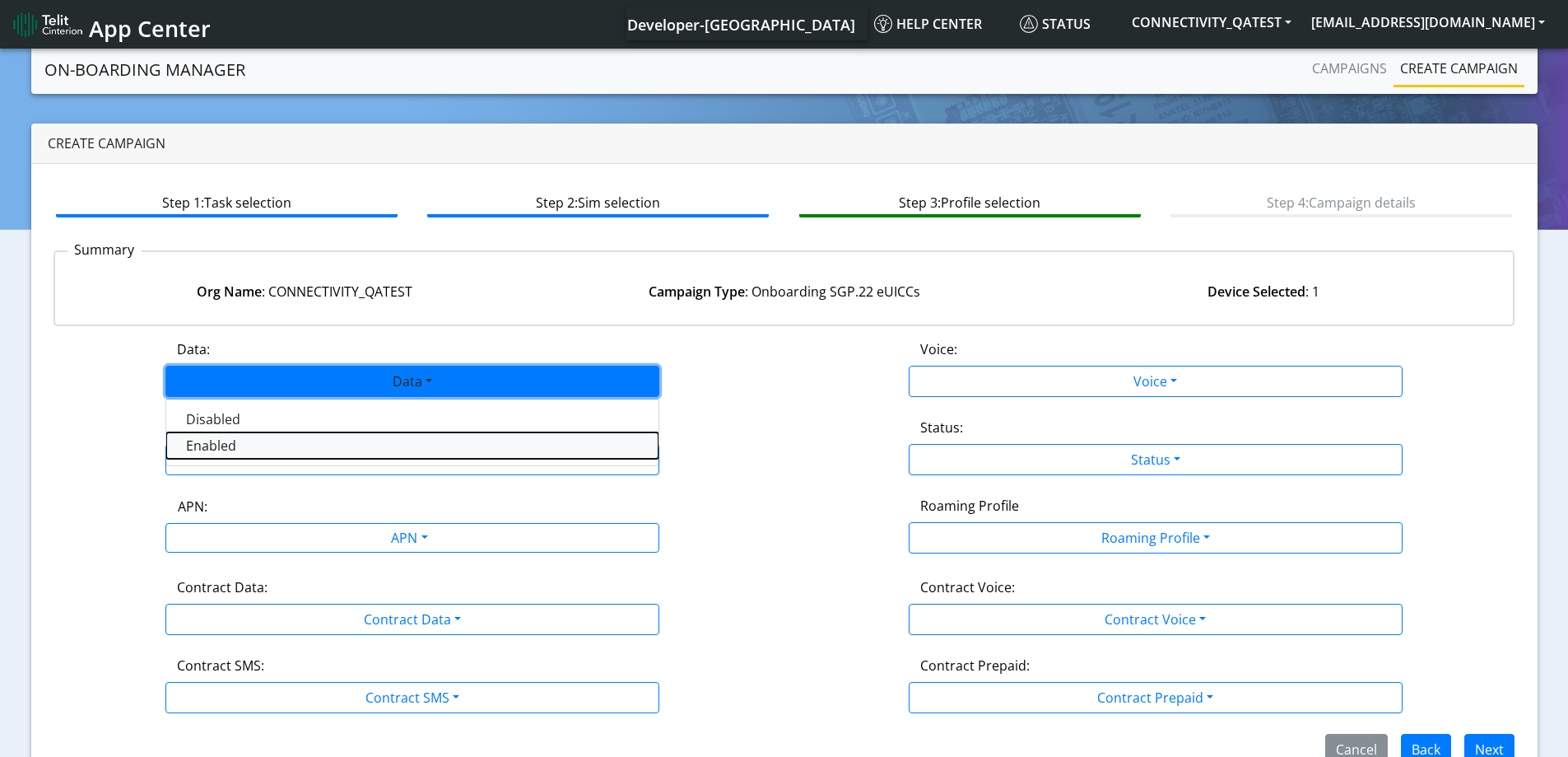
click at [224, 445] on button "Enabled" at bounding box center [412, 445] width 492 height 26
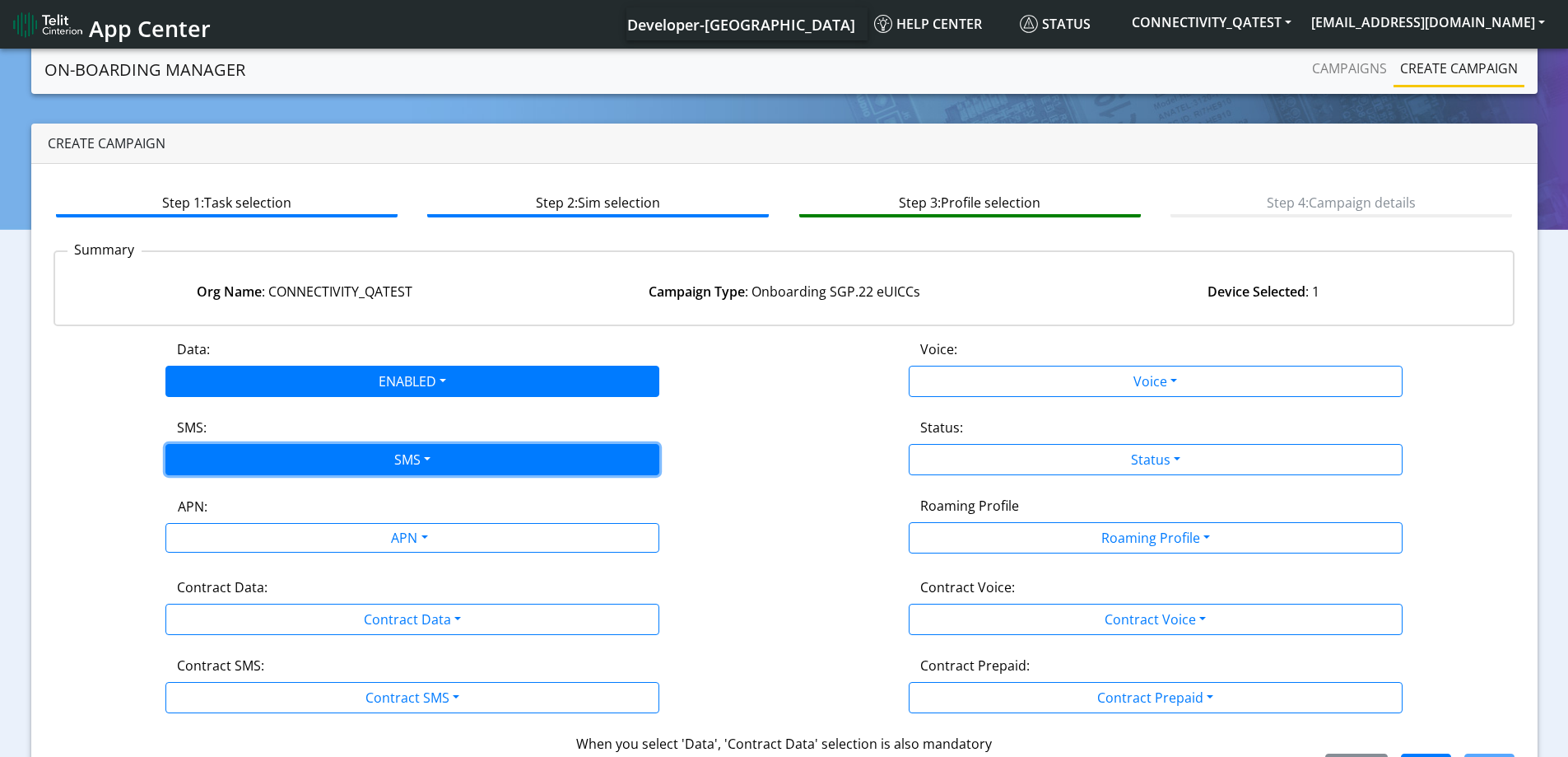
click at [228, 445] on button "SMS" at bounding box center [412, 459] width 494 height 31
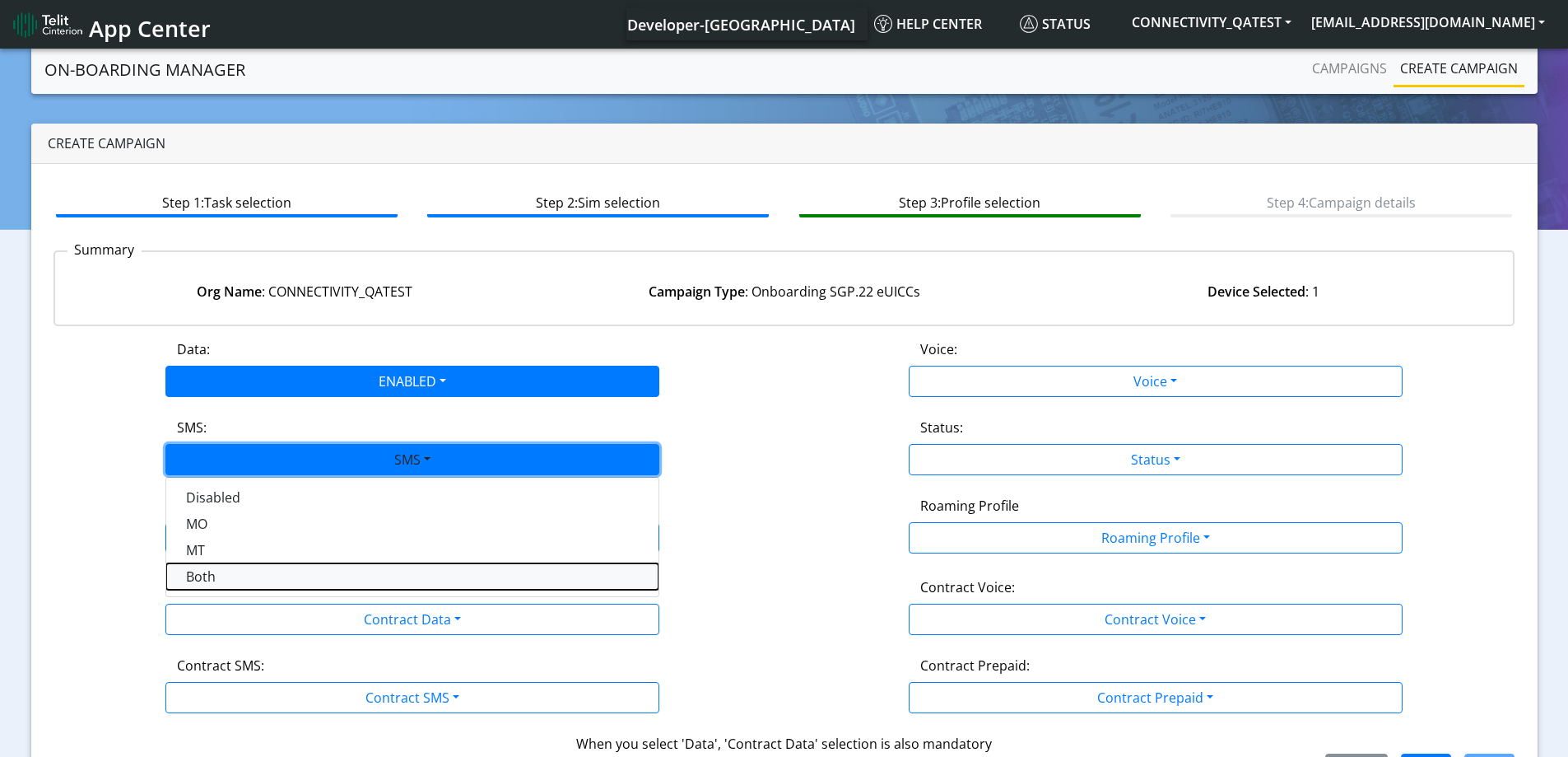
click at [206, 571] on button "Both" at bounding box center [412, 576] width 492 height 26
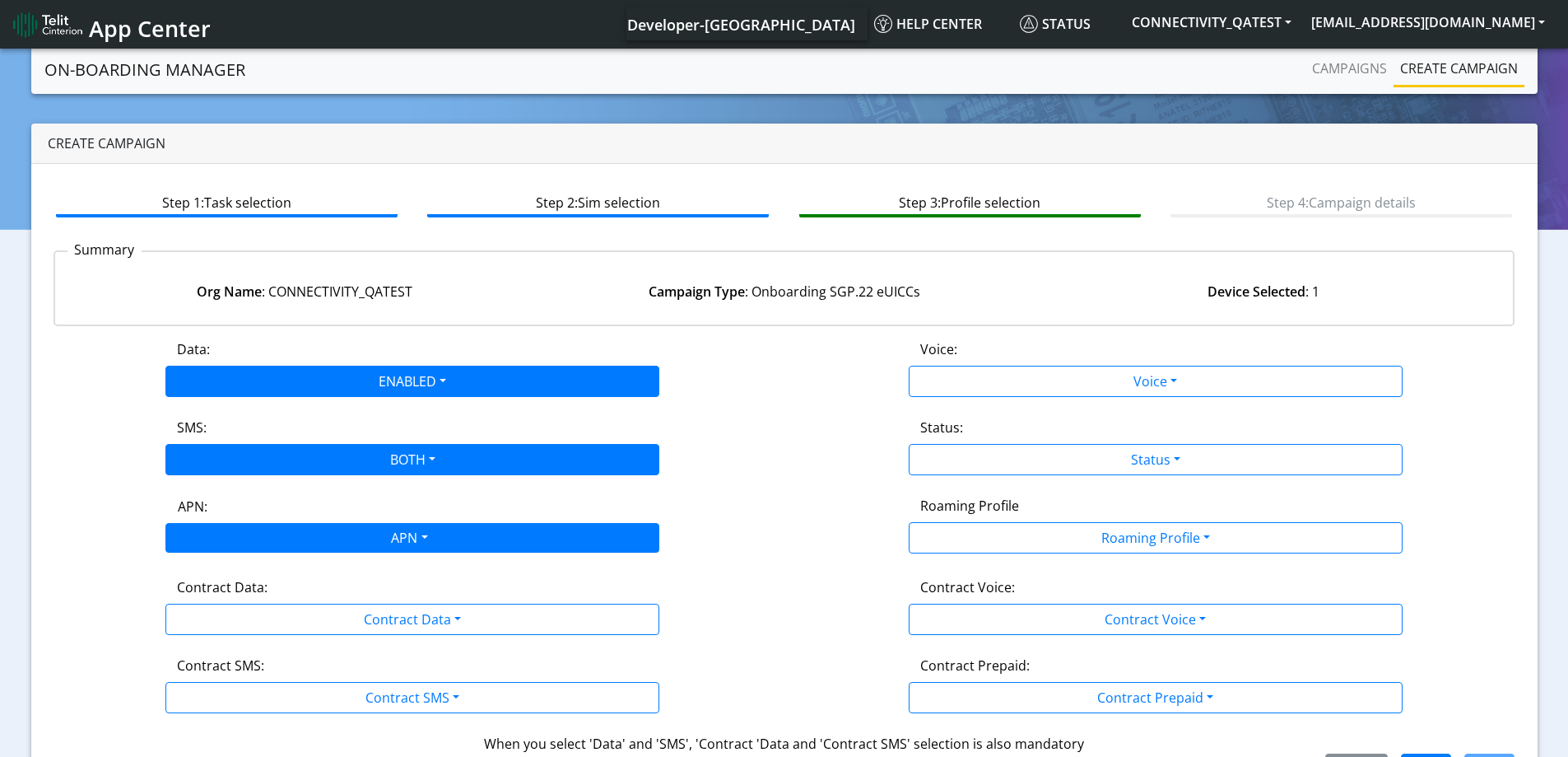
click at [214, 536] on div "APN" at bounding box center [408, 539] width 522 height 32
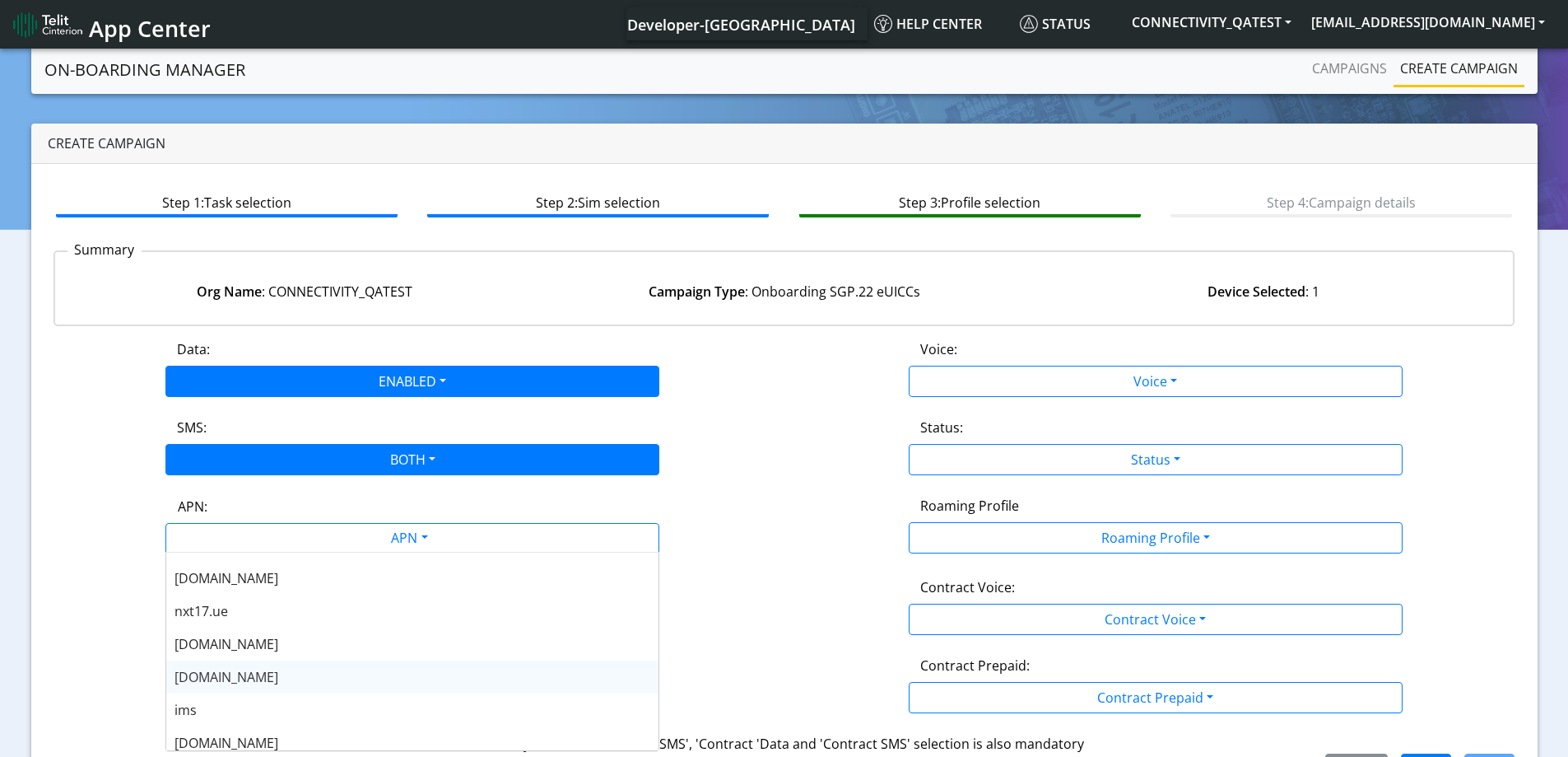
scroll to position [83, 0]
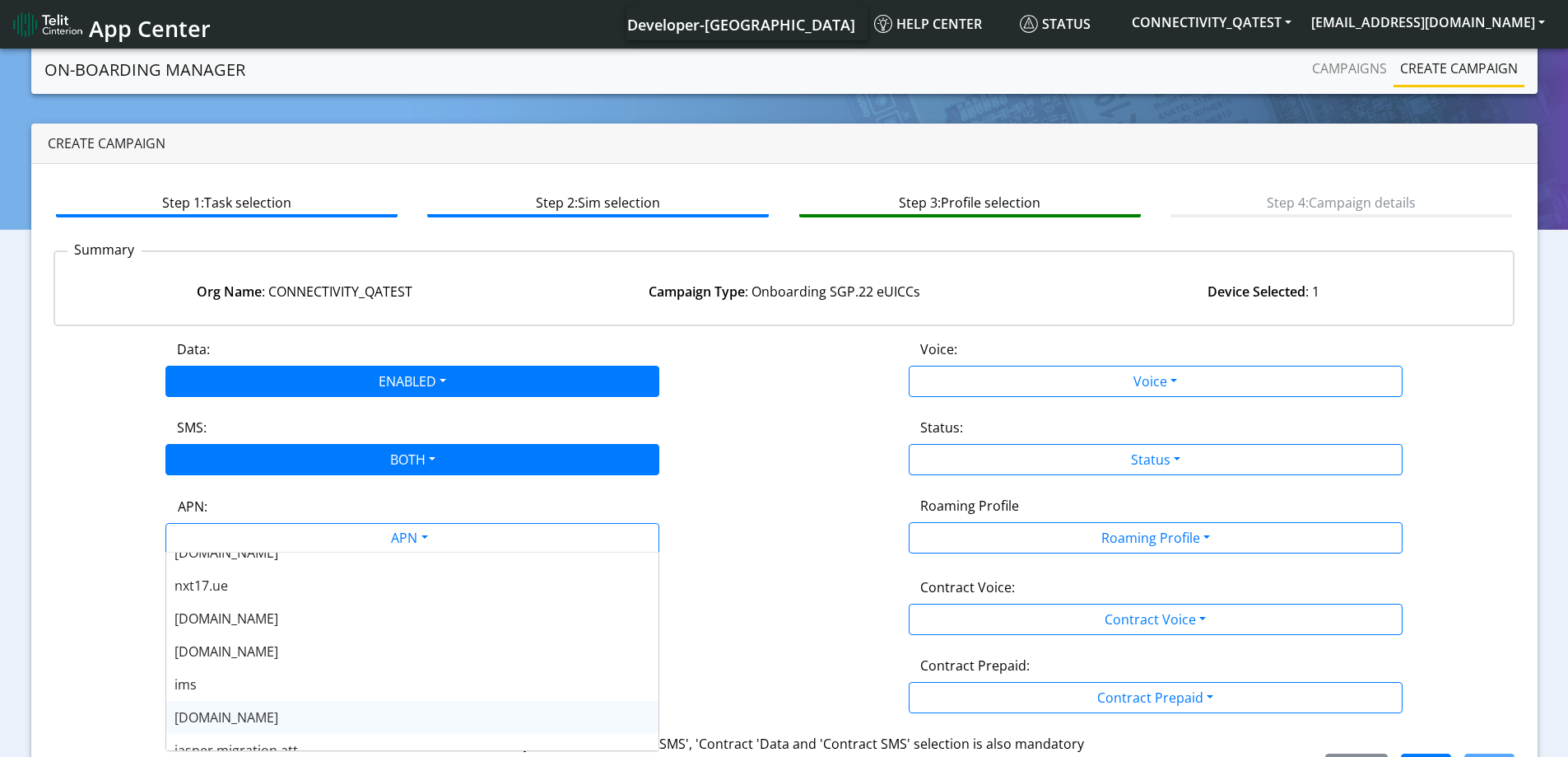
click at [224, 712] on span "[DOMAIN_NAME]" at bounding box center [226, 717] width 103 height 18
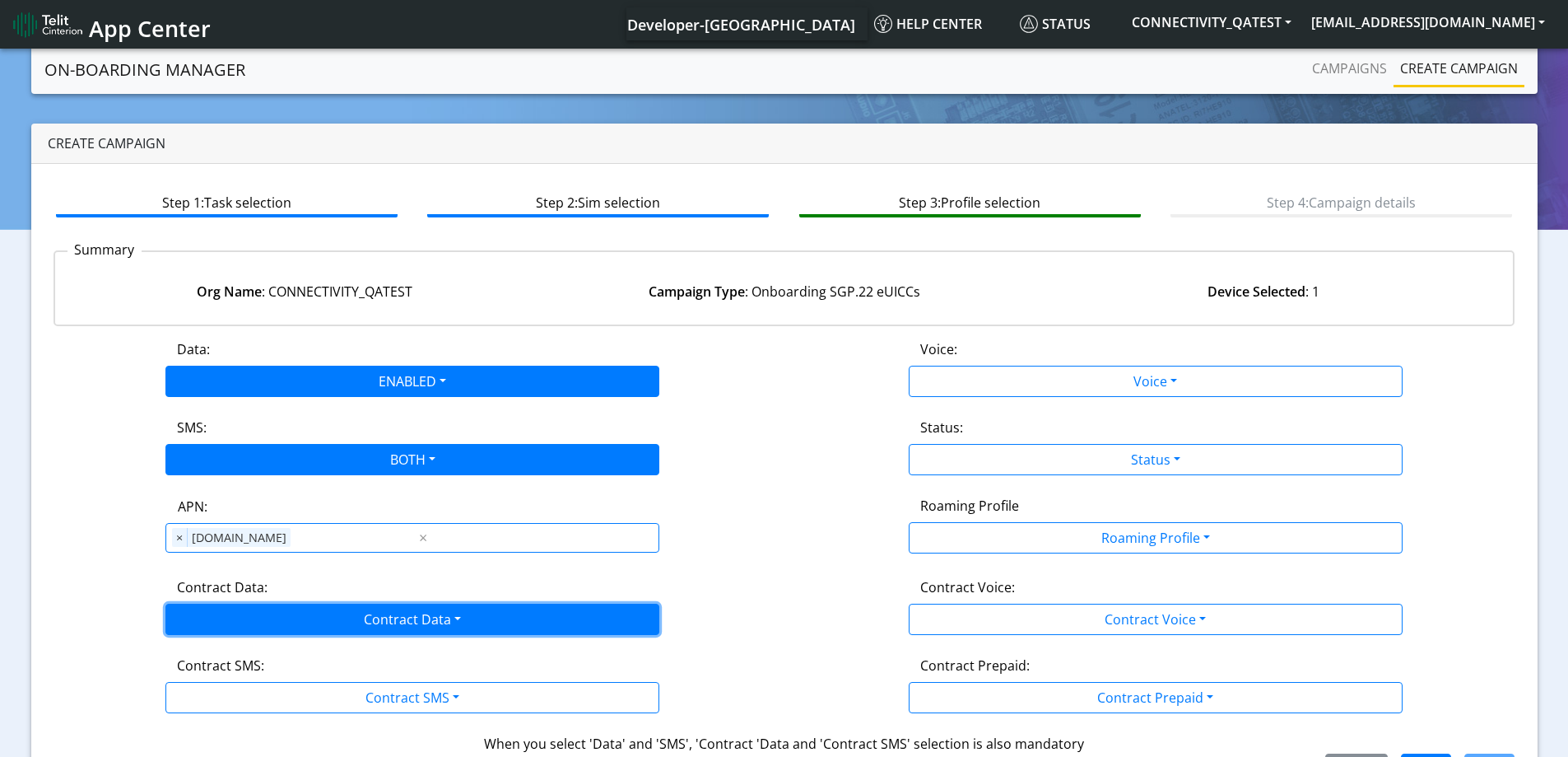
click at [244, 616] on button "Contract Data" at bounding box center [412, 620] width 494 height 31
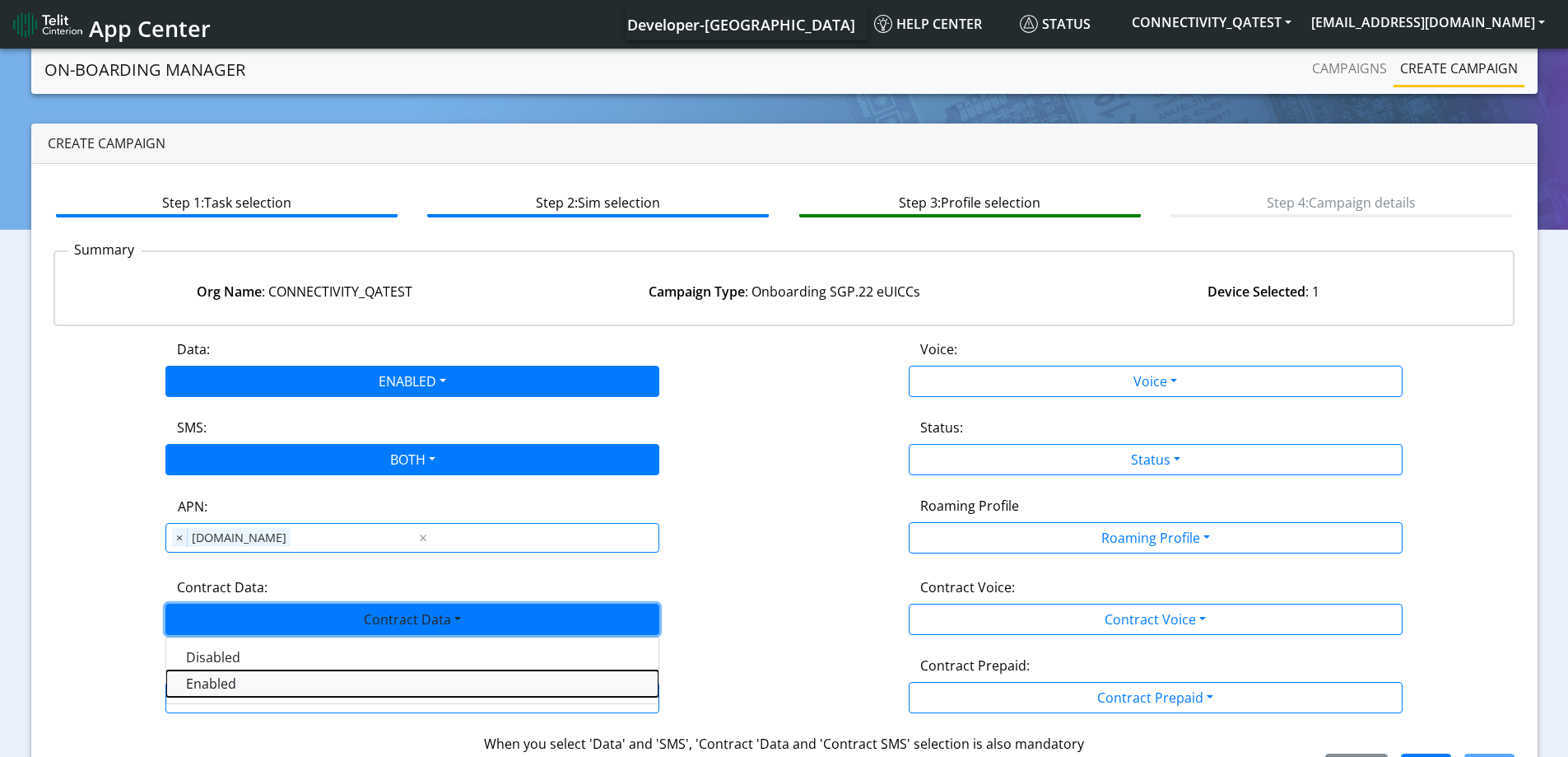
click at [210, 685] on Dataenabled-dropdown "Enabled" at bounding box center [412, 683] width 492 height 26
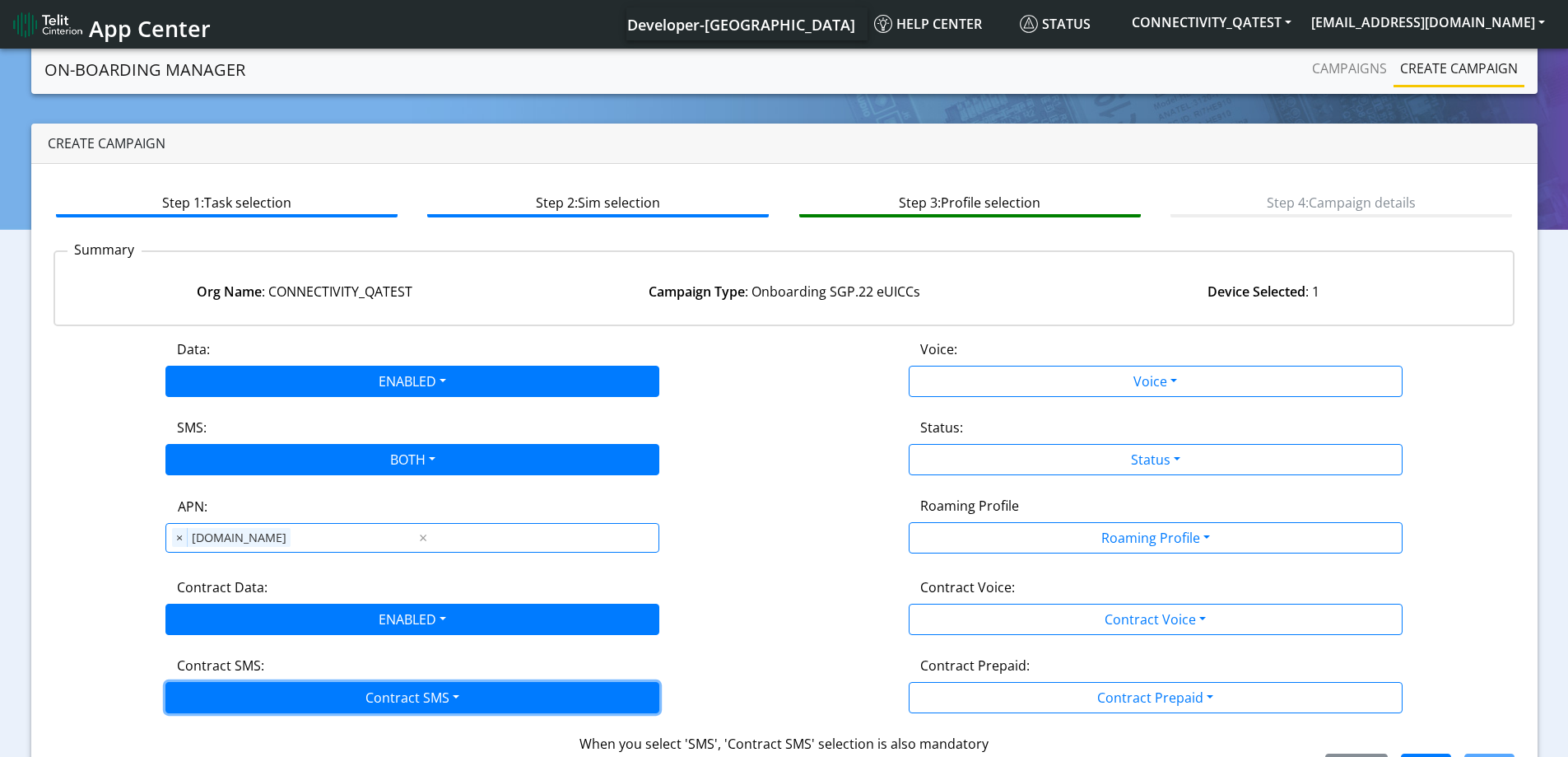
click at [226, 692] on button "Contract SMS" at bounding box center [412, 697] width 494 height 31
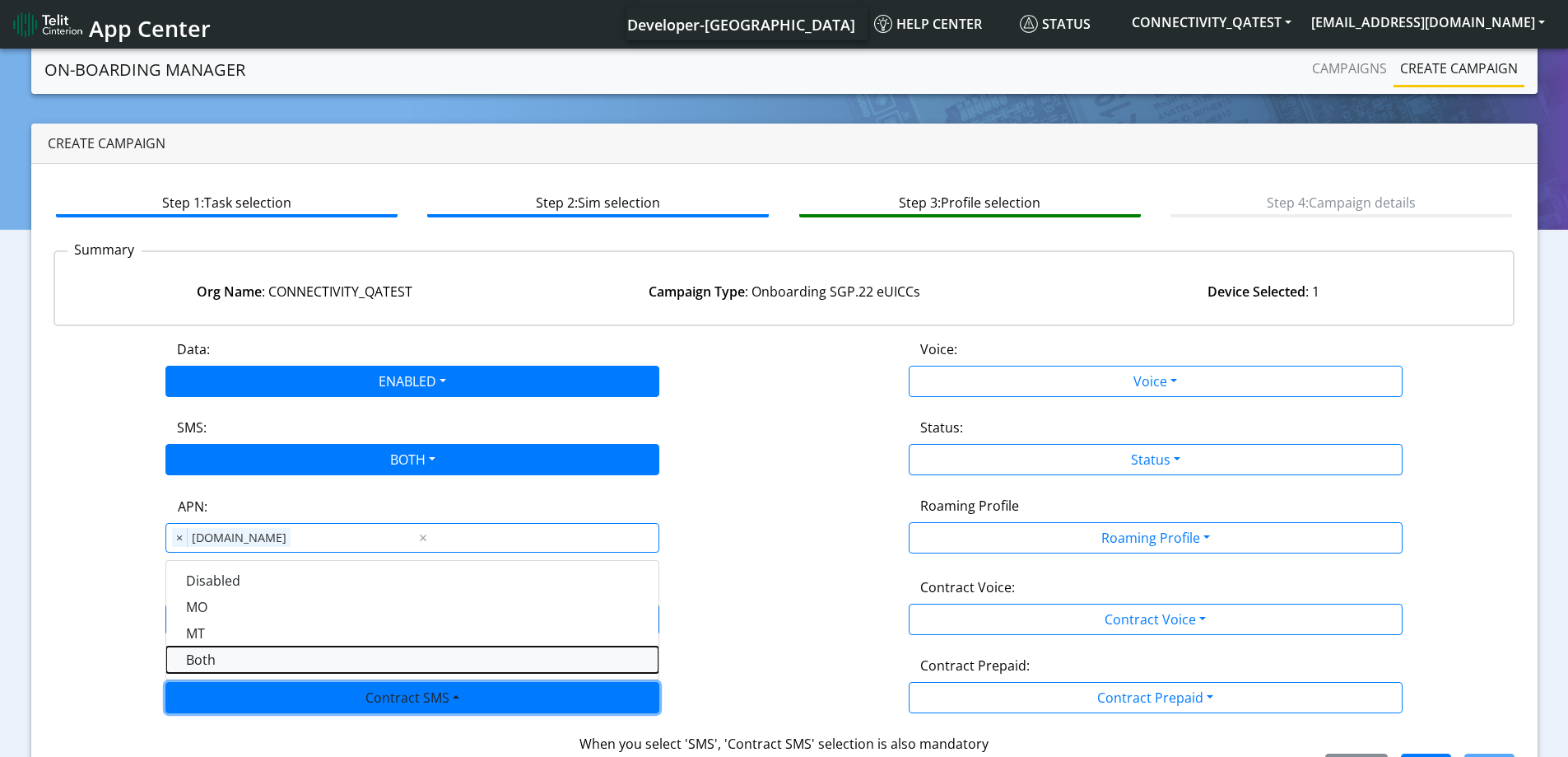
click at [217, 659] on SMSboth-dropdown "Both" at bounding box center [412, 660] width 492 height 26
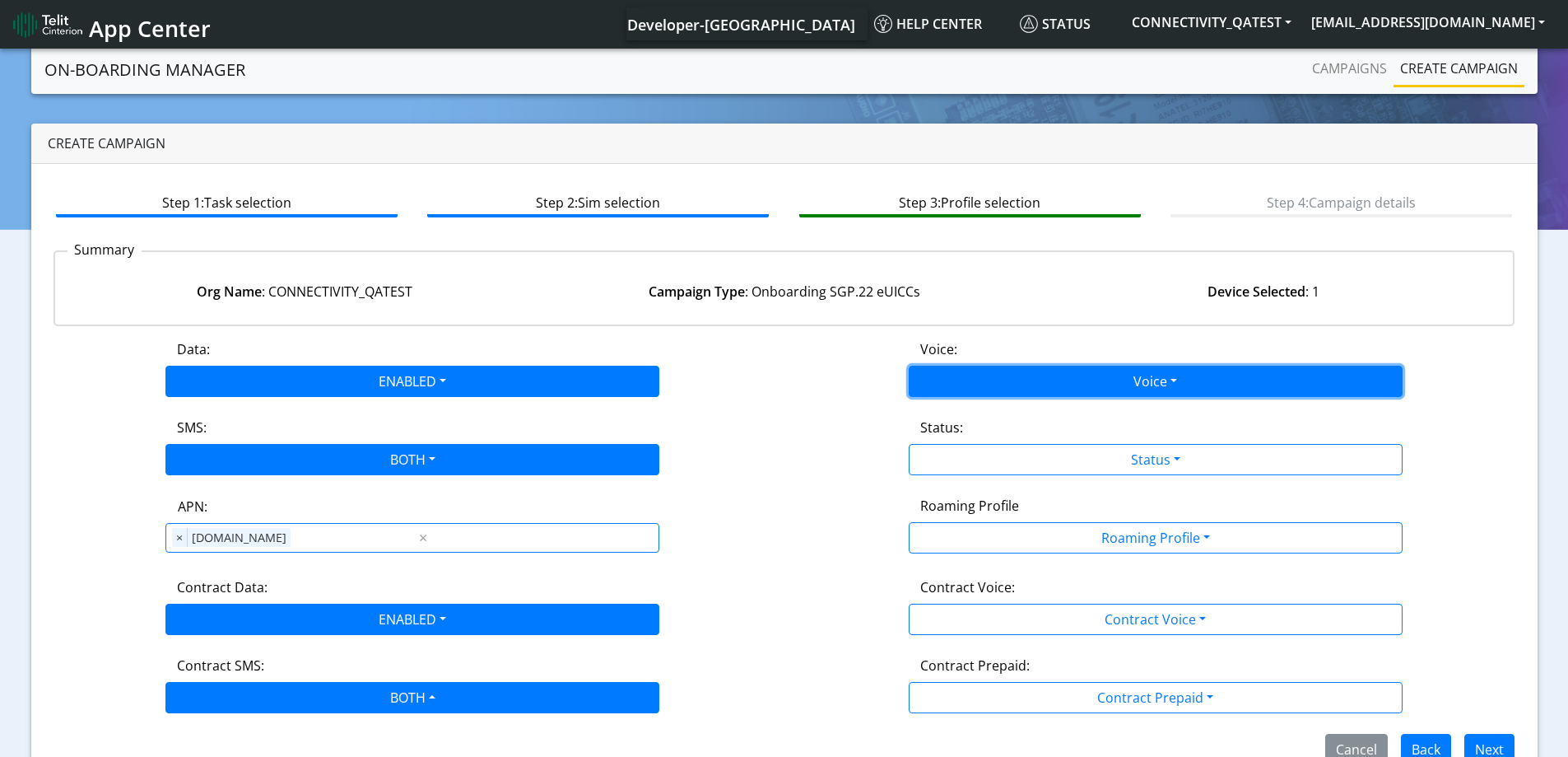
click at [1031, 381] on button "Voice" at bounding box center [1156, 381] width 494 height 31
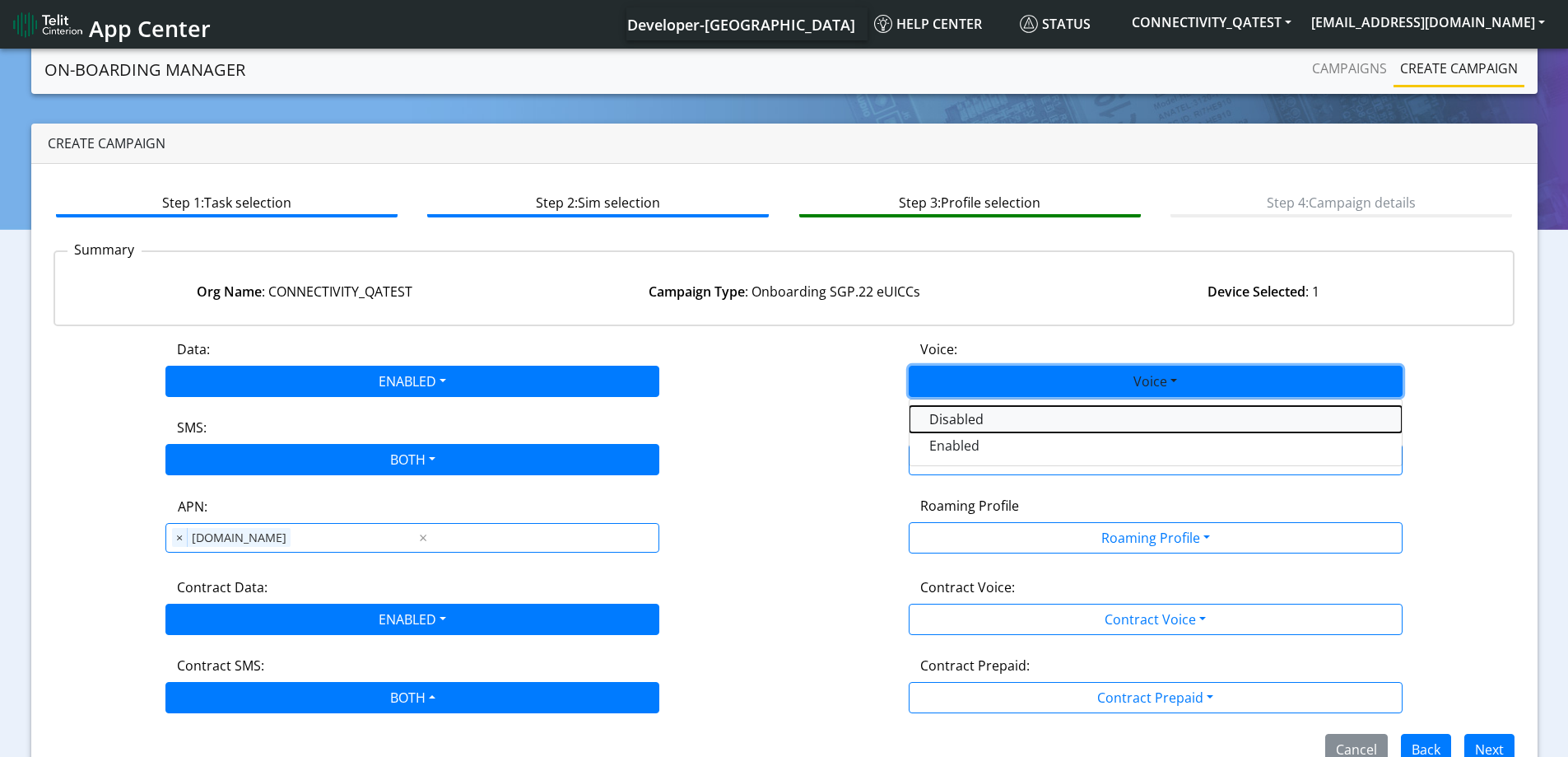
click at [964, 416] on button "Disabled" at bounding box center [1156, 419] width 492 height 26
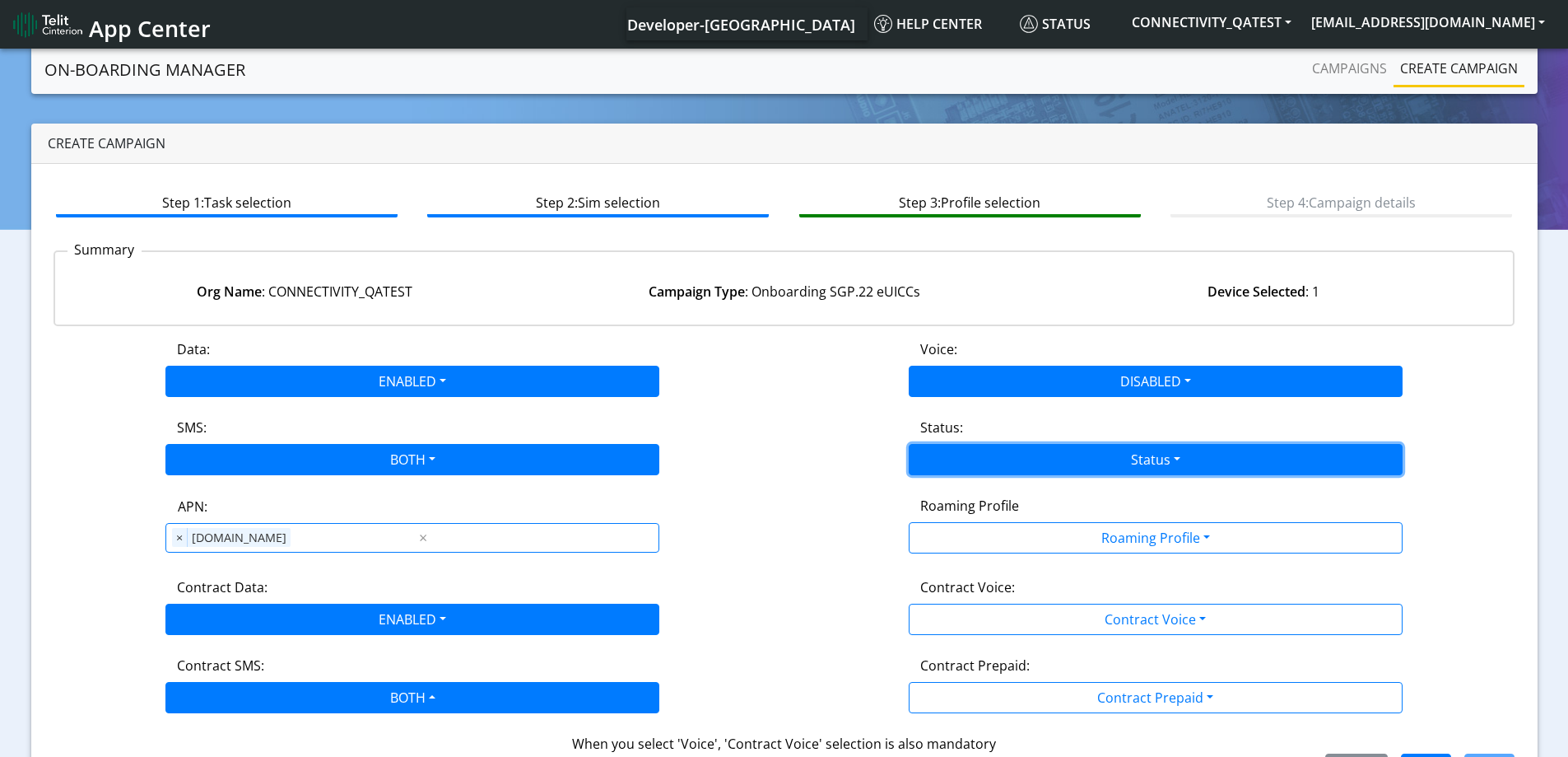
click at [967, 449] on button "Status" at bounding box center [1156, 459] width 494 height 31
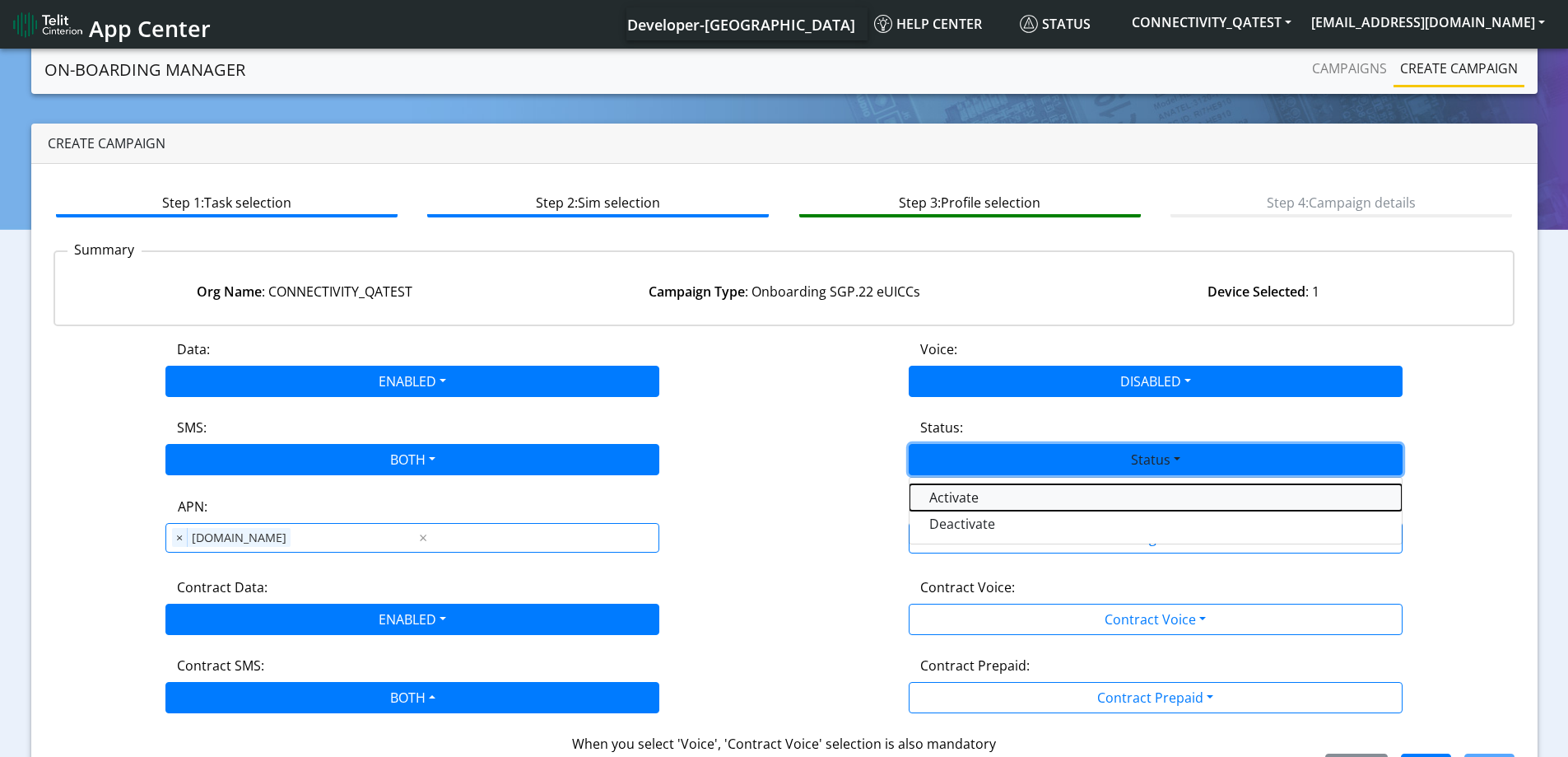
click at [950, 497] on button "Activate" at bounding box center [1156, 497] width 492 height 26
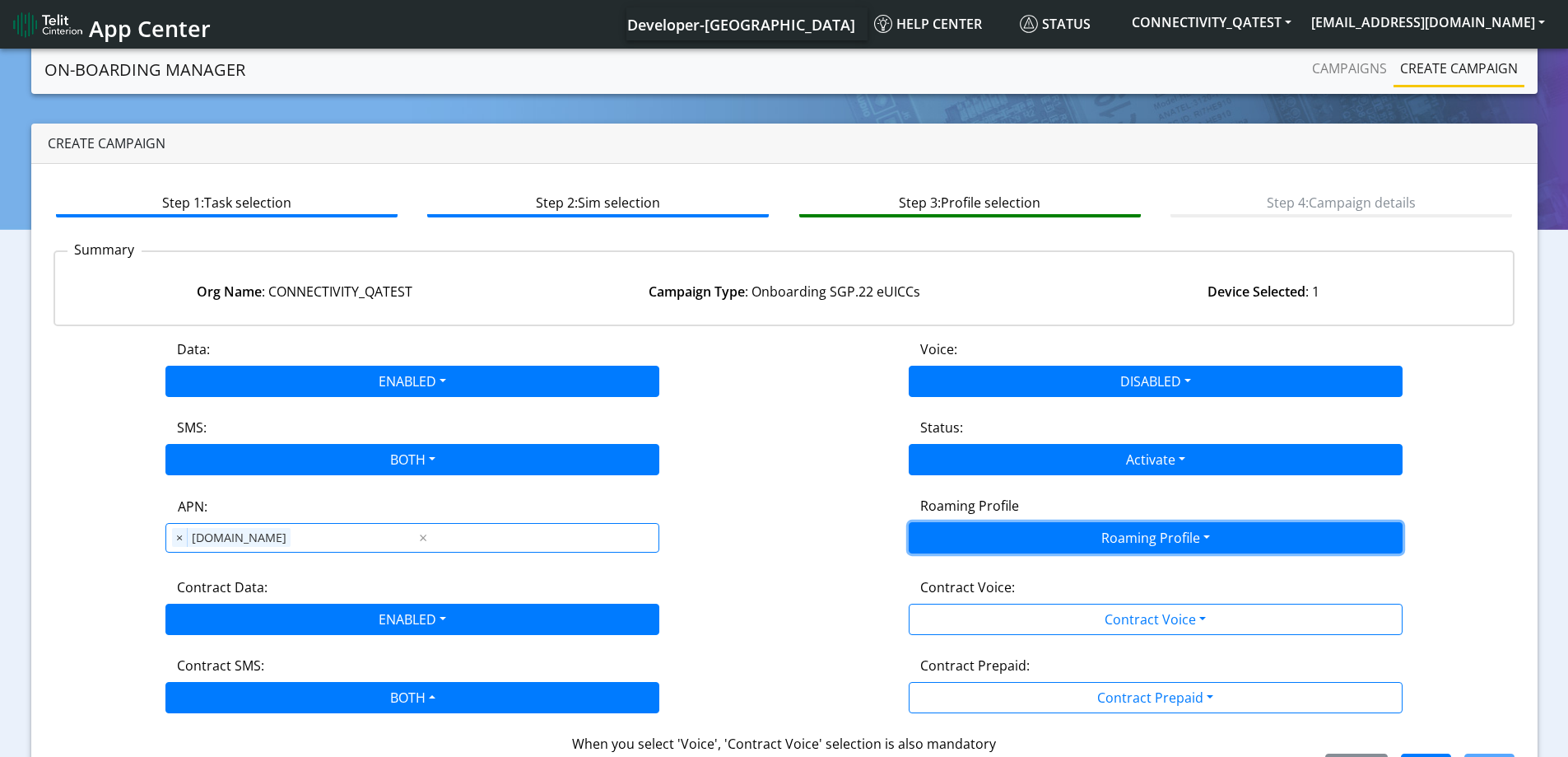
click at [957, 539] on button "Roaming Profile" at bounding box center [1156, 538] width 494 height 31
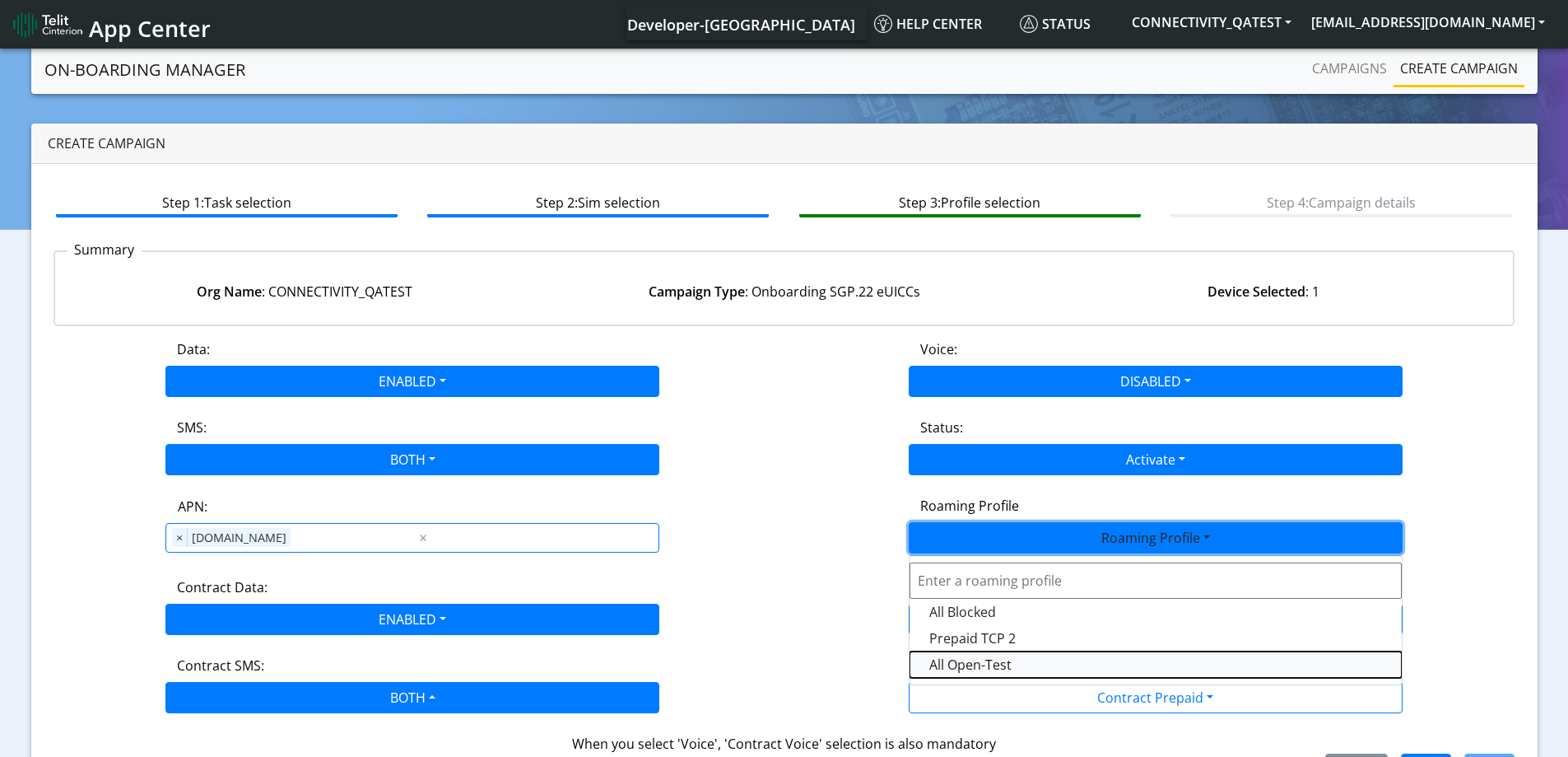
click at [964, 666] on Profile-dropdown "All Open-Test" at bounding box center [1156, 664] width 492 height 26
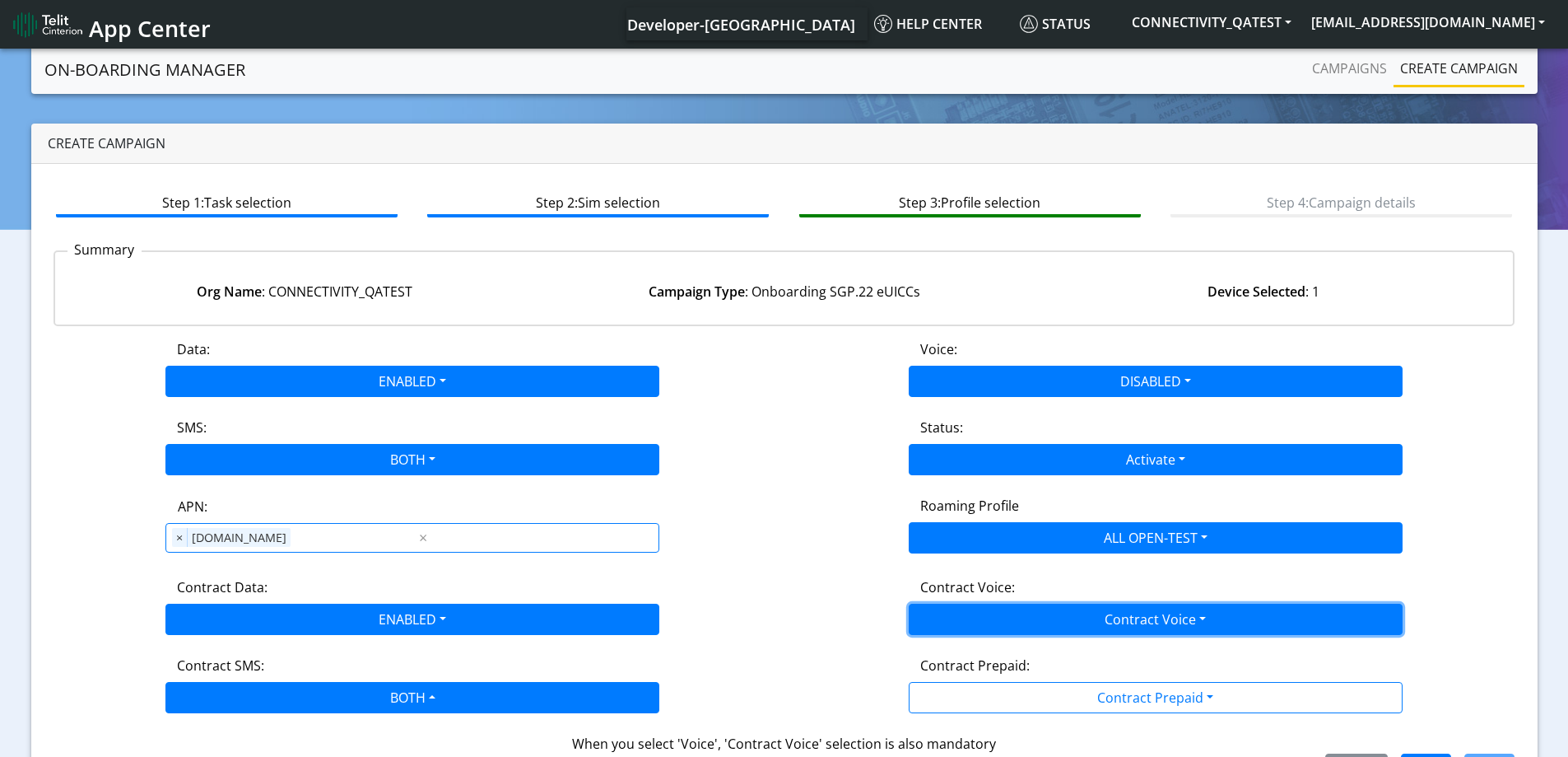
click at [1003, 612] on button "Contract Voice" at bounding box center [1156, 620] width 494 height 31
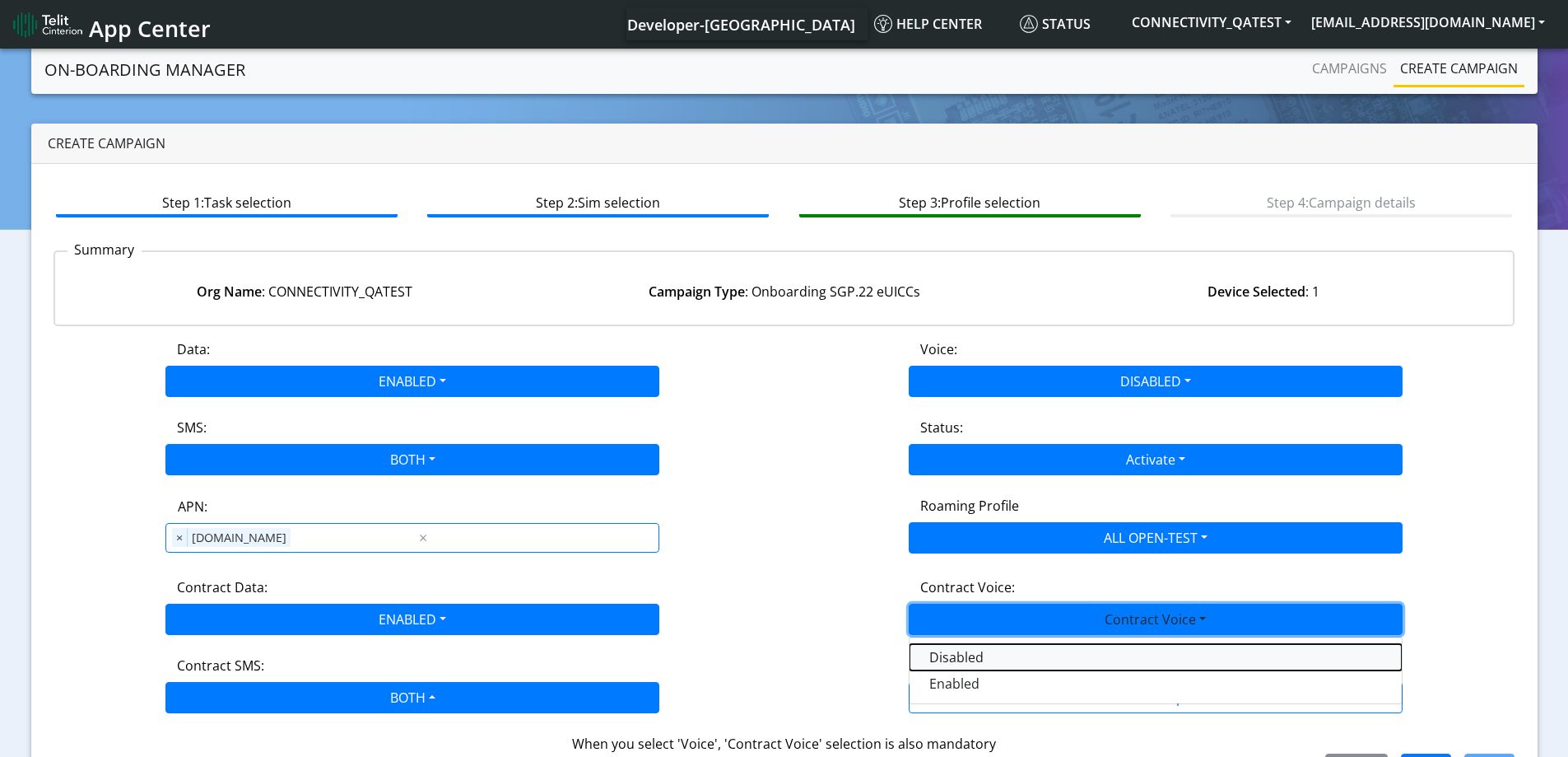
click at [964, 654] on Voicedisabled-dropdown "Disabled" at bounding box center [1156, 657] width 492 height 26
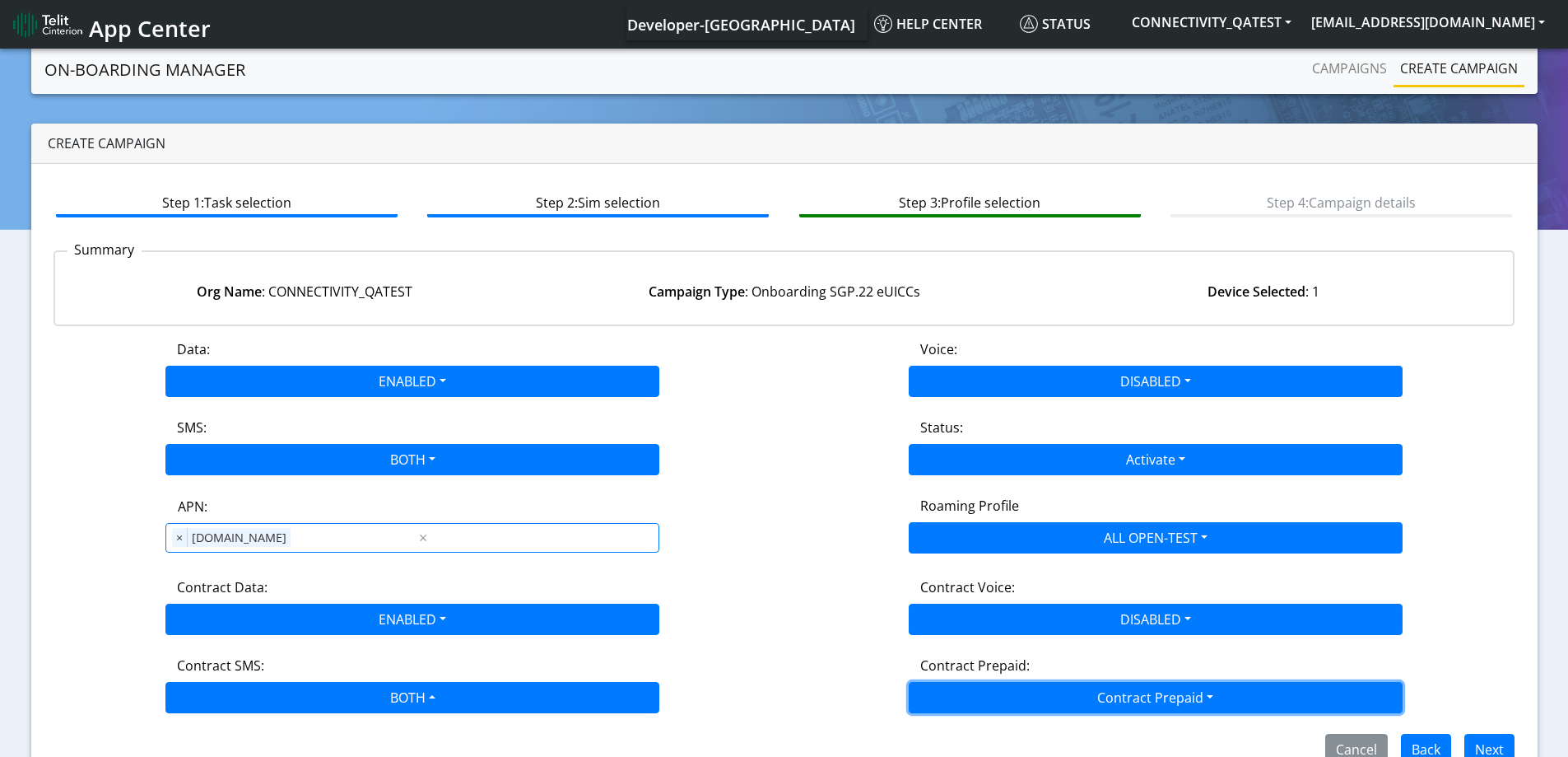
click at [957, 692] on button "Contract Prepaid" at bounding box center [1156, 697] width 494 height 31
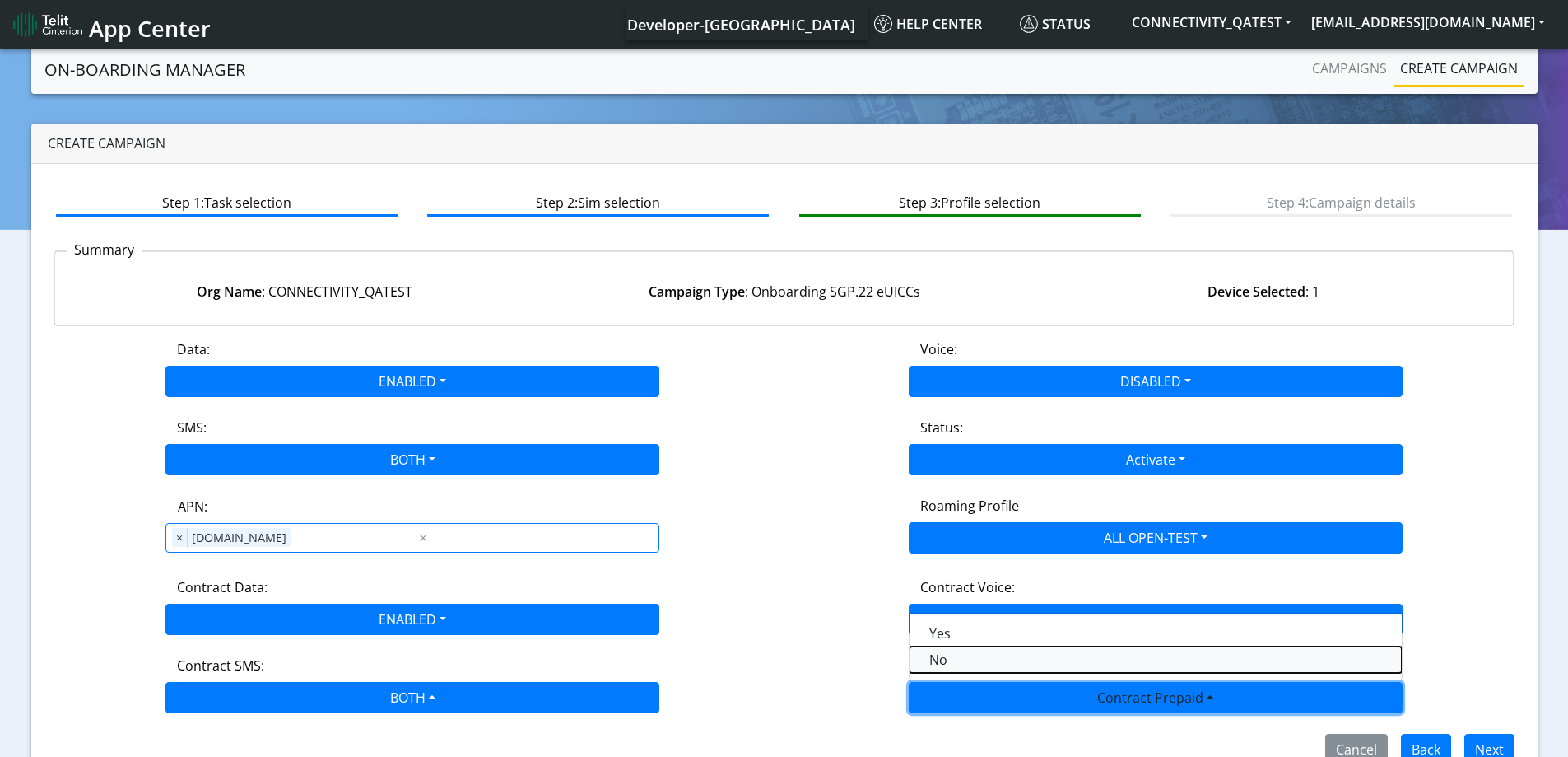
click at [940, 658] on Prepaidnotprepaid-dropdown "No" at bounding box center [1156, 660] width 492 height 26
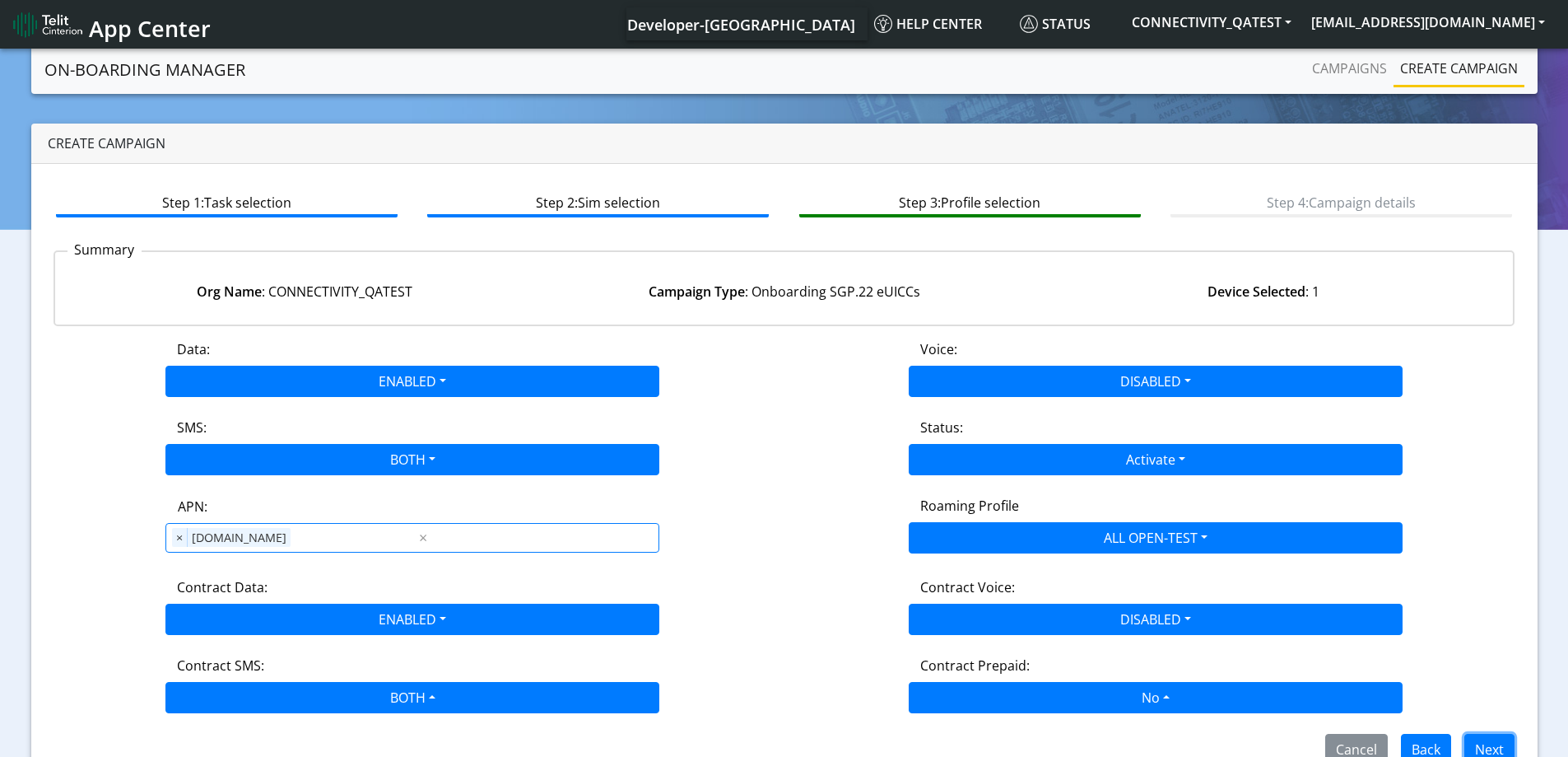
click at [1495, 745] on button "Next" at bounding box center [1489, 749] width 50 height 31
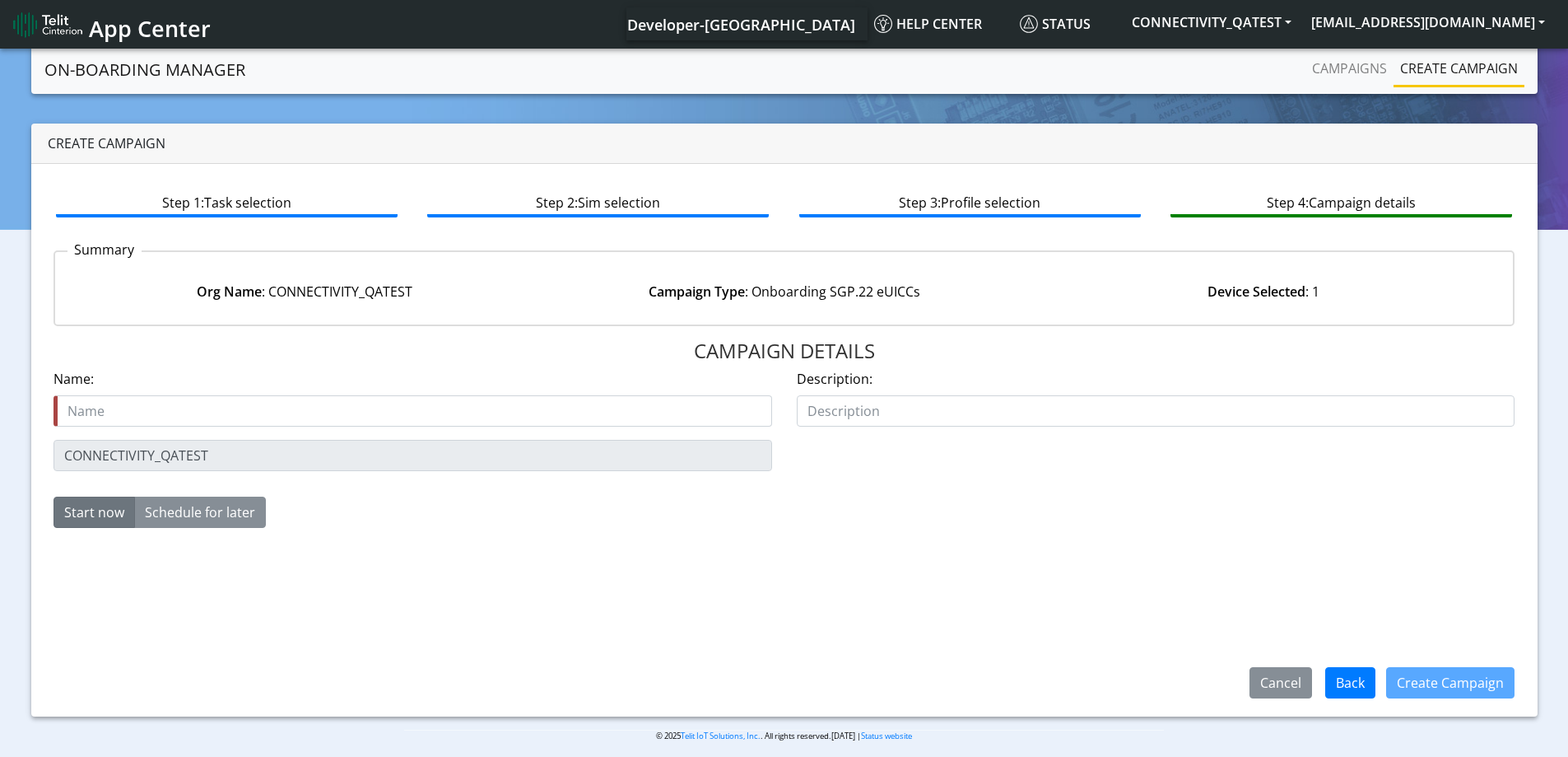
click at [186, 404] on input "text" at bounding box center [413, 411] width 718 height 31
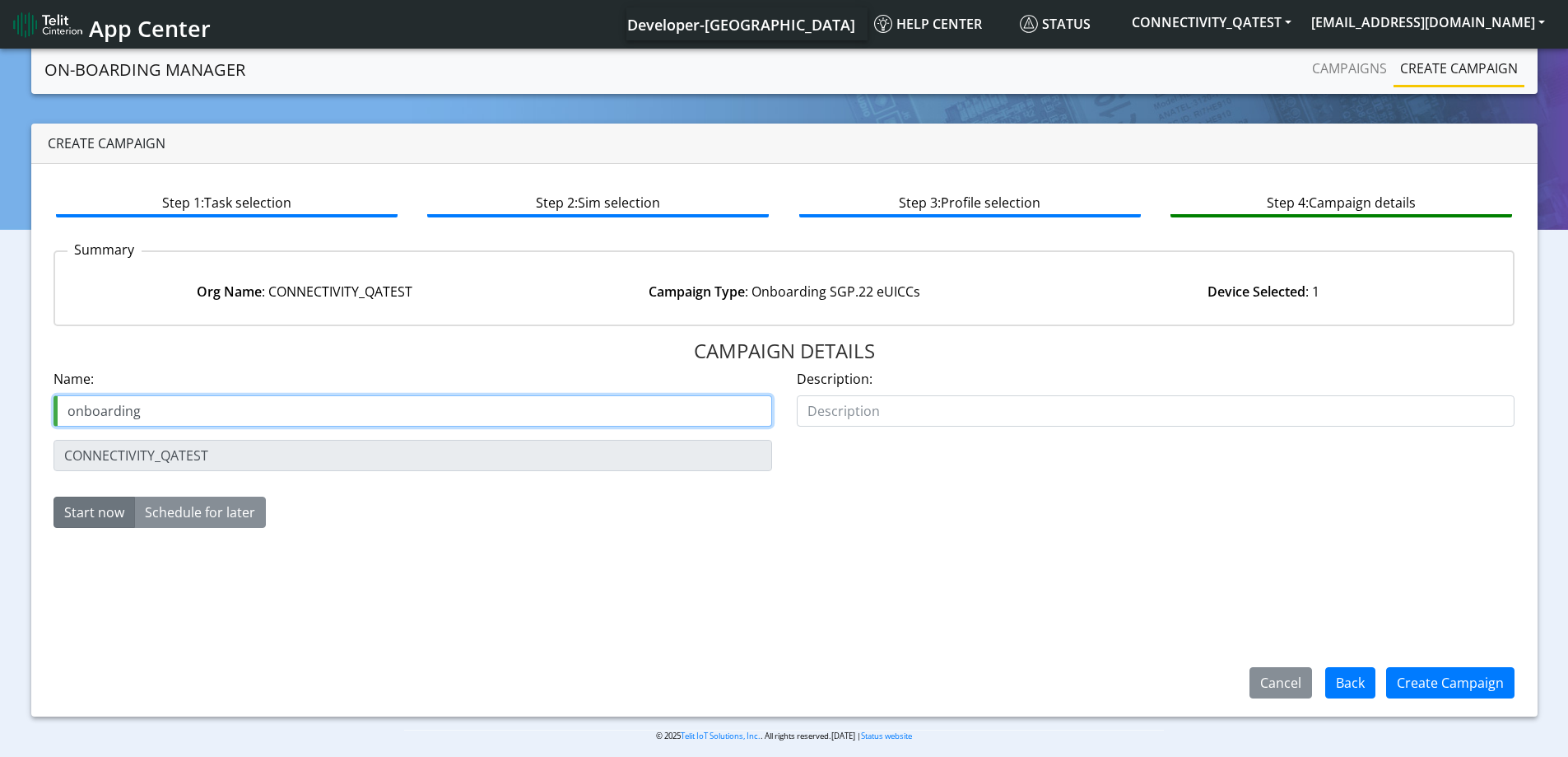
click at [244, 417] on input "onboarding" at bounding box center [413, 411] width 718 height 31
paste input "89358152000000928590"
type input "onboarding89358152000000928590"
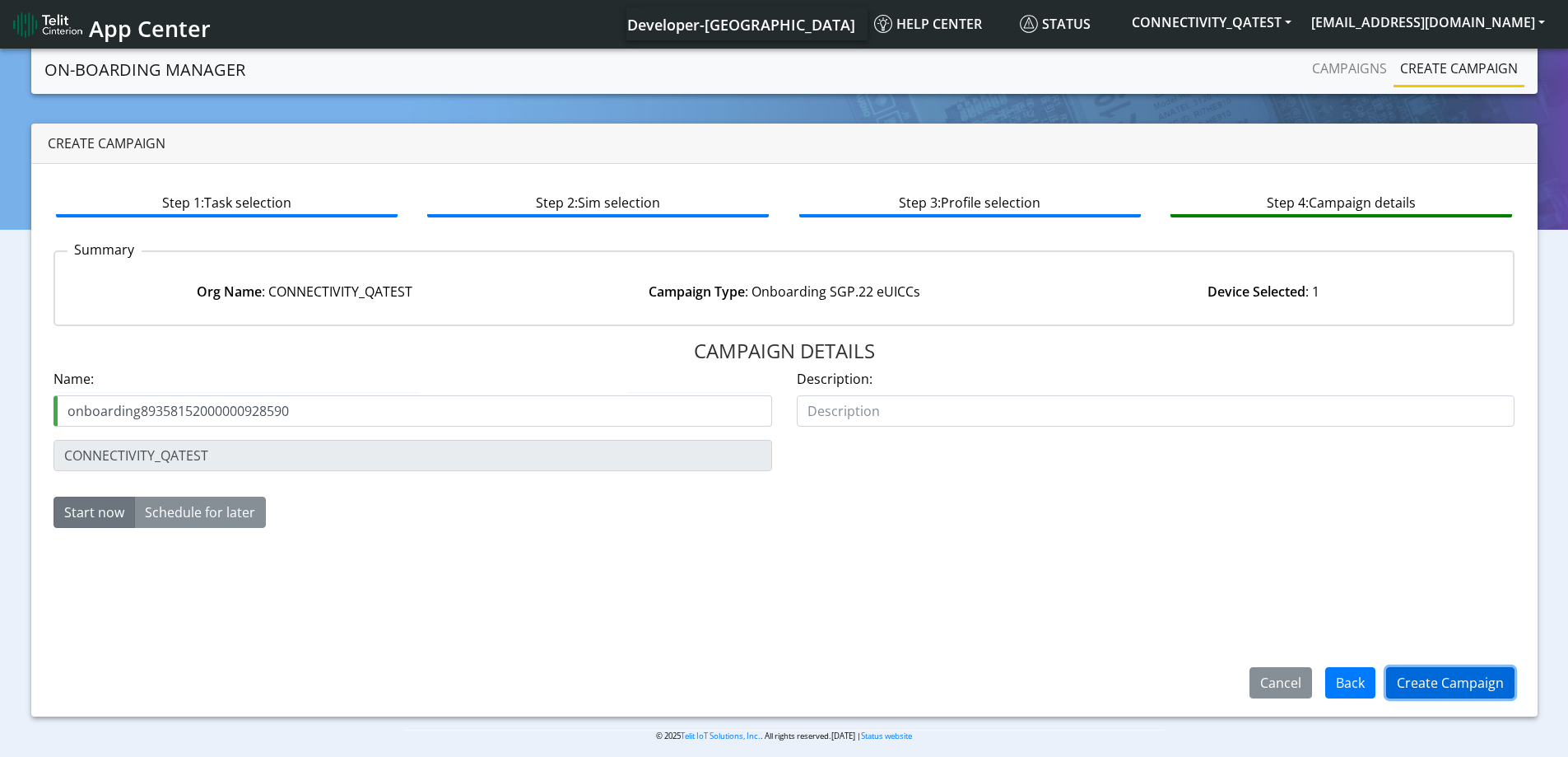
click at [1431, 679] on button "Create Campaign" at bounding box center [1450, 682] width 129 height 31
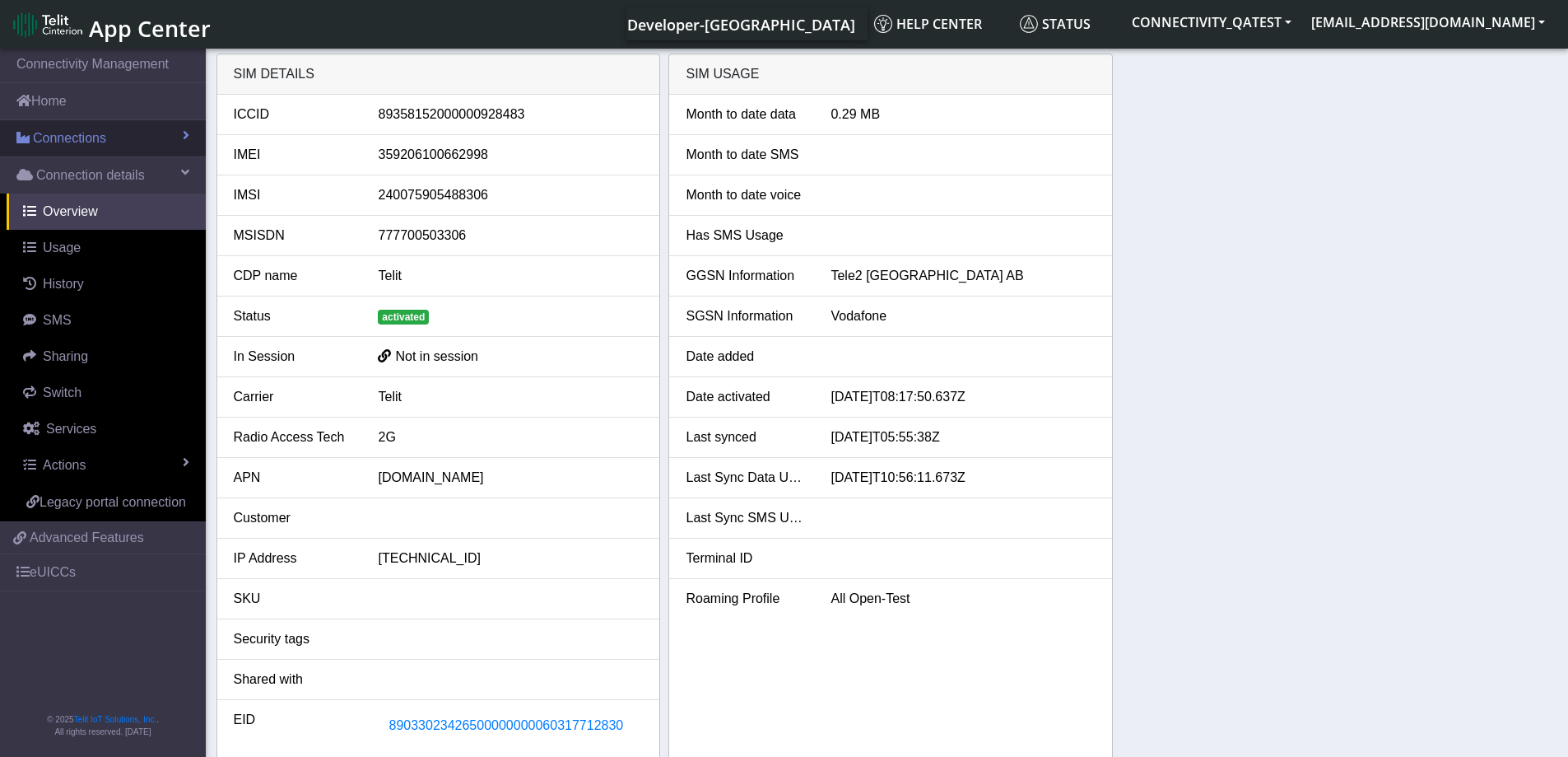
click at [63, 139] on span "Connections" at bounding box center [70, 138] width 73 height 20
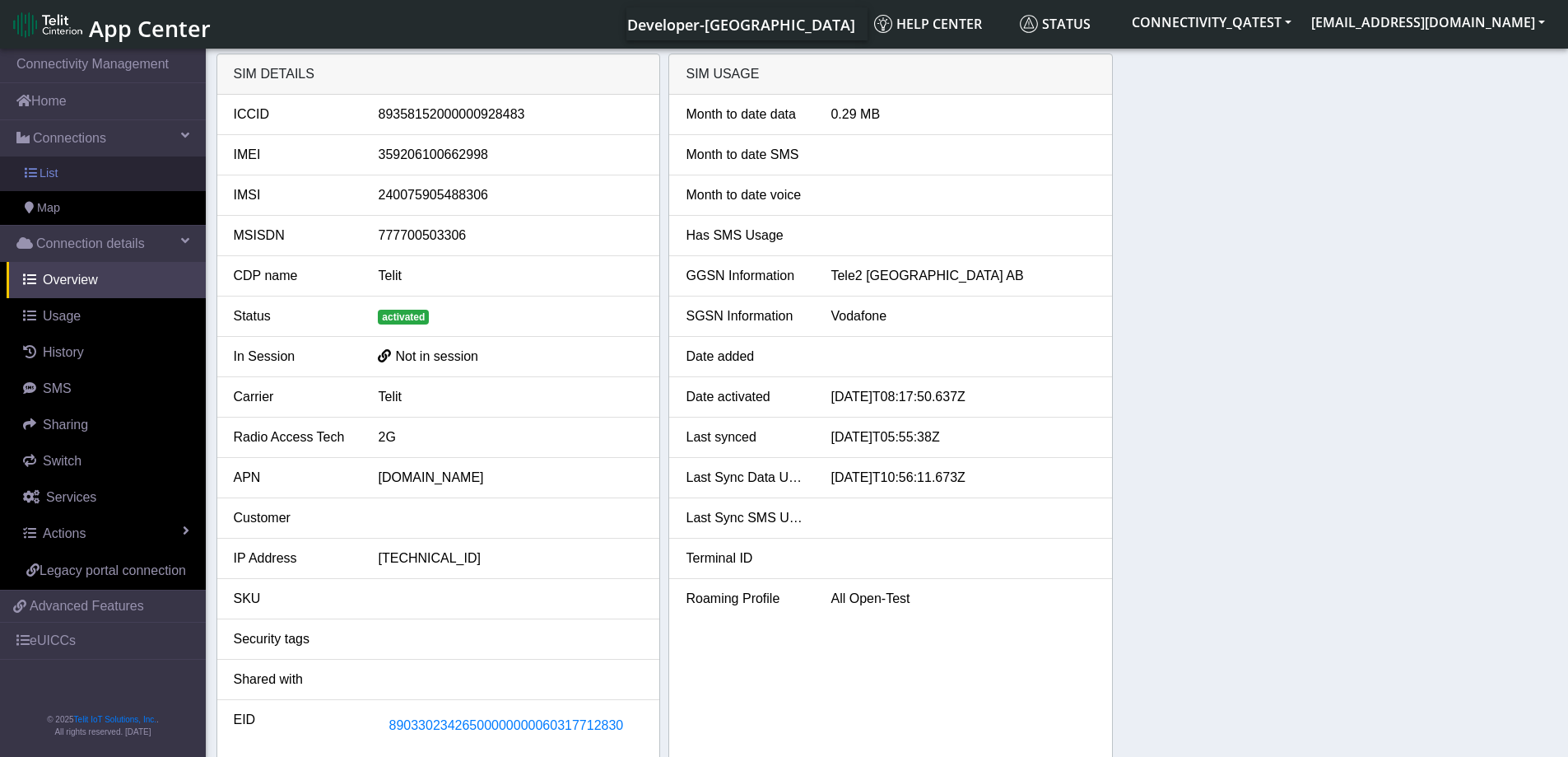
click at [76, 164] on link "List" at bounding box center [103, 174] width 206 height 35
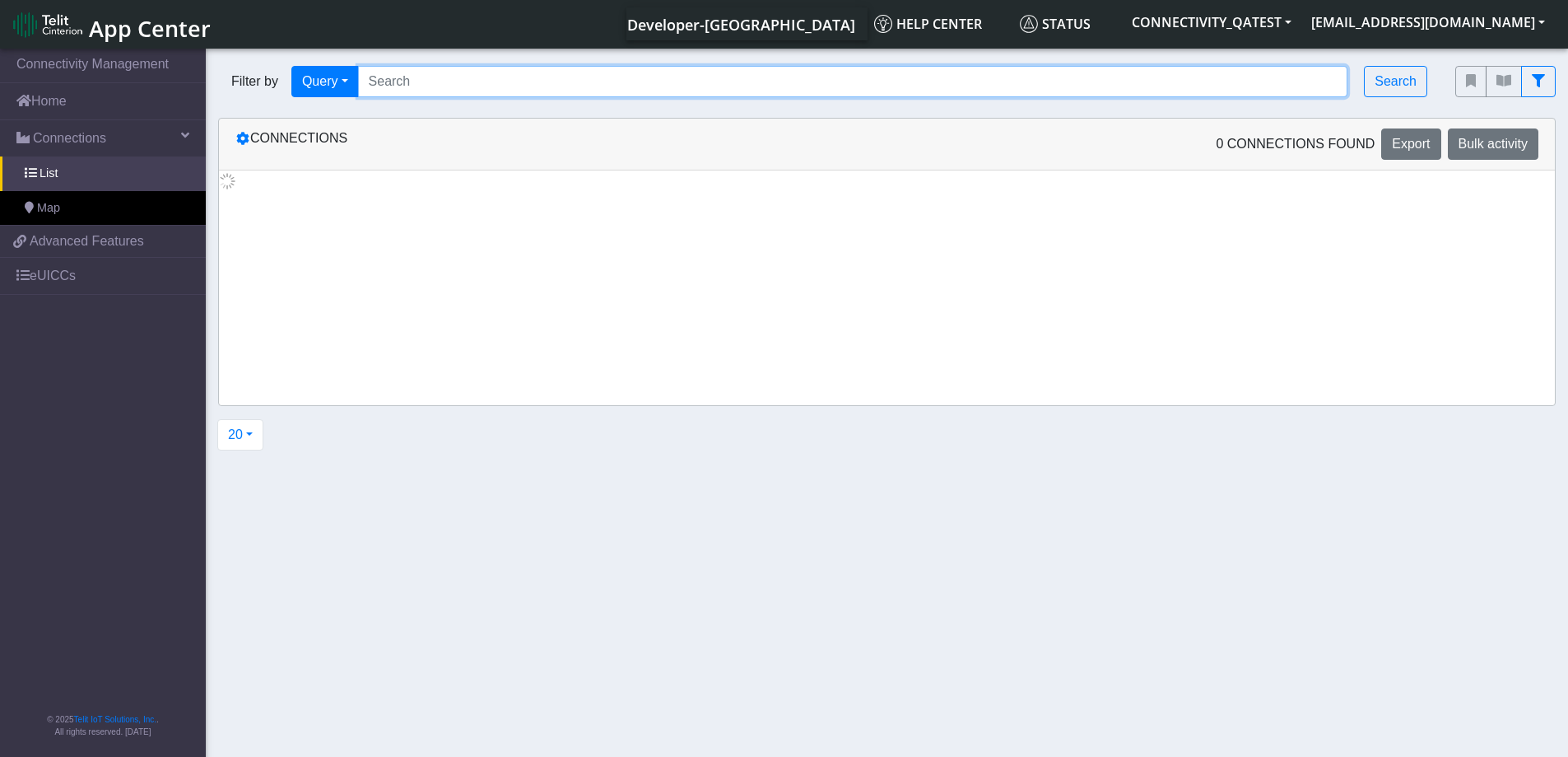
click at [433, 81] on input "Search..." at bounding box center [853, 82] width 990 height 31
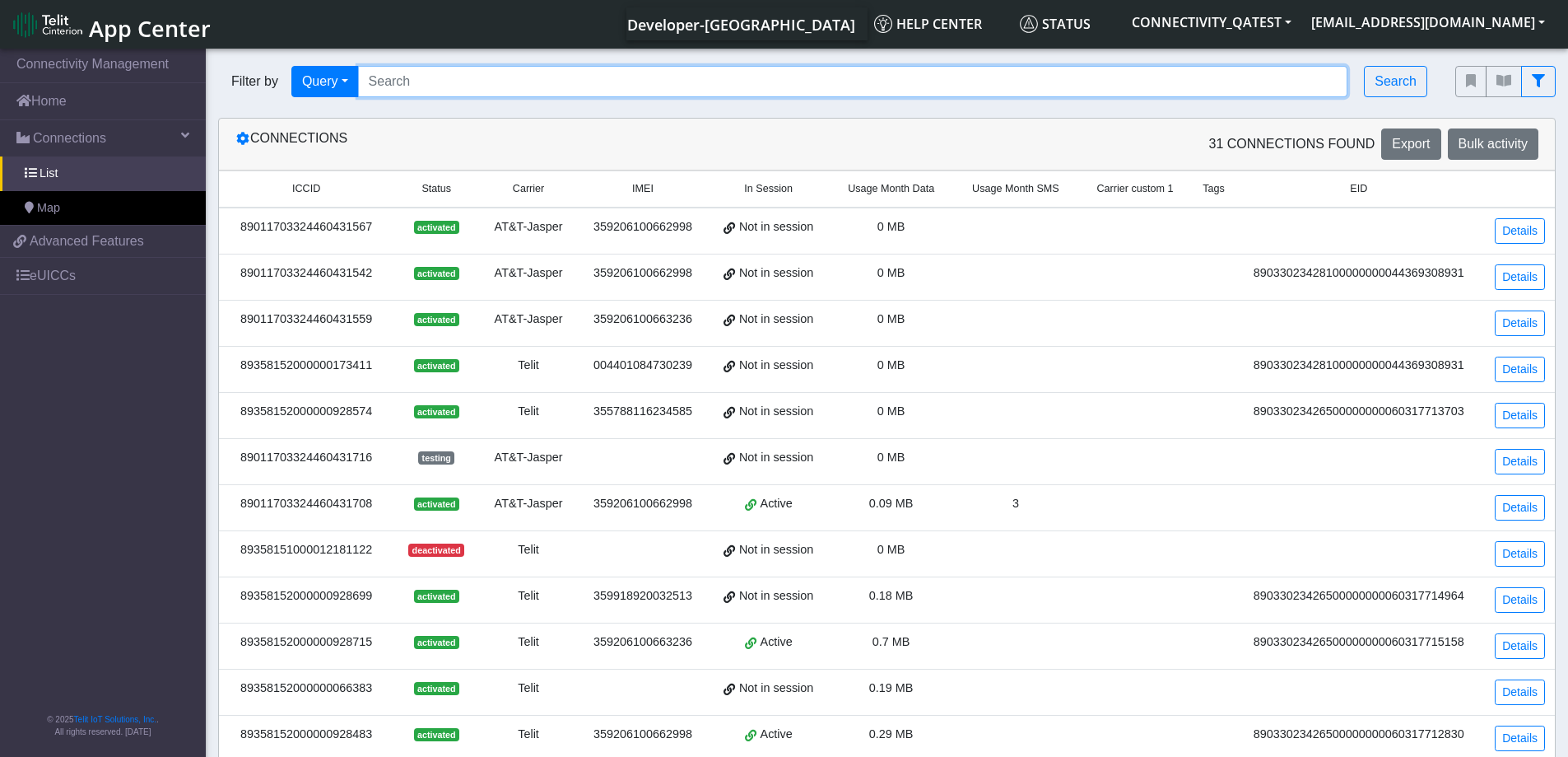
paste input "89358152000000928517"
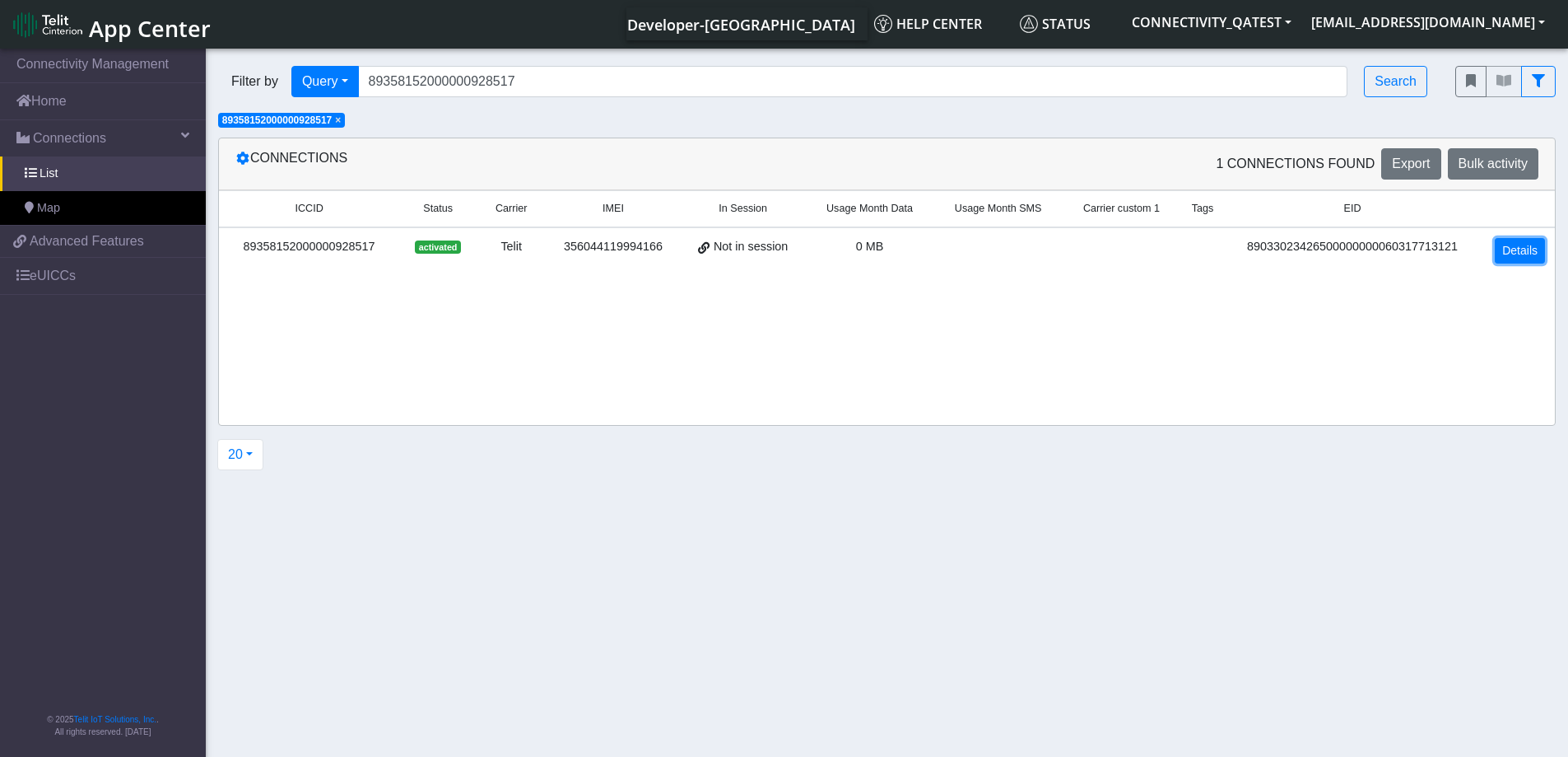
click at [1518, 247] on link "Details" at bounding box center [1519, 250] width 50 height 25
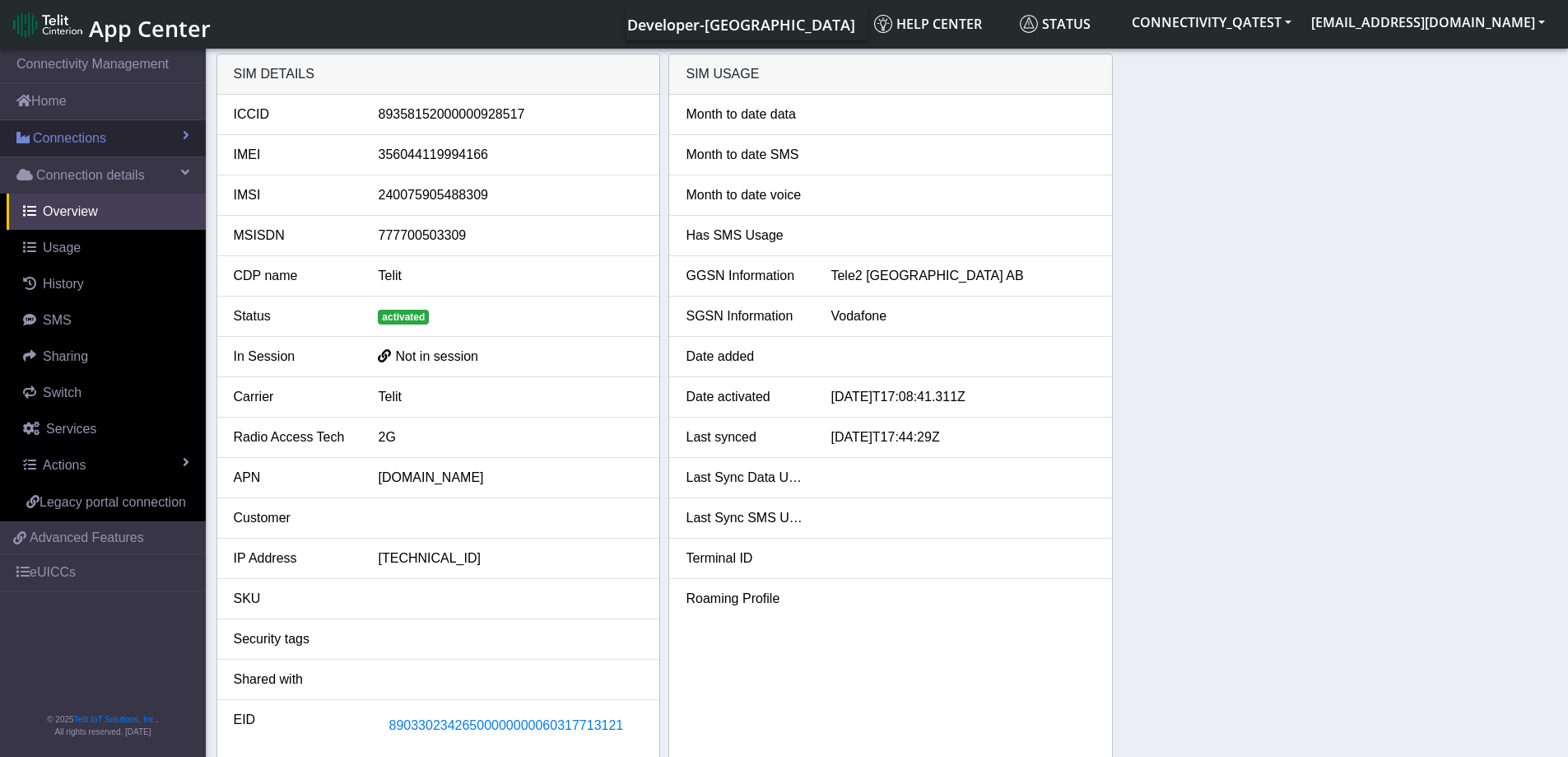
click at [44, 135] on span "Connections" at bounding box center [70, 138] width 73 height 20
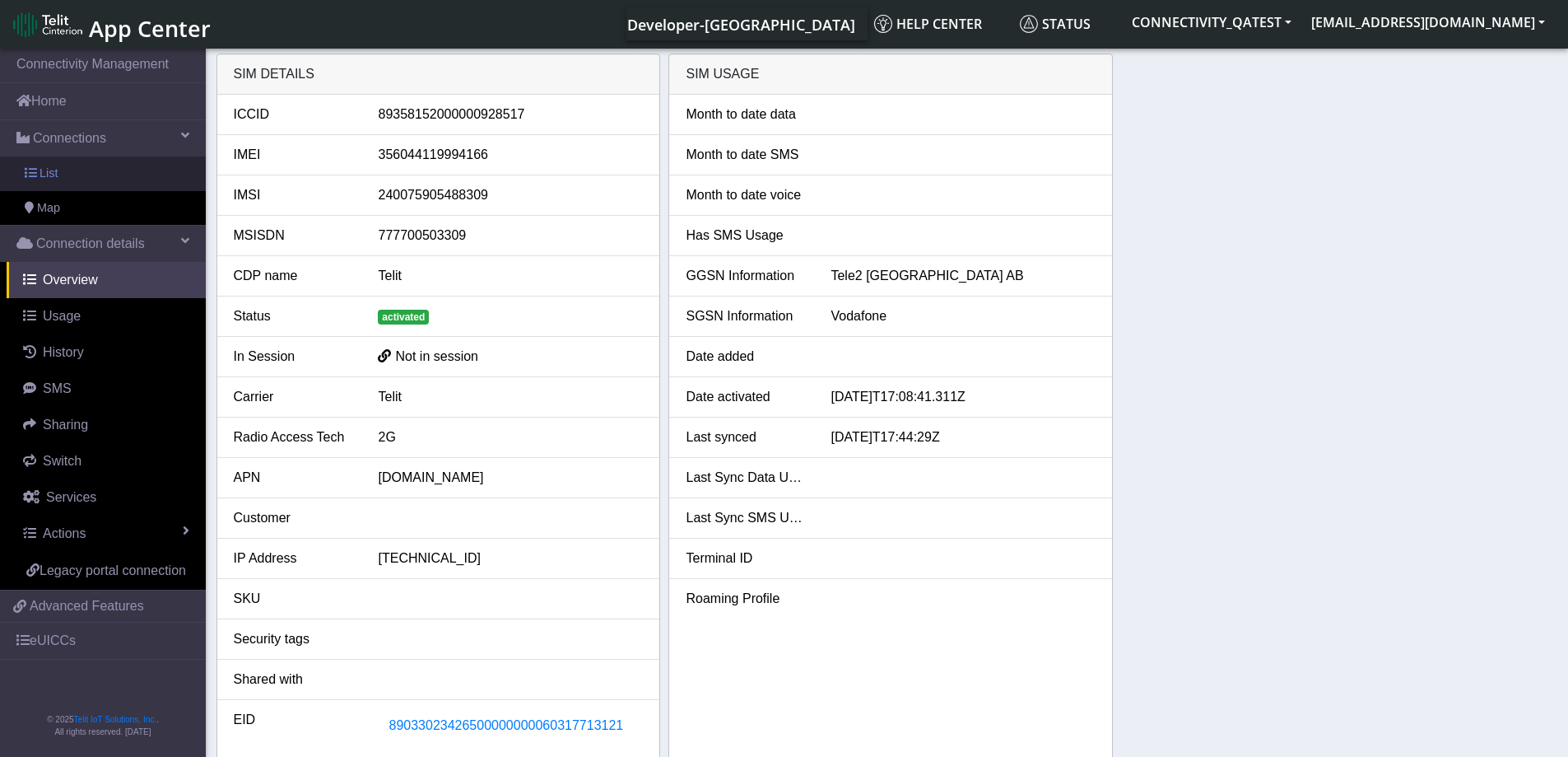
click at [62, 176] on link "List" at bounding box center [103, 174] width 206 height 35
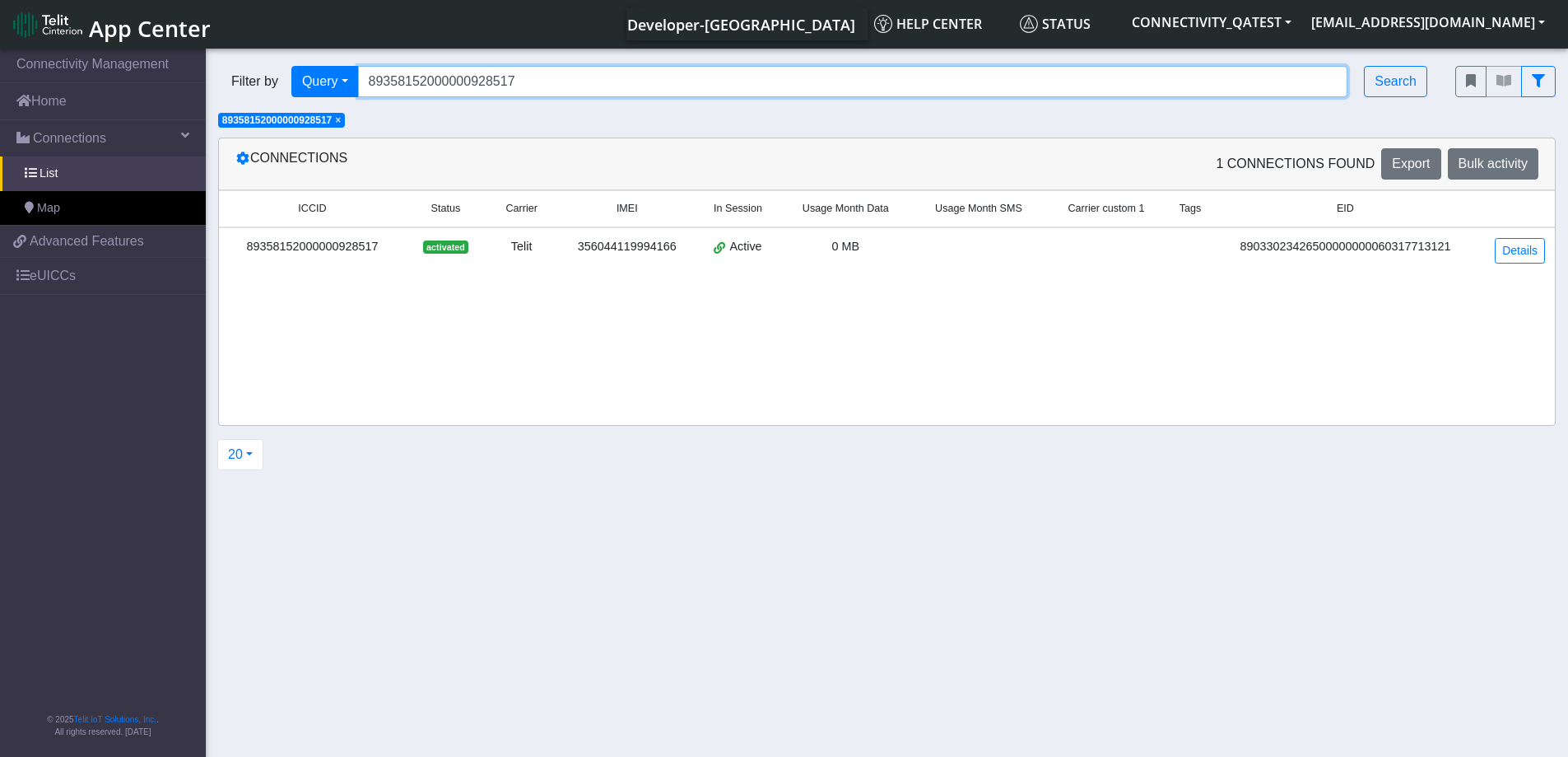
click at [443, 74] on input "89358152000000928517" at bounding box center [853, 82] width 990 height 31
paste input "90"
type input "89358152000000928590"
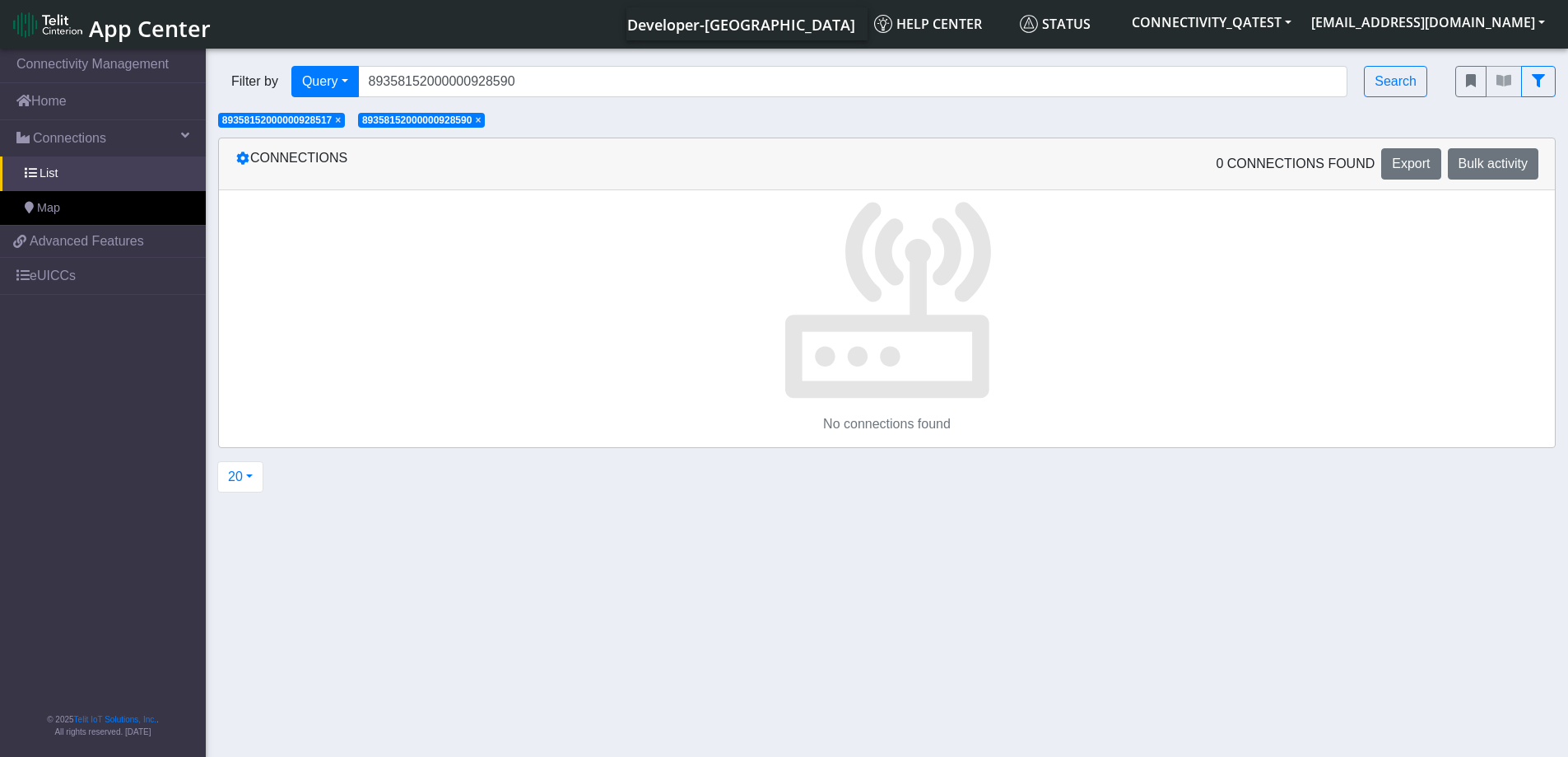
click at [341, 123] on span "×" at bounding box center [337, 120] width 6 height 11
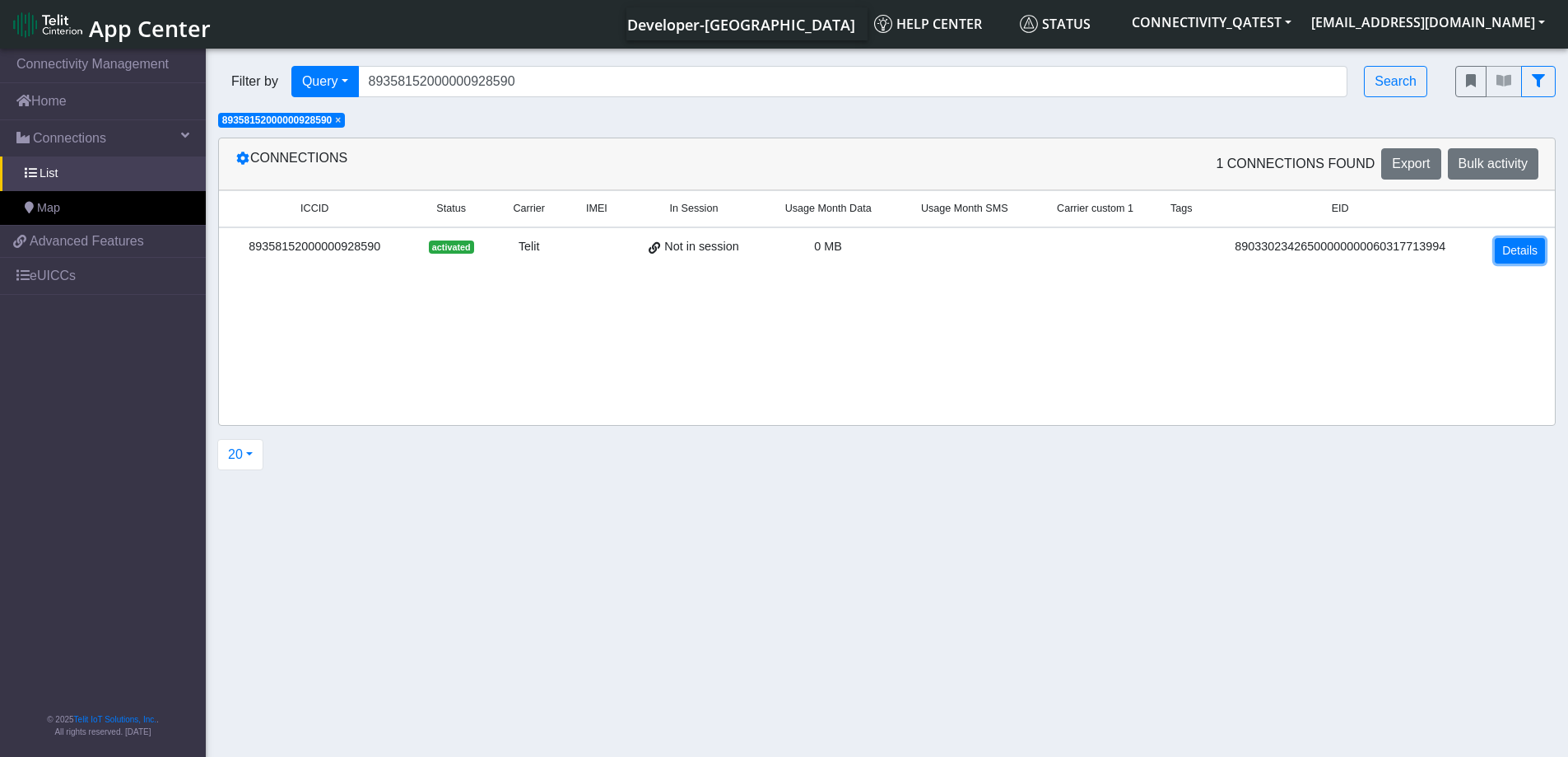
click at [1524, 244] on link "Details" at bounding box center [1519, 250] width 50 height 25
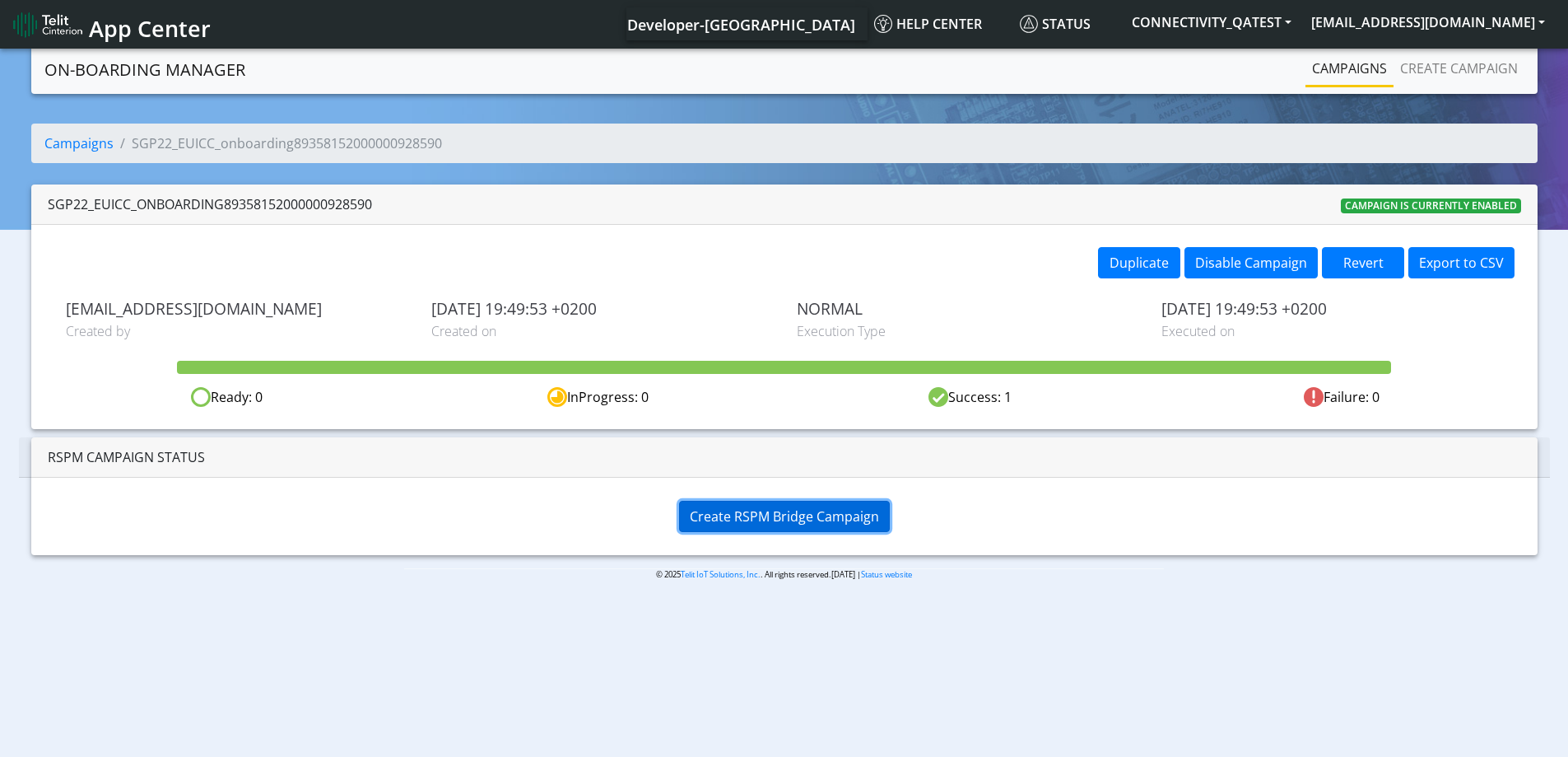
click at [844, 512] on span "Create RSPM Bridge Campaign" at bounding box center [784, 516] width 190 height 18
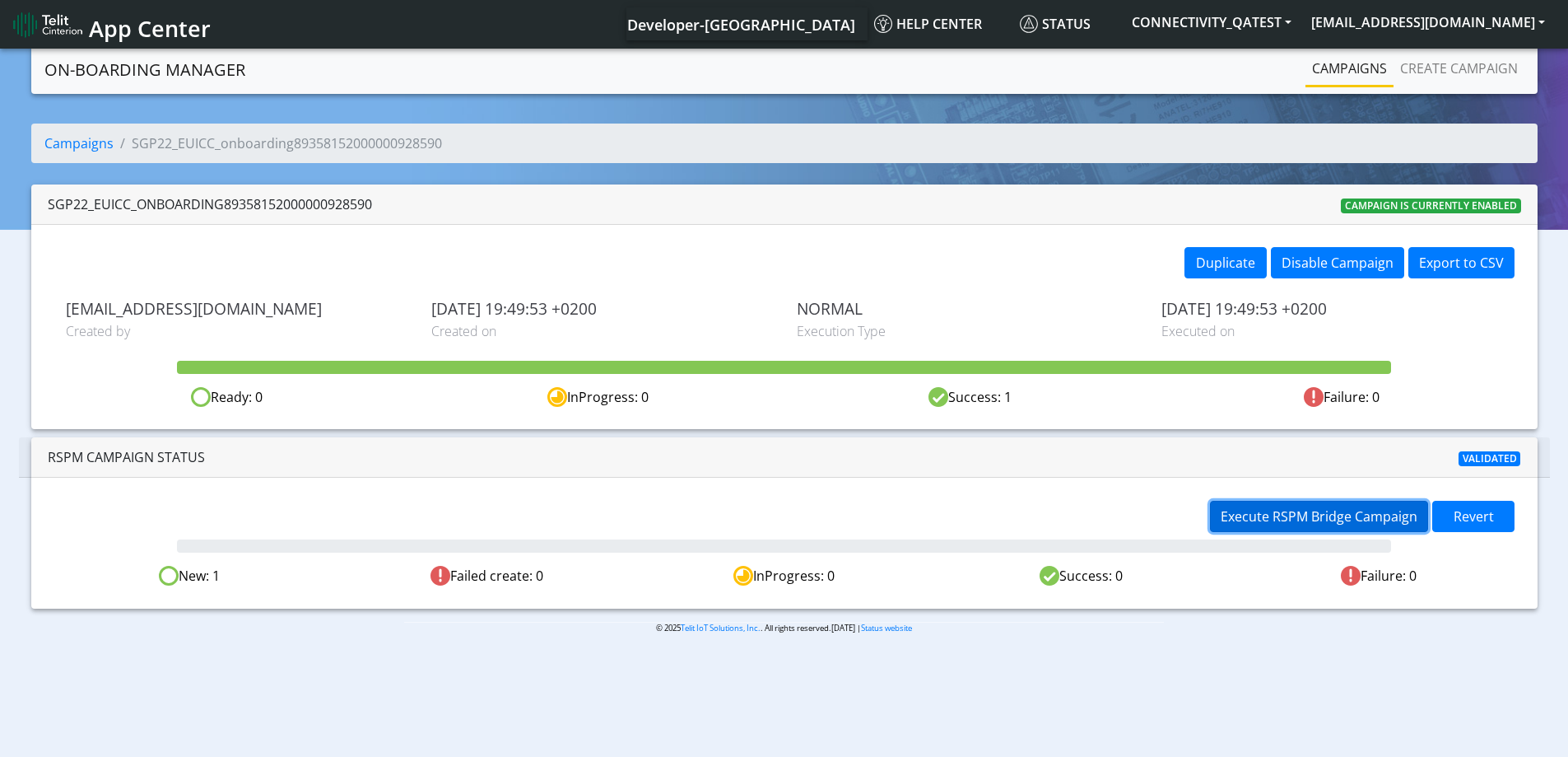
click at [1300, 521] on span "Execute RSPM Bridge Campaign" at bounding box center [1318, 516] width 197 height 18
